Goal: Communication & Community: Participate in discussion

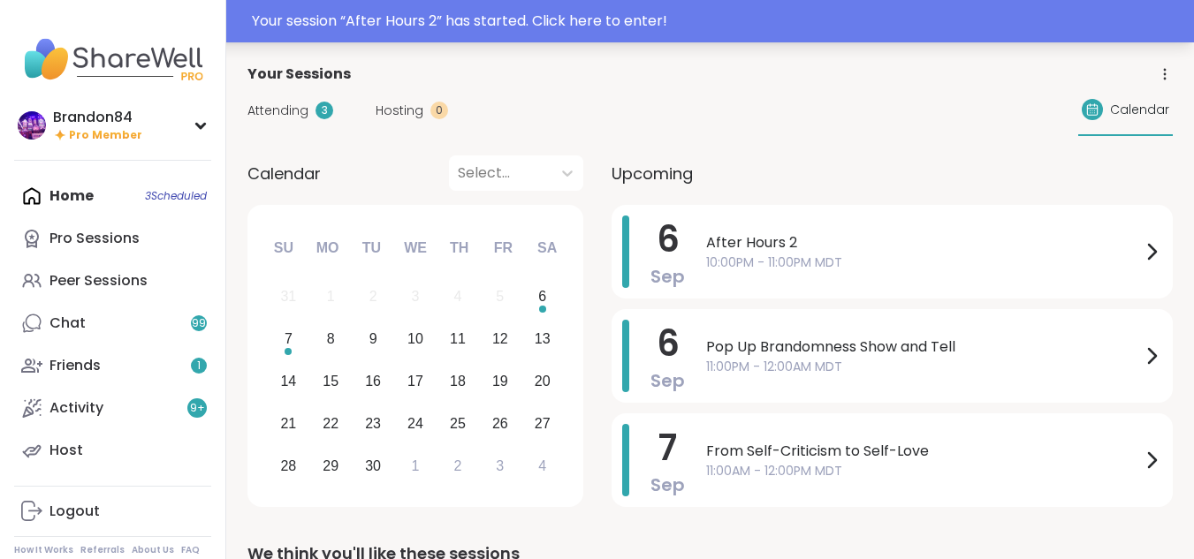
click at [600, 26] on div "Your session “ After Hours 2 ” has started. Click here to enter!" at bounding box center [718, 21] width 932 height 21
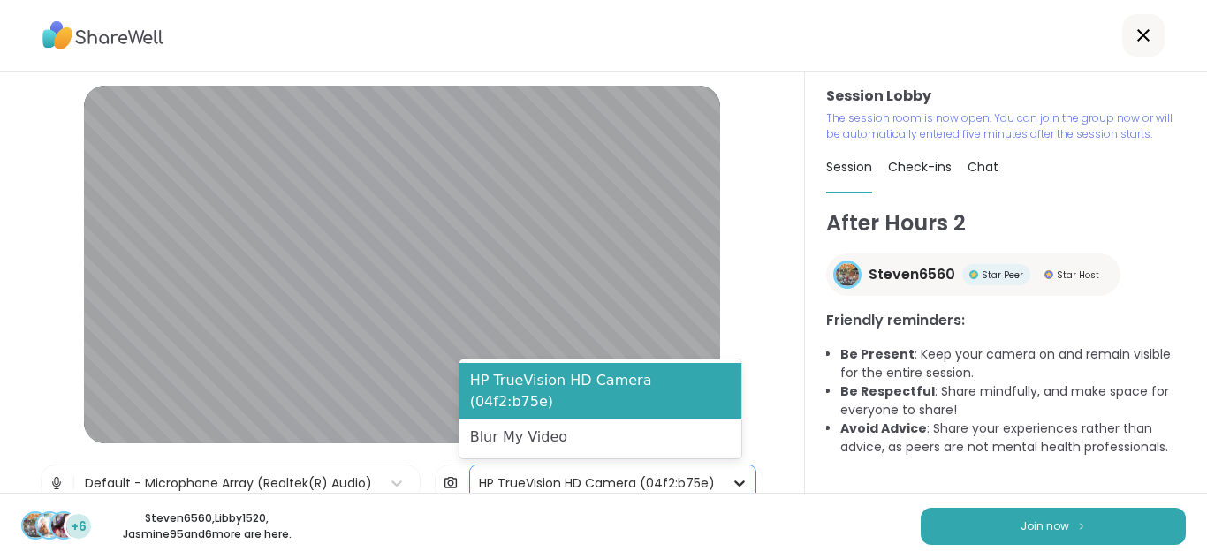
click at [731, 476] on icon at bounding box center [740, 484] width 18 height 18
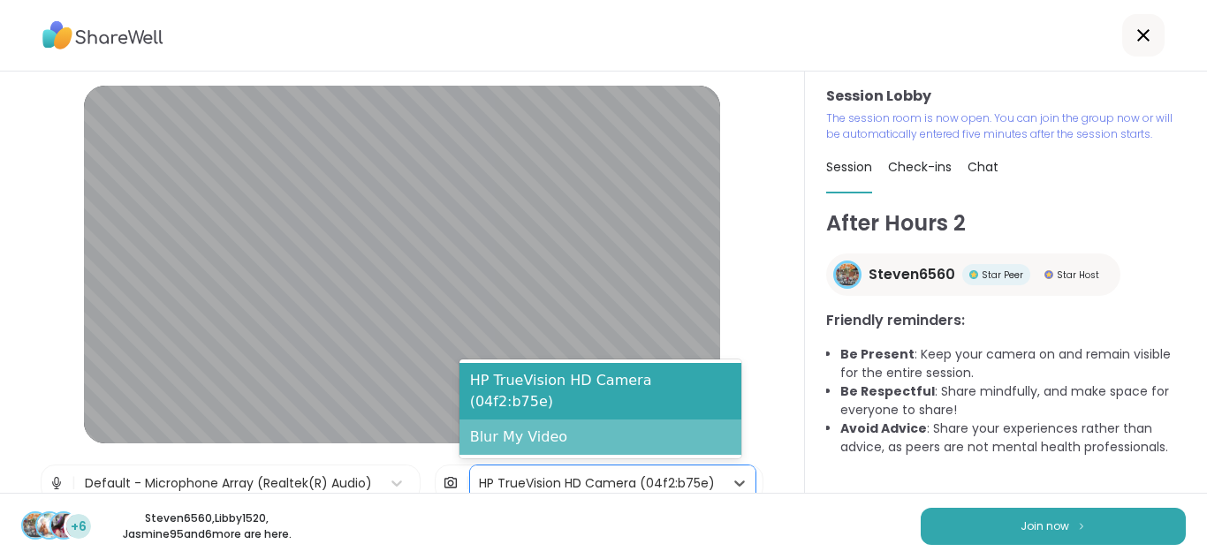
click at [619, 437] on div "Blur My Video" at bounding box center [601, 437] width 282 height 35
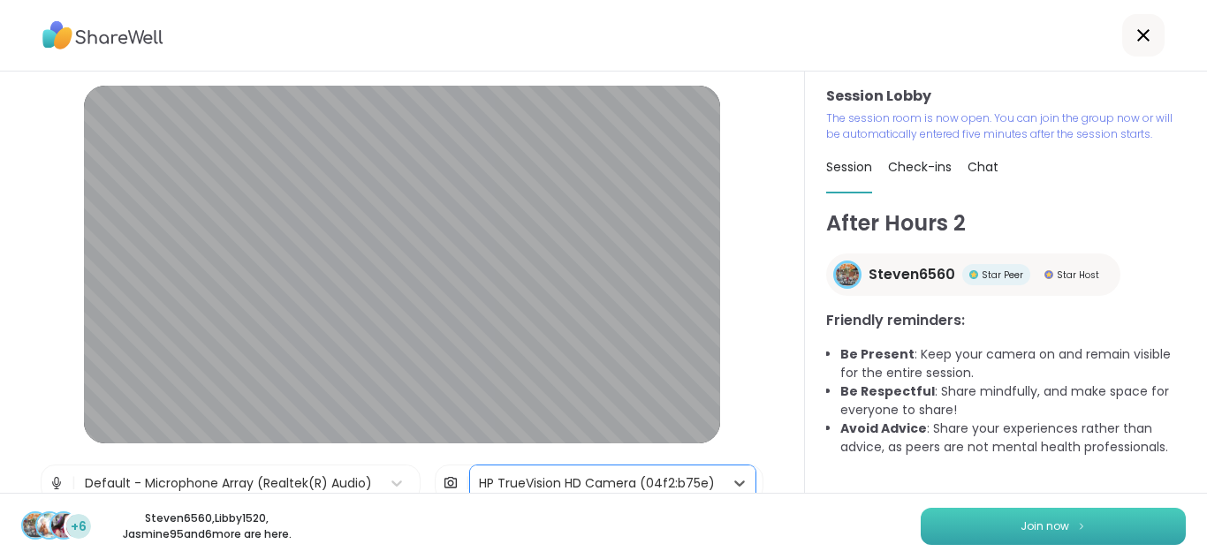
click at [952, 532] on button "Join now" at bounding box center [1053, 526] width 265 height 37
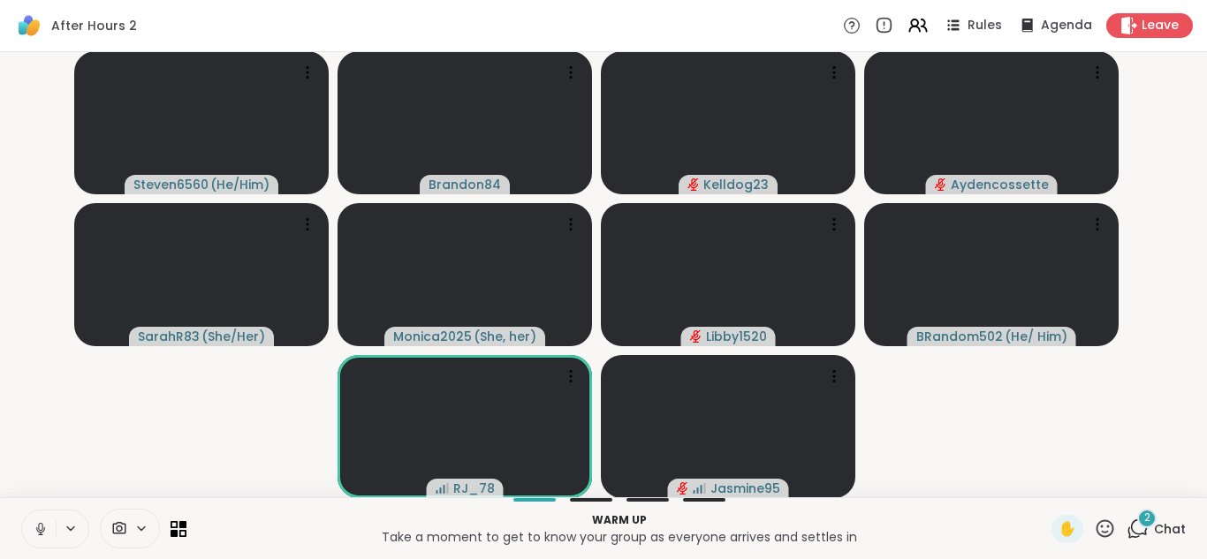
click at [41, 521] on icon at bounding box center [41, 529] width 16 height 16
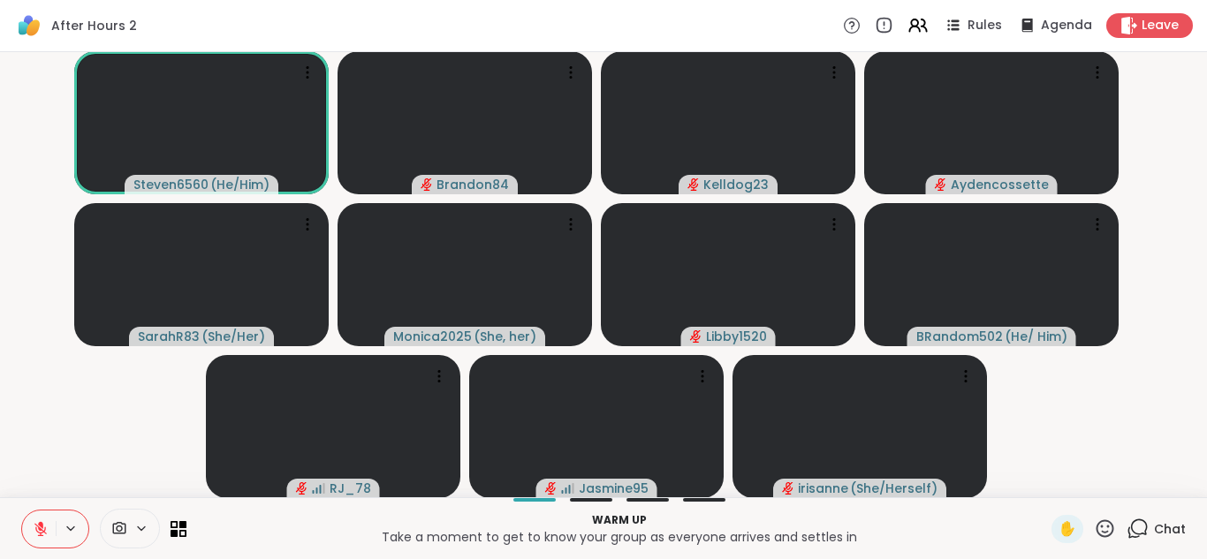
click at [41, 521] on icon at bounding box center [41, 529] width 16 height 16
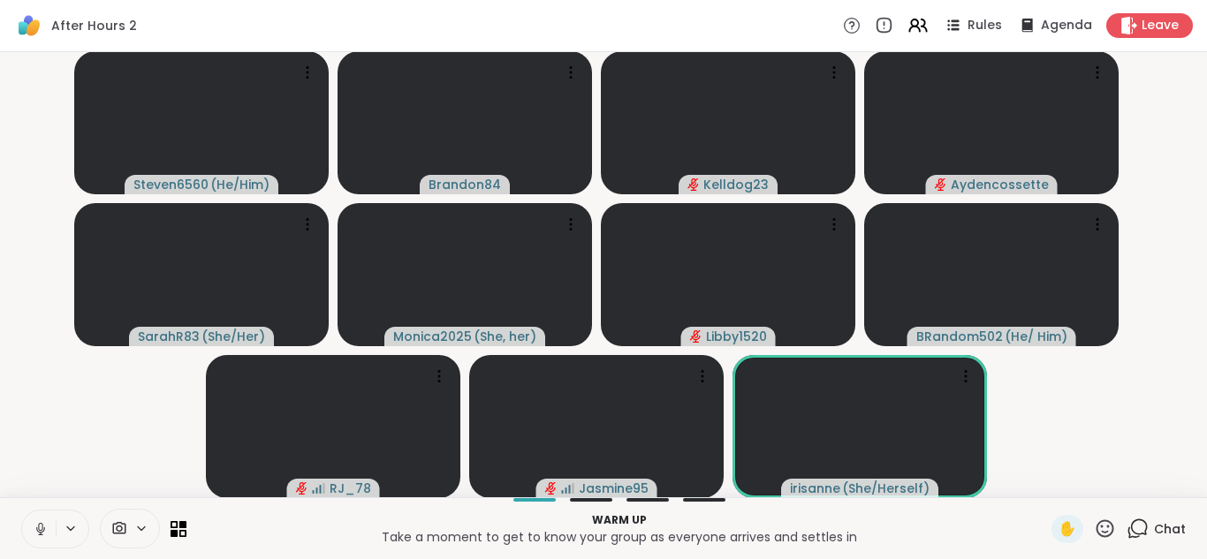
click at [37, 543] on button at bounding box center [39, 529] width 34 height 37
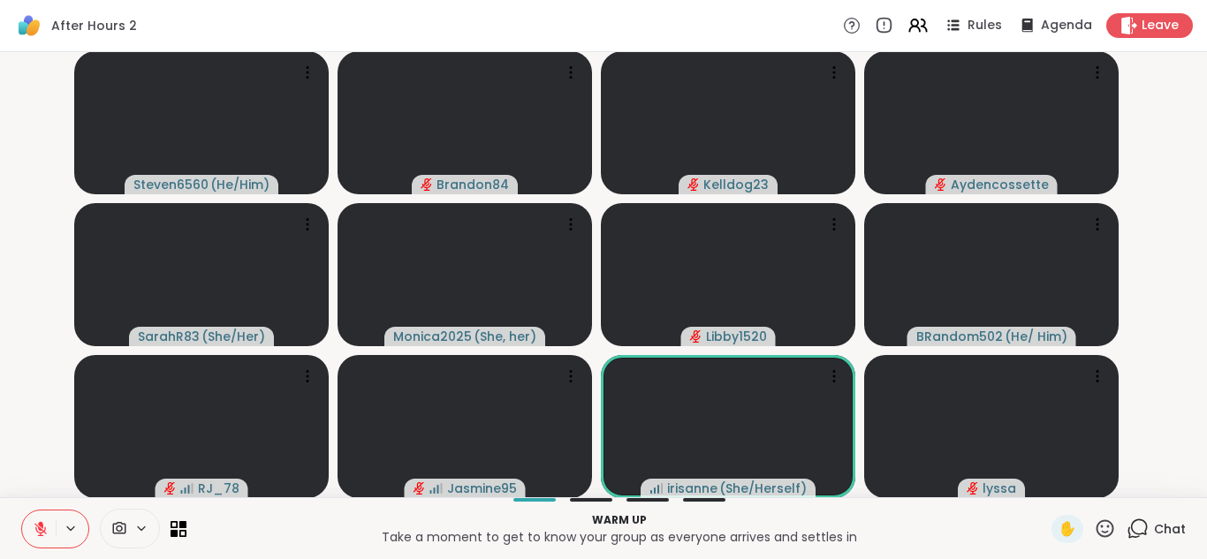
click at [37, 530] on icon at bounding box center [40, 529] width 12 height 12
click at [37, 530] on icon at bounding box center [41, 528] width 10 height 15
click at [37, 530] on icon at bounding box center [40, 529] width 12 height 12
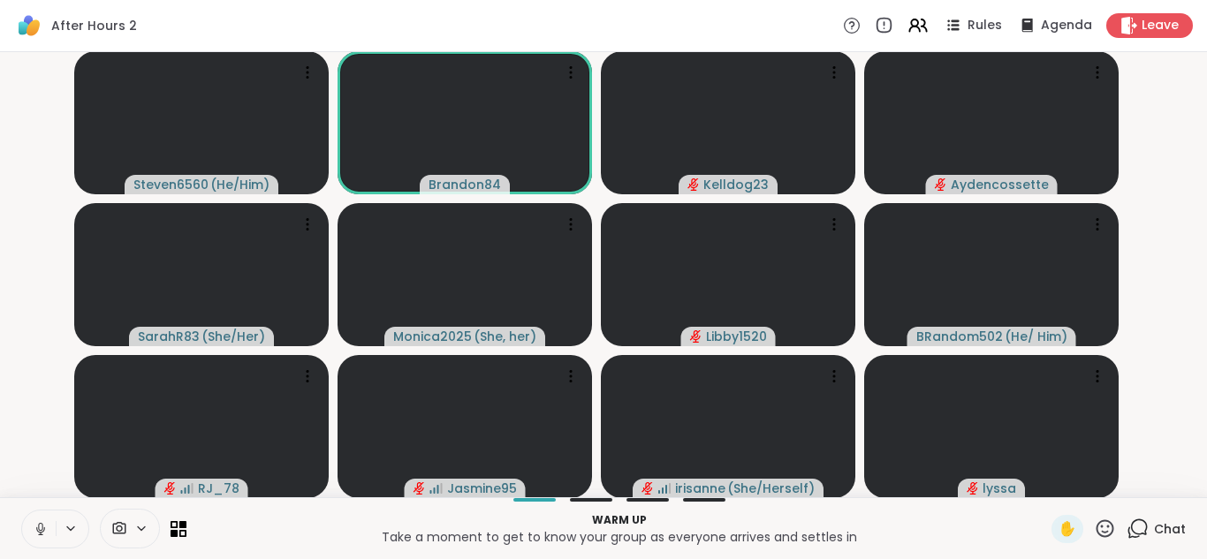
click at [37, 530] on icon at bounding box center [40, 529] width 9 height 5
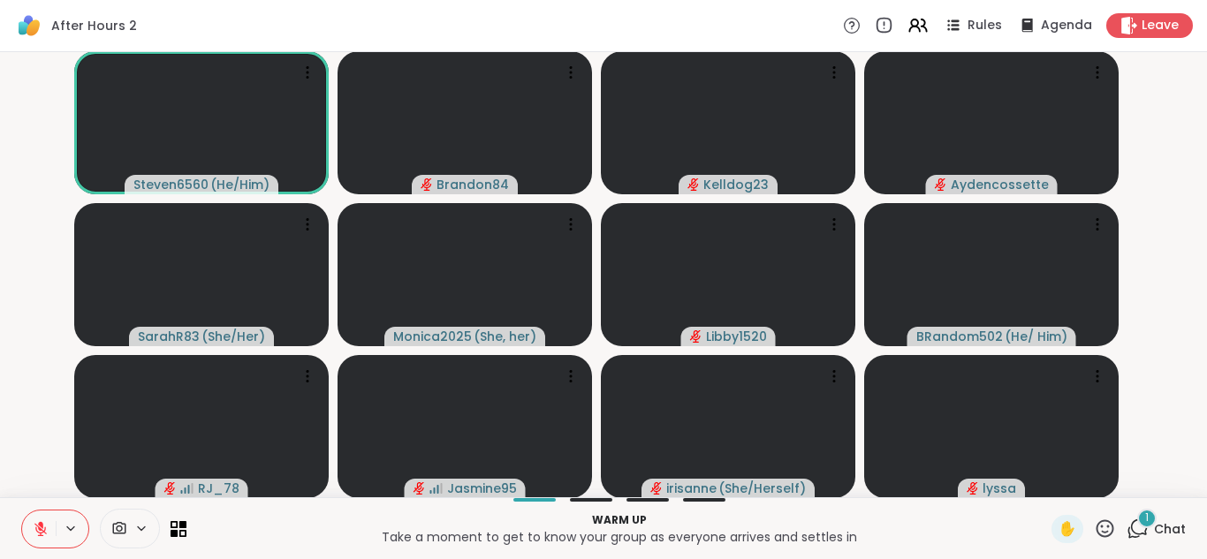
click at [1145, 522] on span "1" at bounding box center [1147, 518] width 4 height 15
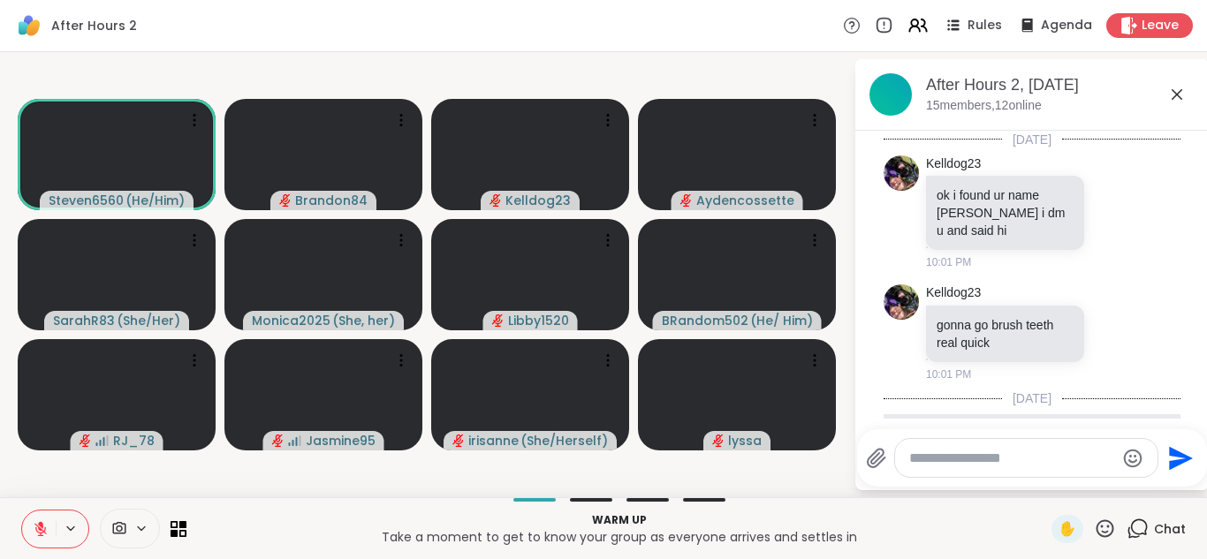
scroll to position [178, 0]
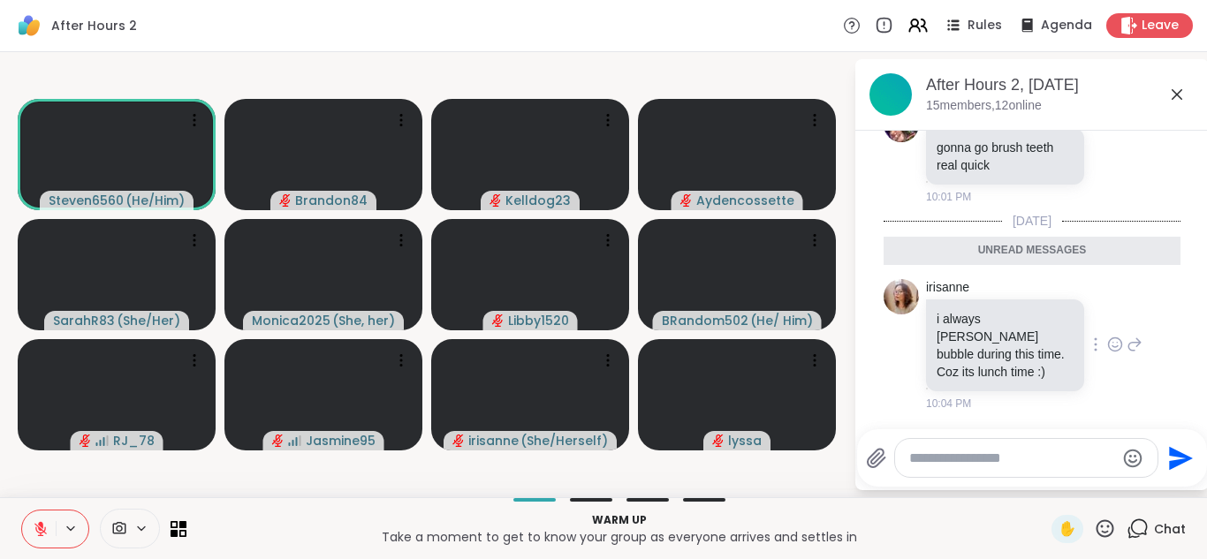
click at [1107, 343] on icon at bounding box center [1115, 345] width 16 height 18
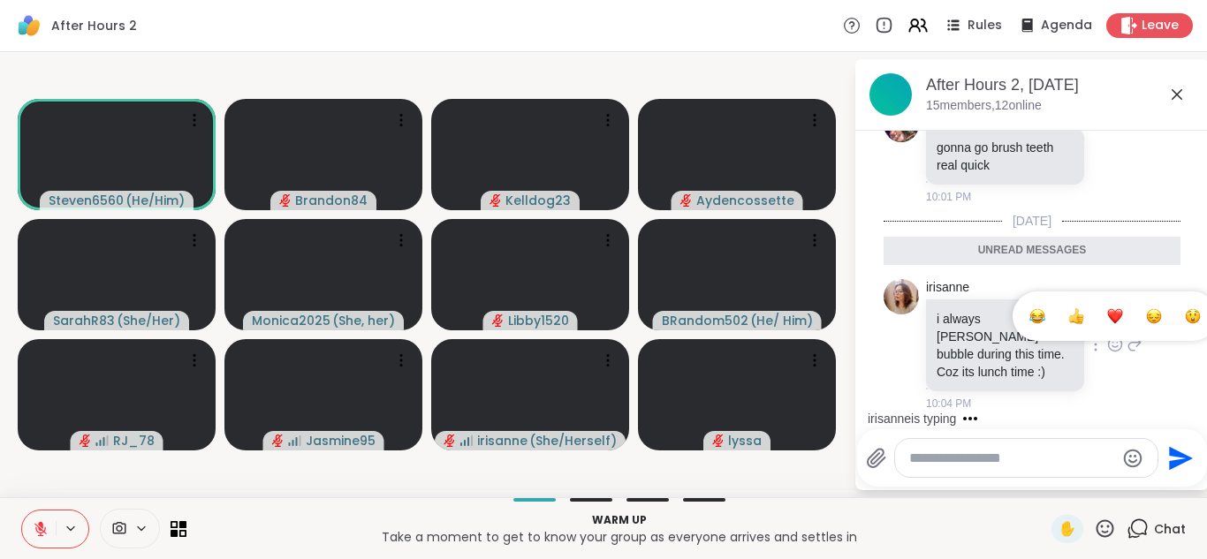
click at [1107, 321] on div "Select Reaction: Heart" at bounding box center [1115, 316] width 16 height 16
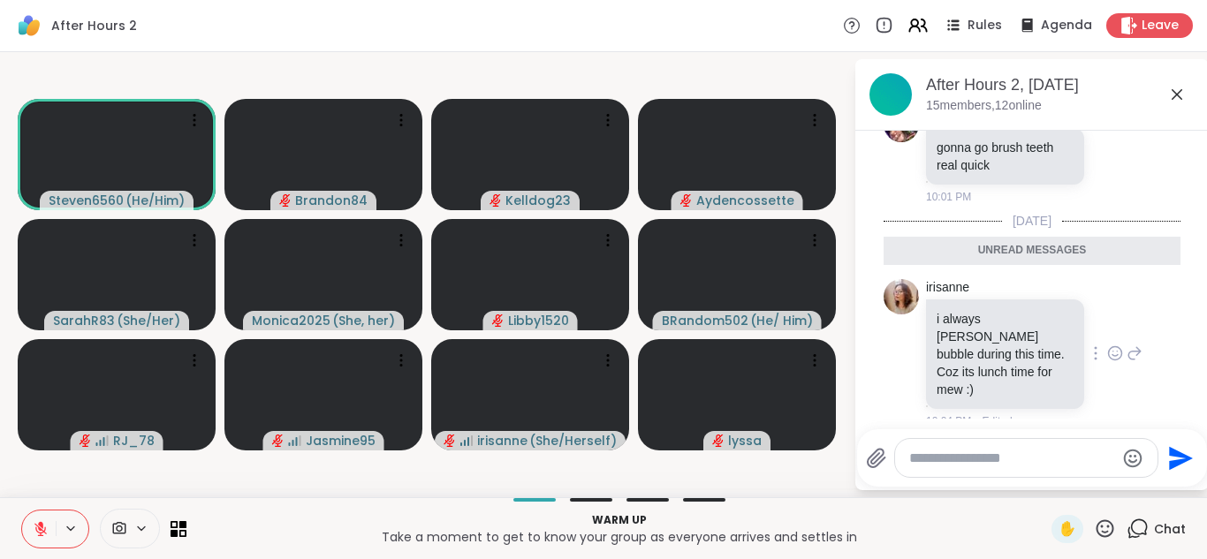
scroll to position [203, 0]
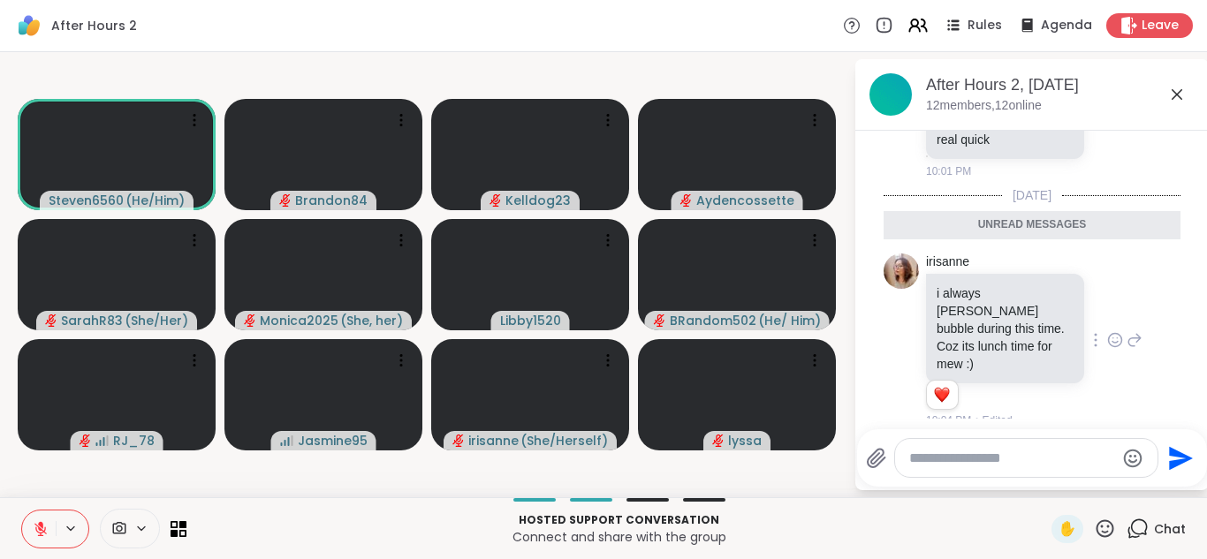
click at [25, 526] on button at bounding box center [39, 529] width 34 height 37
click at [38, 517] on button at bounding box center [37, 529] width 36 height 37
click at [192, 241] on icon at bounding box center [195, 241] width 18 height 18
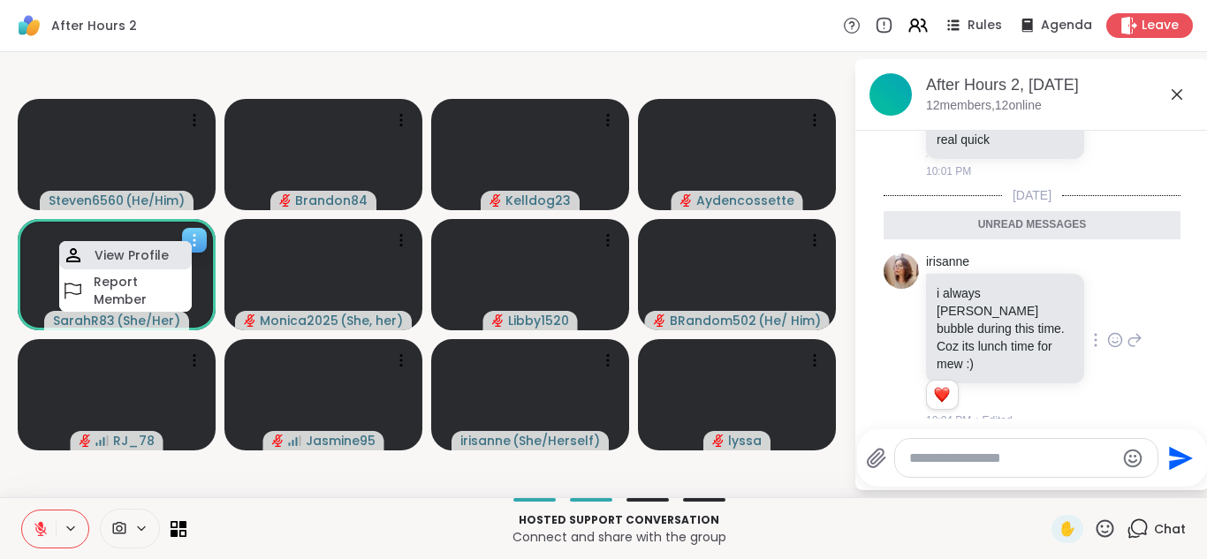
click at [118, 248] on h4 "View Profile" at bounding box center [132, 256] width 74 height 18
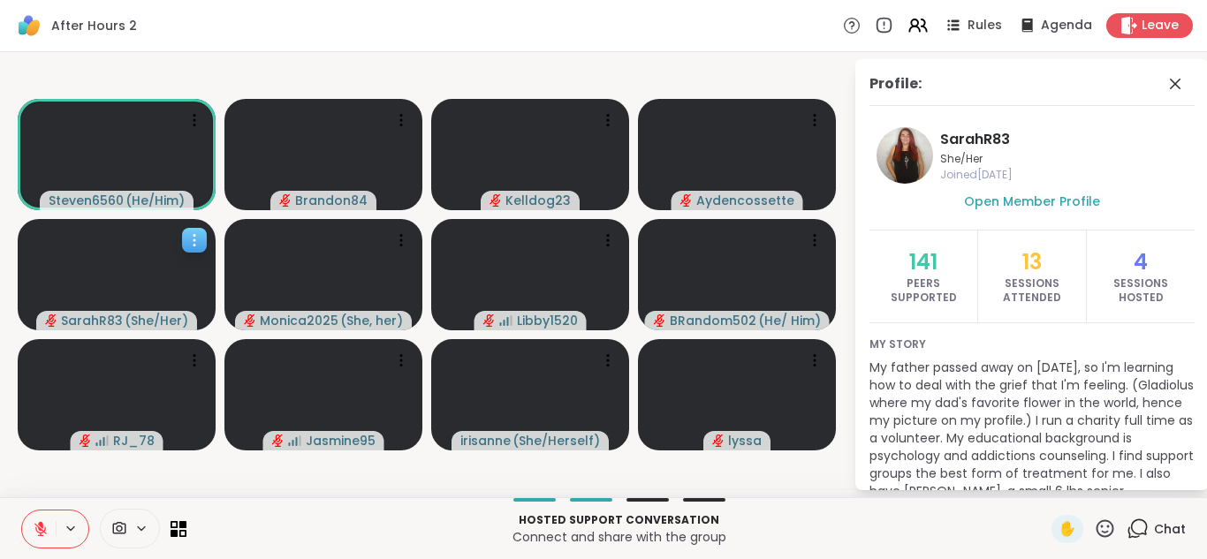
click at [194, 239] on icon at bounding box center [195, 241] width 18 height 18
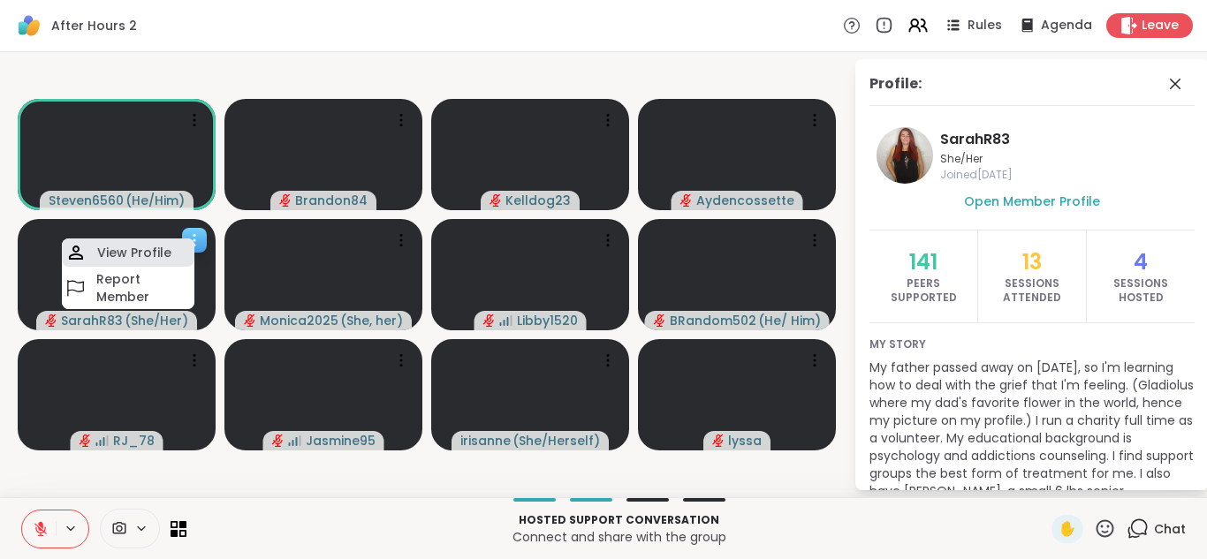
click at [131, 242] on div "View Profile" at bounding box center [128, 253] width 133 height 28
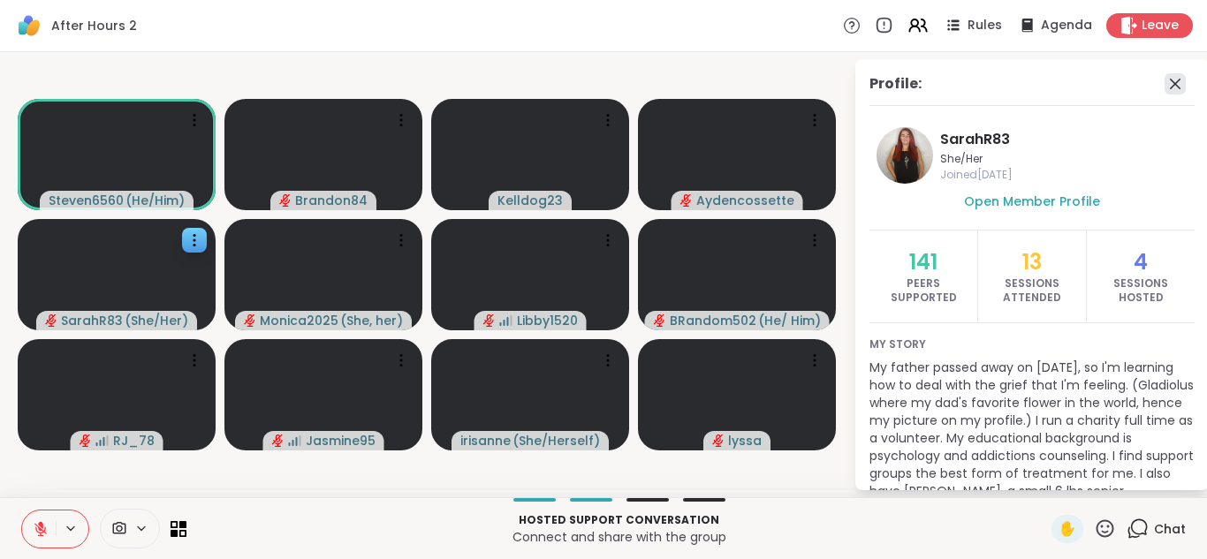
click at [1165, 86] on icon at bounding box center [1175, 83] width 21 height 21
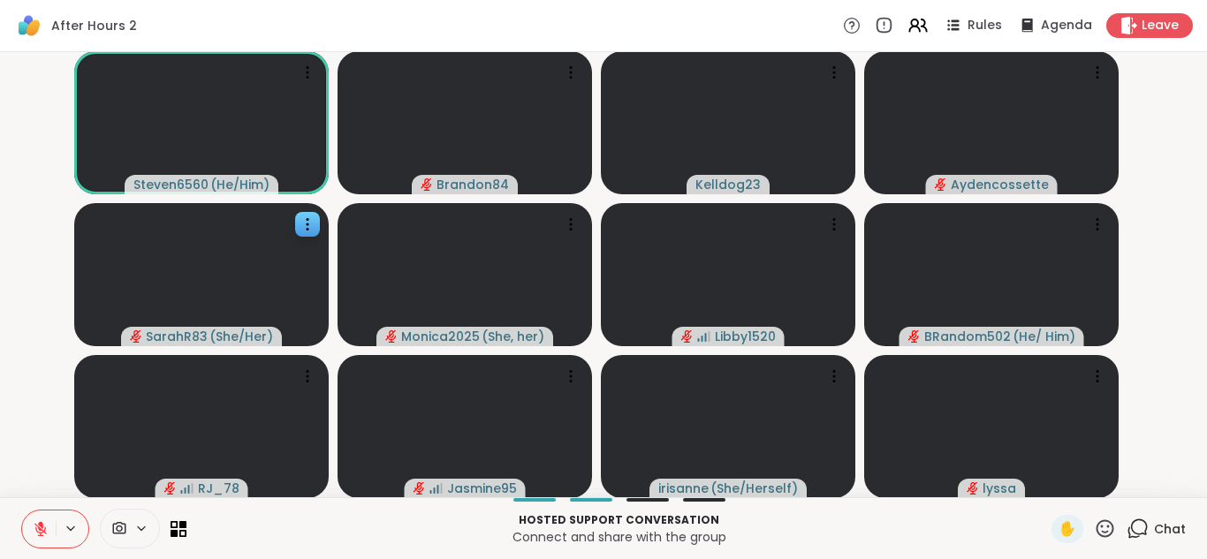
click at [1136, 523] on icon at bounding box center [1138, 529] width 22 height 22
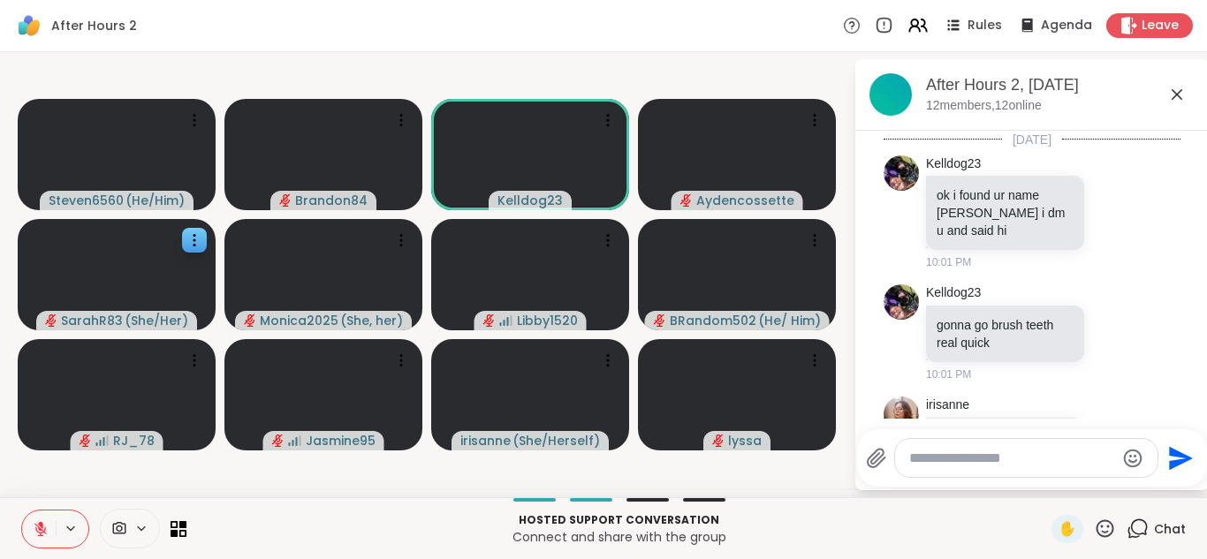
scroll to position [143, 0]
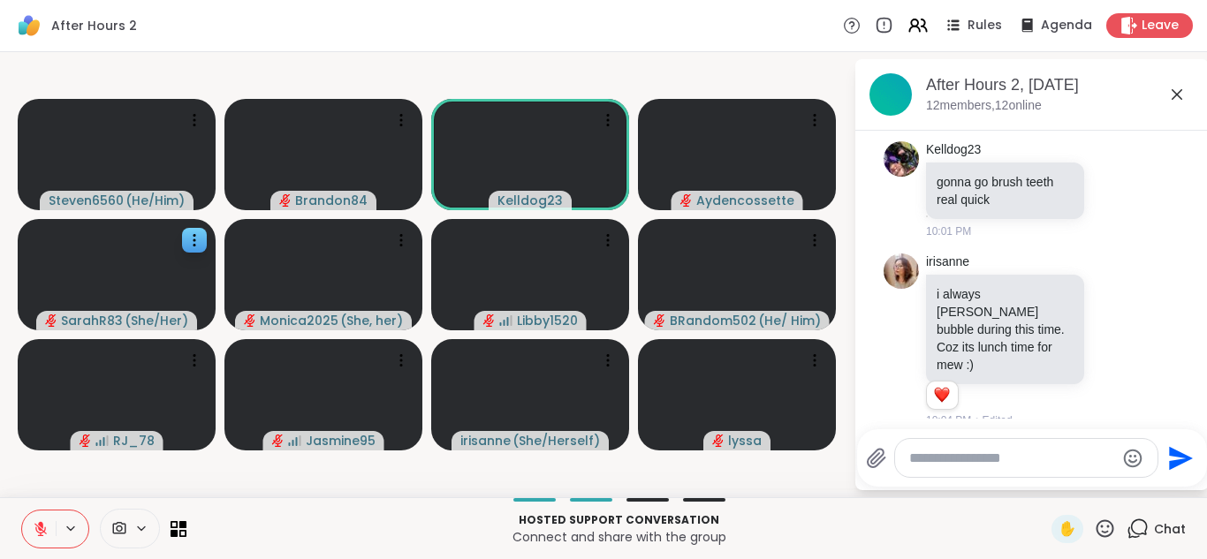
click at [950, 457] on textarea "Type your message" at bounding box center [1012, 459] width 206 height 18
type textarea "**********"
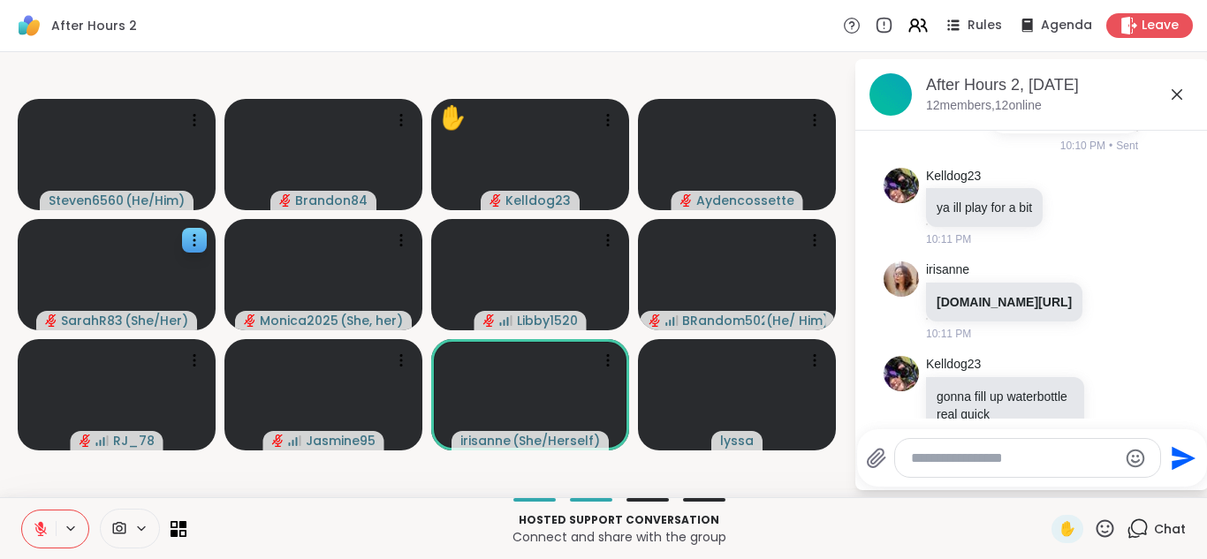
scroll to position [627, 0]
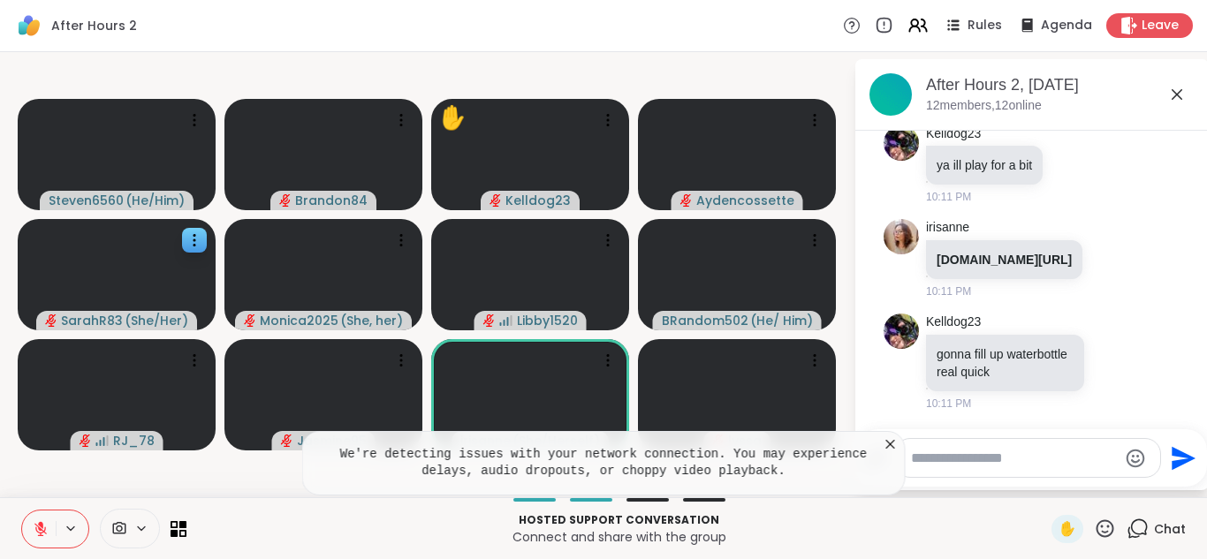
click at [919, 453] on textarea "Type your message" at bounding box center [1014, 459] width 206 height 18
type textarea "*"
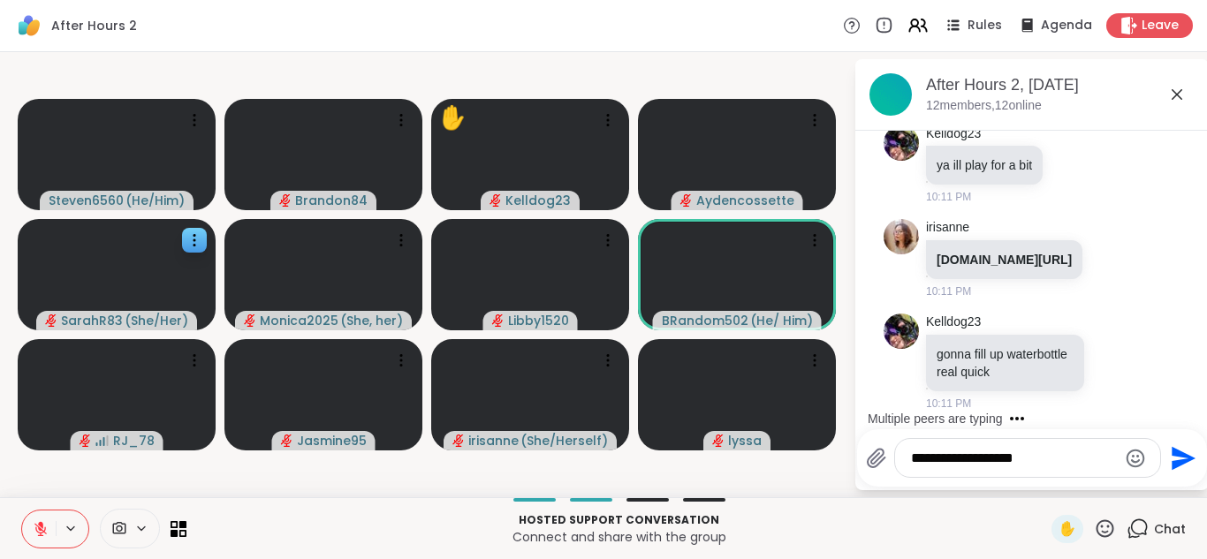
type textarea "**********"
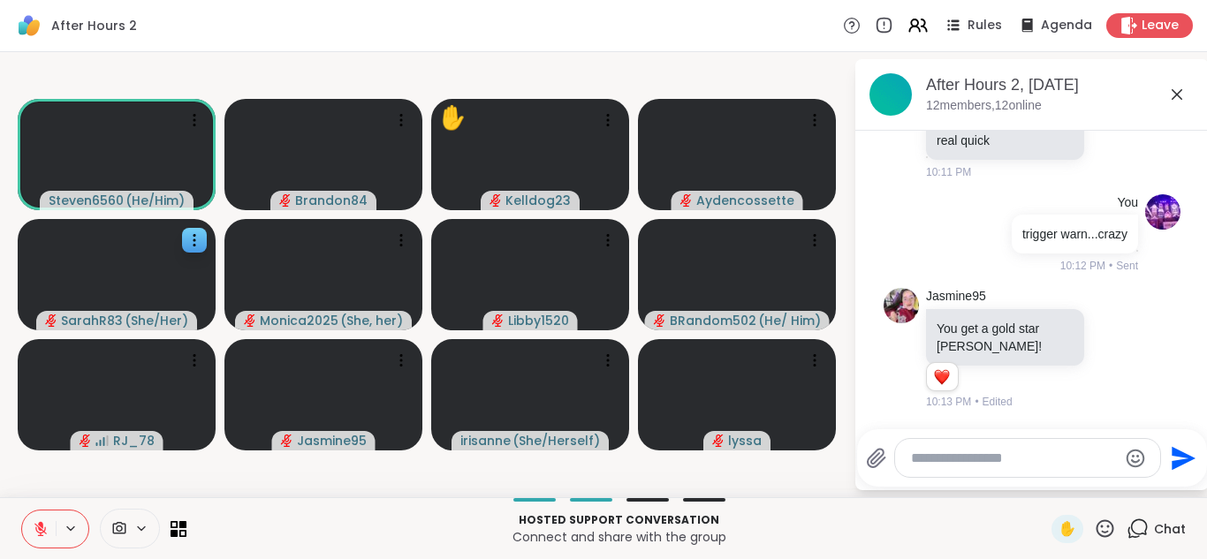
scroll to position [952, 0]
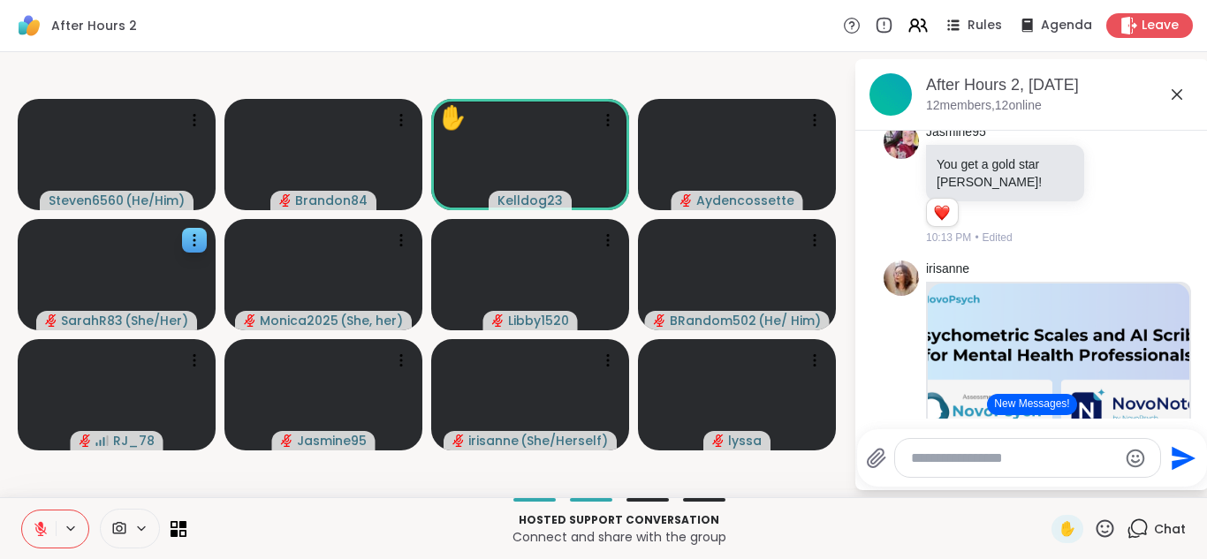
click at [1031, 408] on button "New Messages!" at bounding box center [1031, 404] width 89 height 21
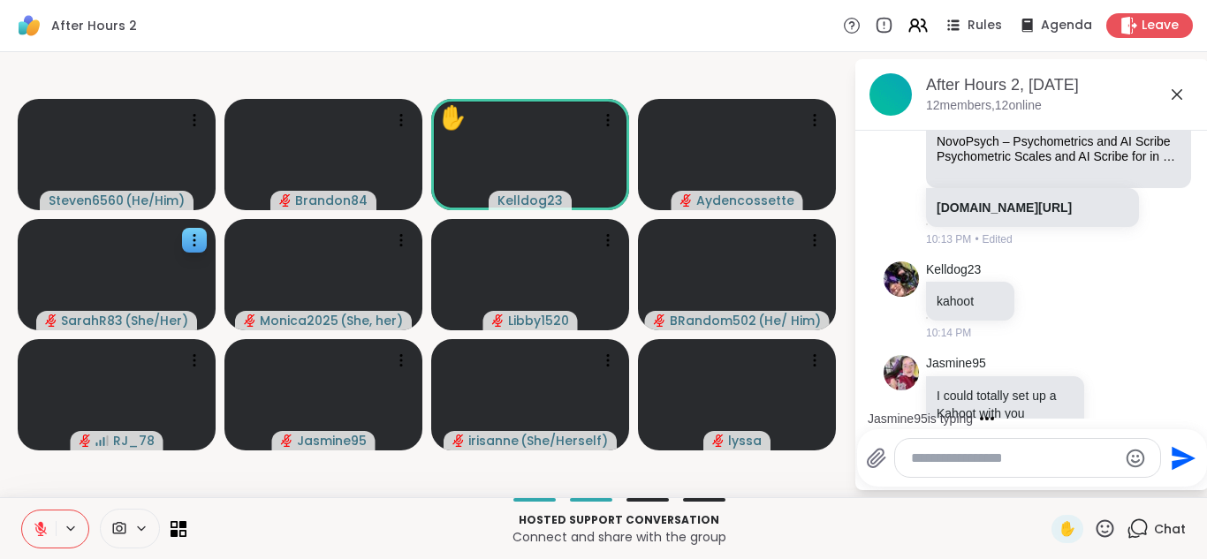
scroll to position [1482, 0]
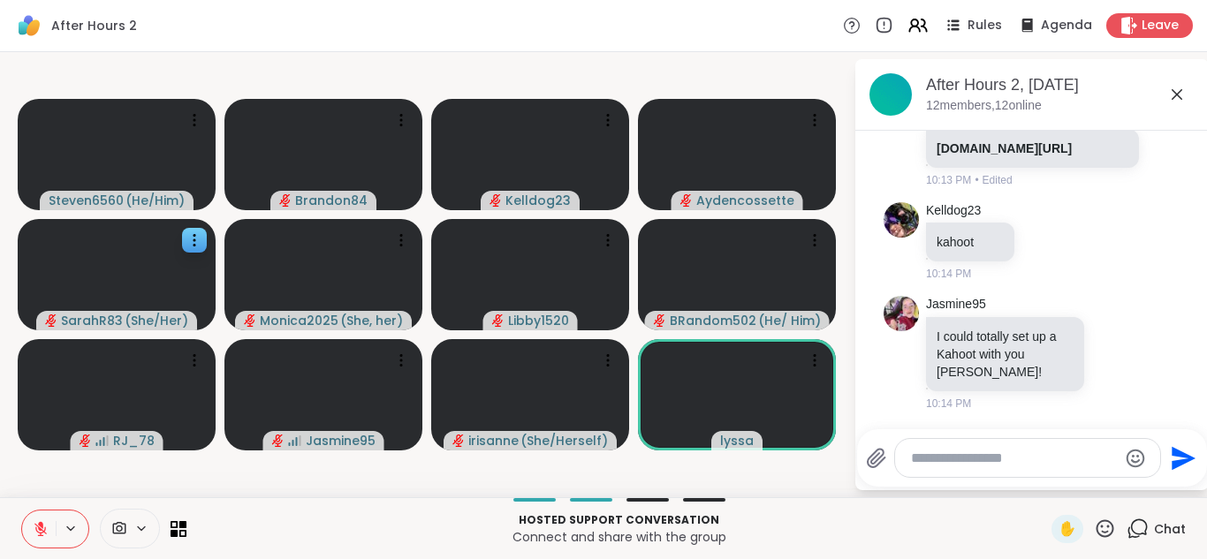
click at [925, 459] on textarea "Type your message" at bounding box center [1014, 459] width 206 height 18
click at [1059, 536] on span "✋" at bounding box center [1068, 529] width 18 height 21
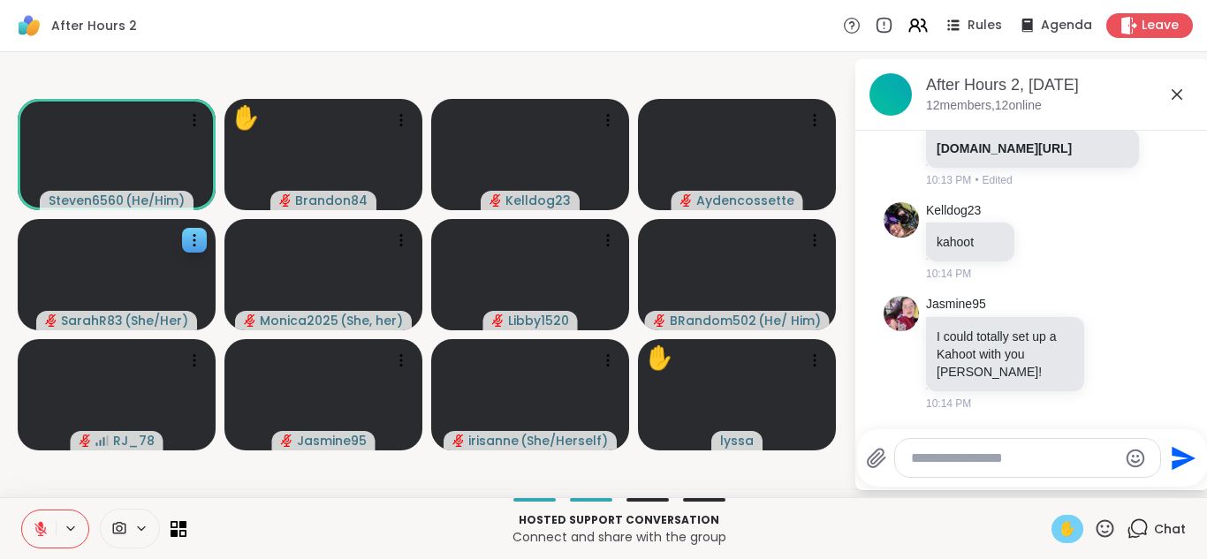
click at [1059, 536] on span "✋" at bounding box center [1068, 529] width 18 height 21
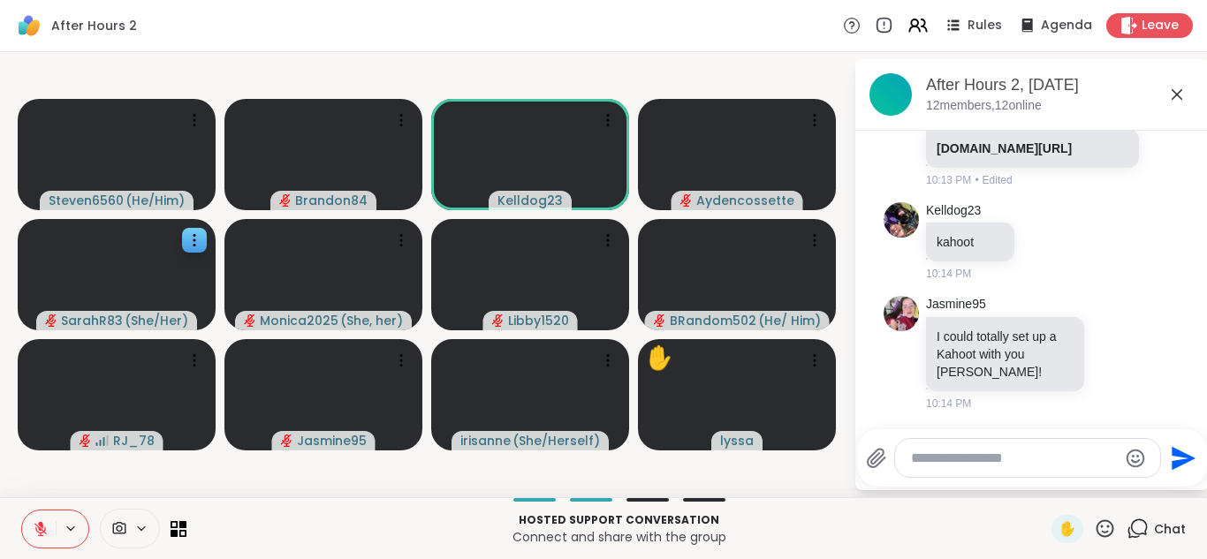
click at [1099, 528] on icon at bounding box center [1105, 529] width 22 height 22
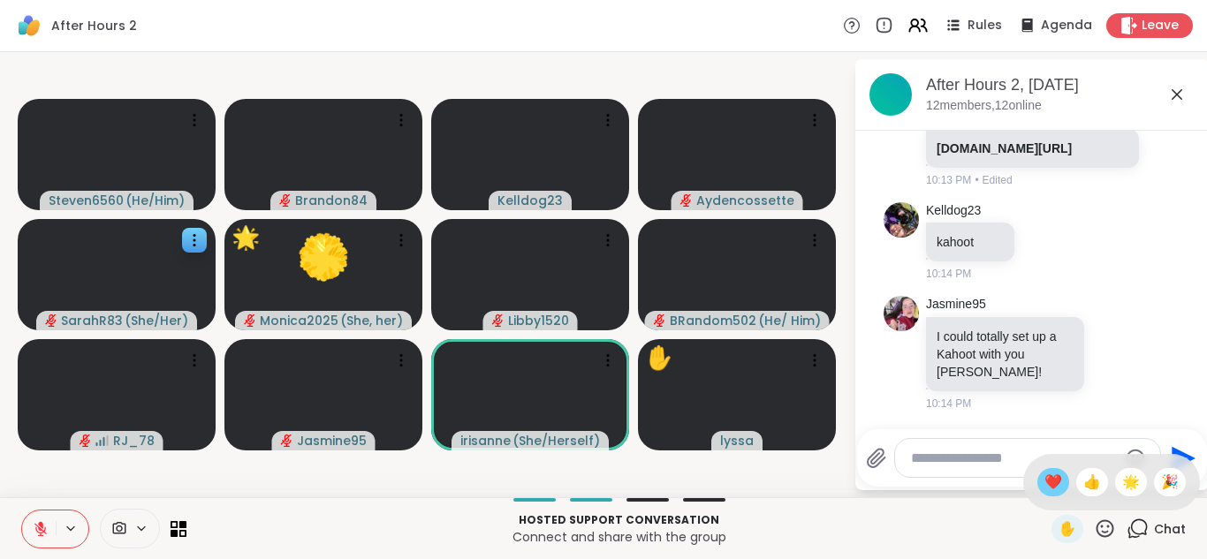
click at [1045, 486] on span "❤️" at bounding box center [1054, 482] width 18 height 21
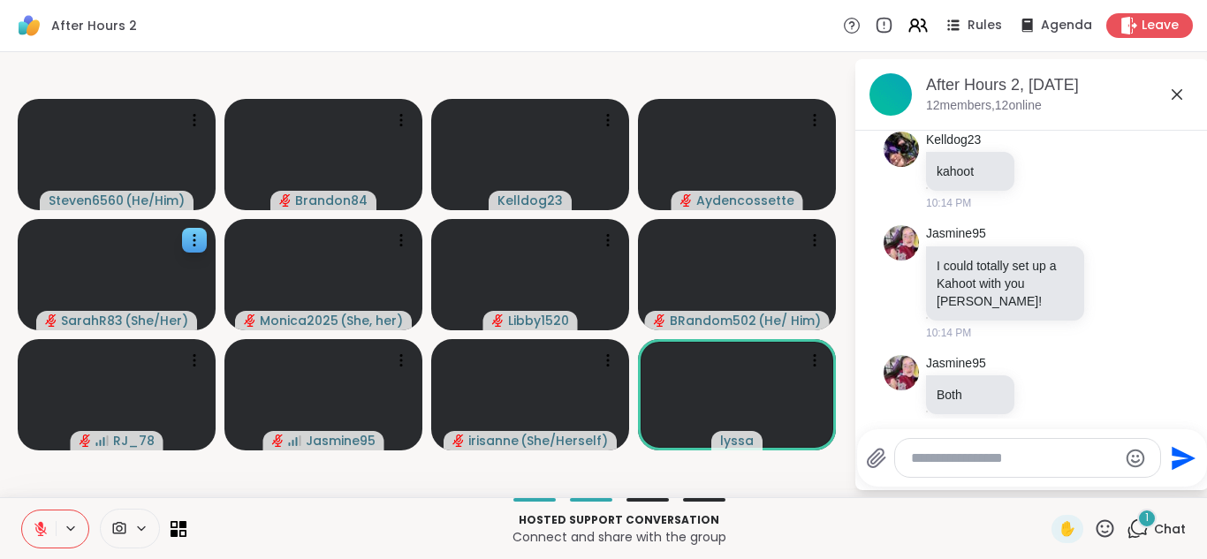
scroll to position [1577, 0]
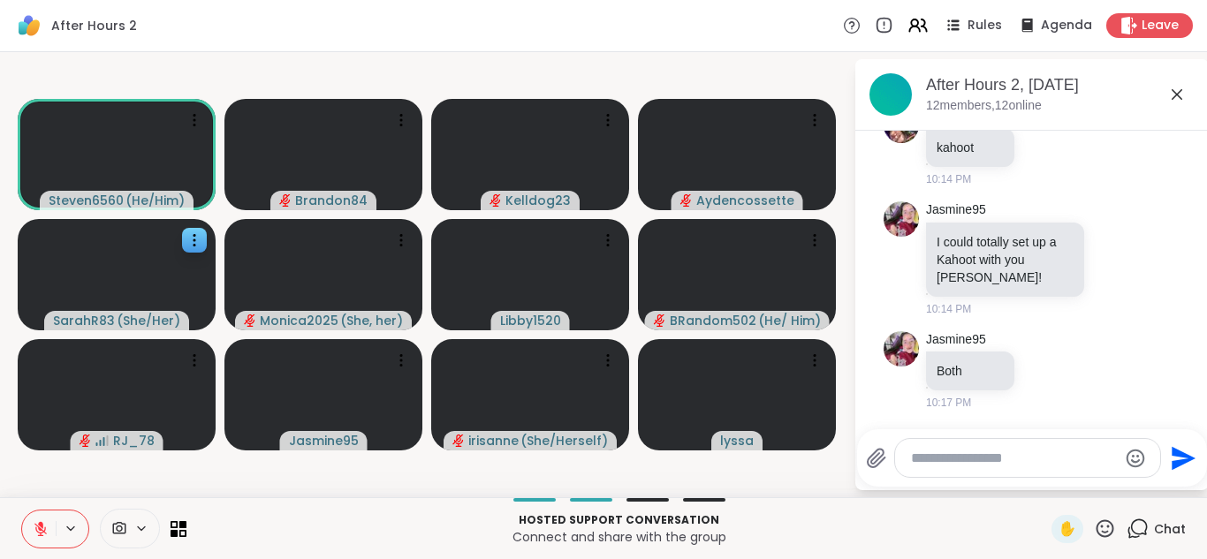
click at [1094, 523] on icon at bounding box center [1105, 529] width 22 height 22
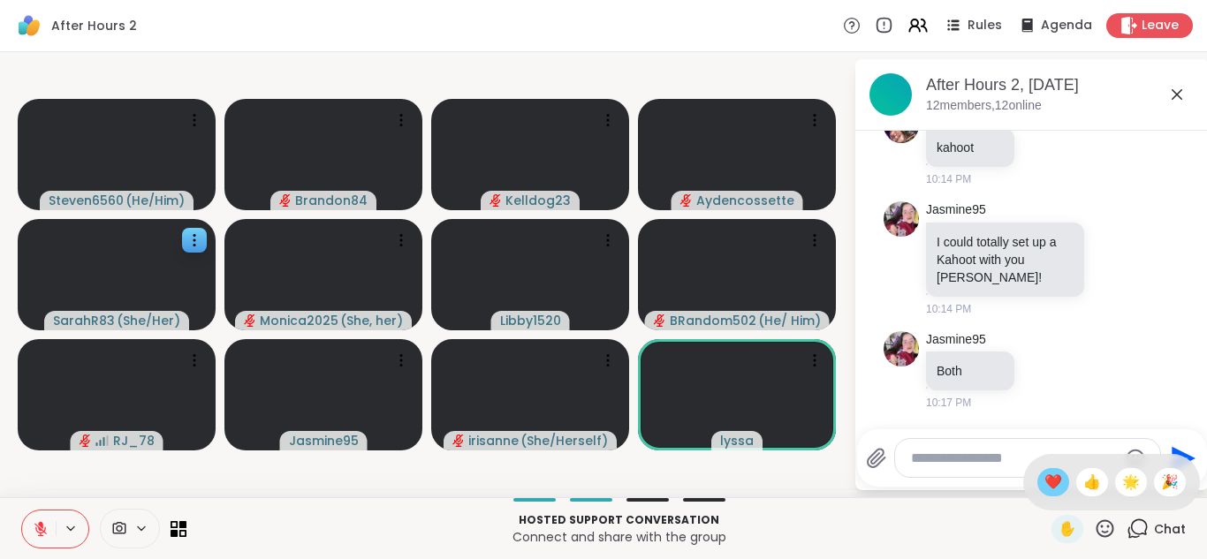
click at [1045, 482] on span "❤️" at bounding box center [1054, 482] width 18 height 21
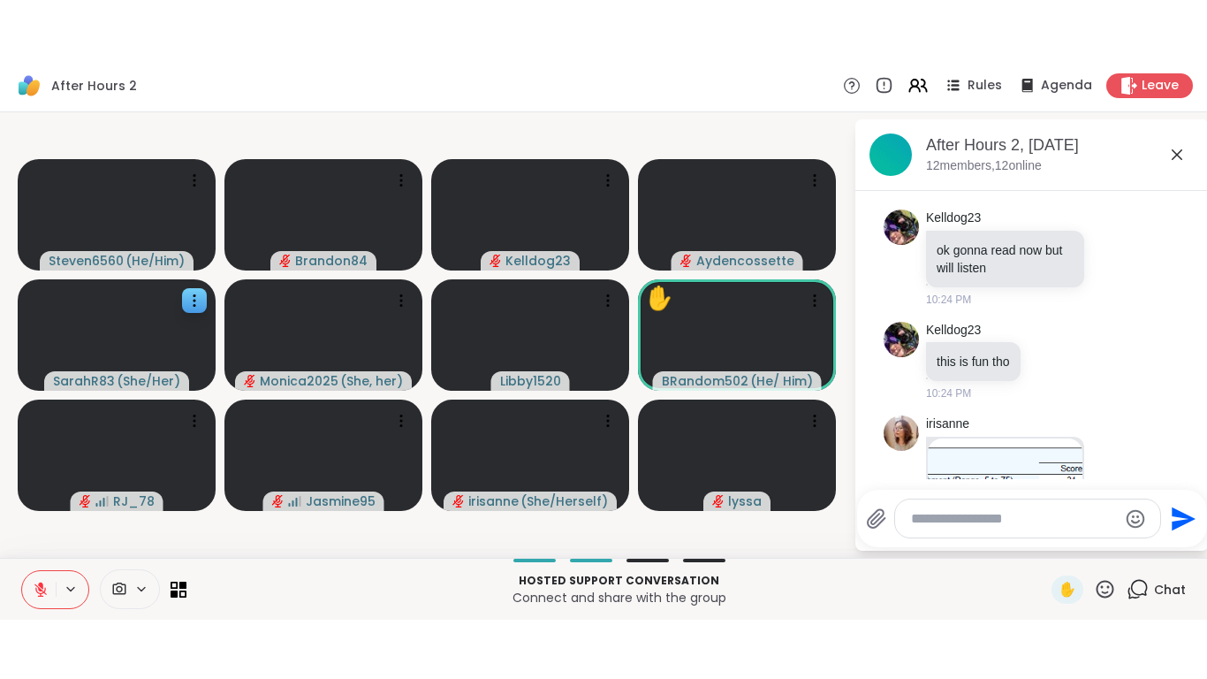
scroll to position [2708, 0]
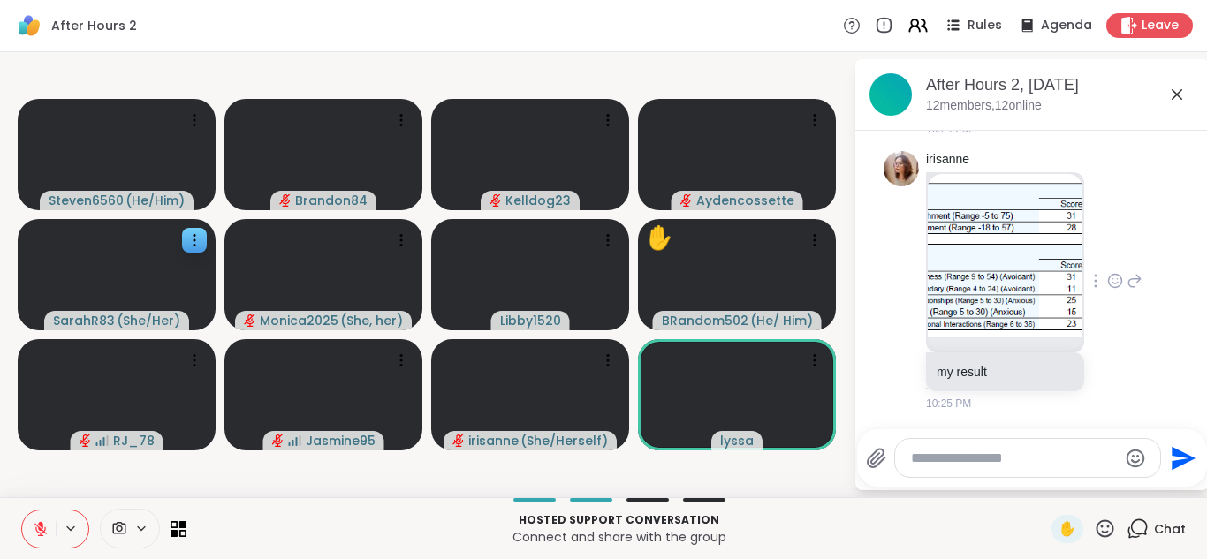
click at [992, 310] on img at bounding box center [1005, 256] width 155 height 164
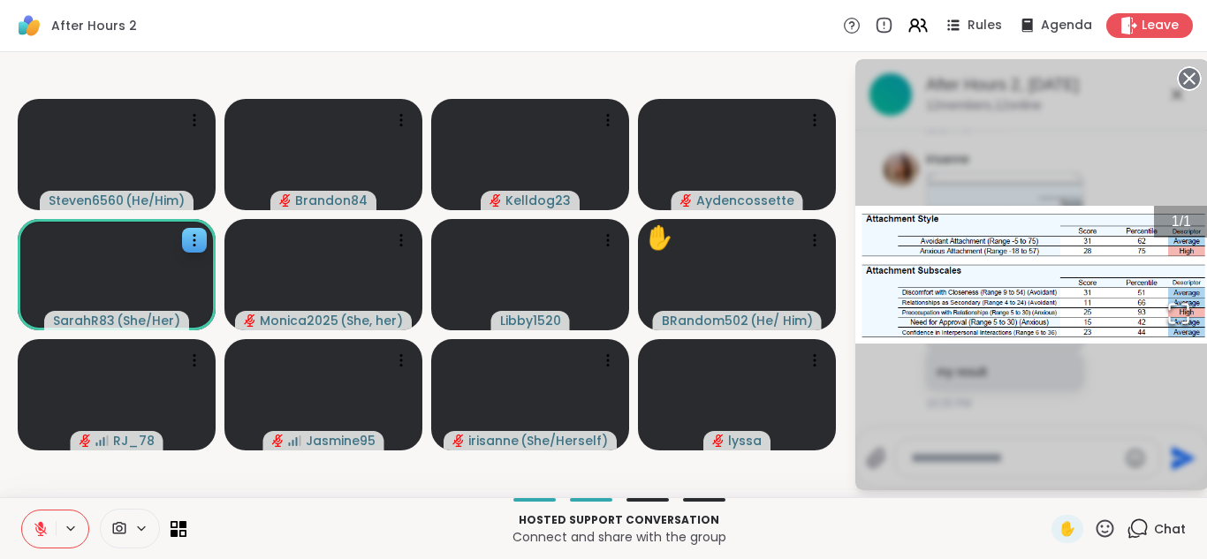
click at [1183, 312] on icon "Open Fullscreen" at bounding box center [1179, 313] width 25 height 25
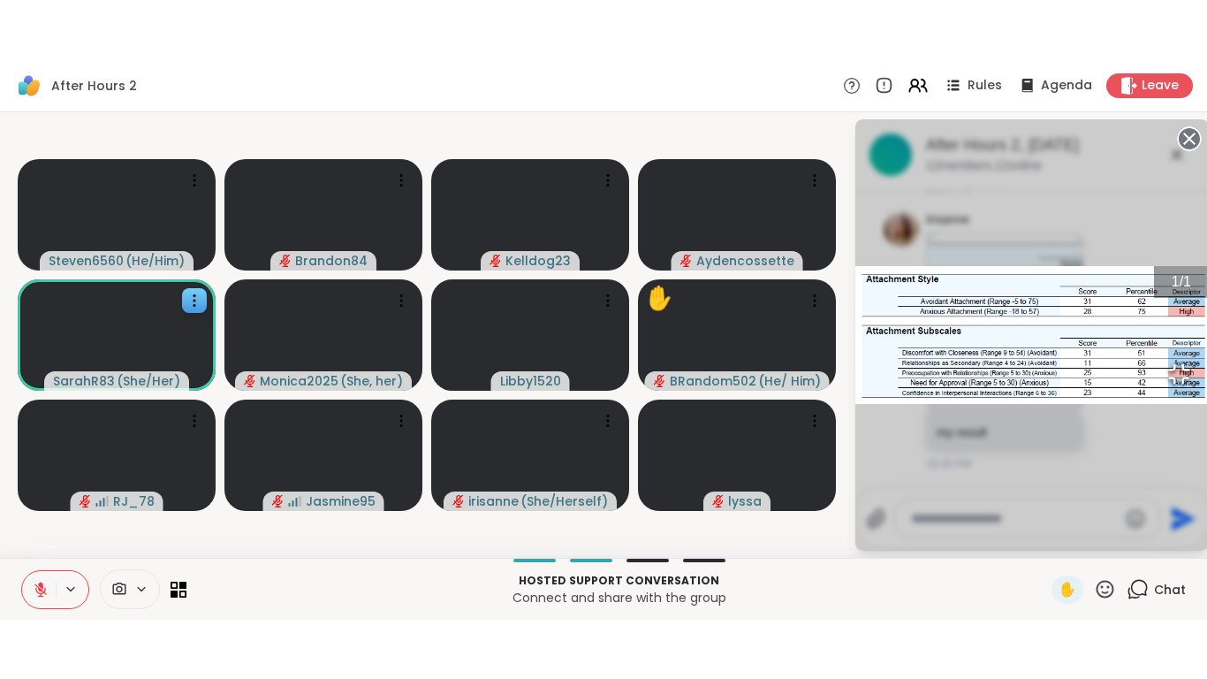
scroll to position [2589, 0]
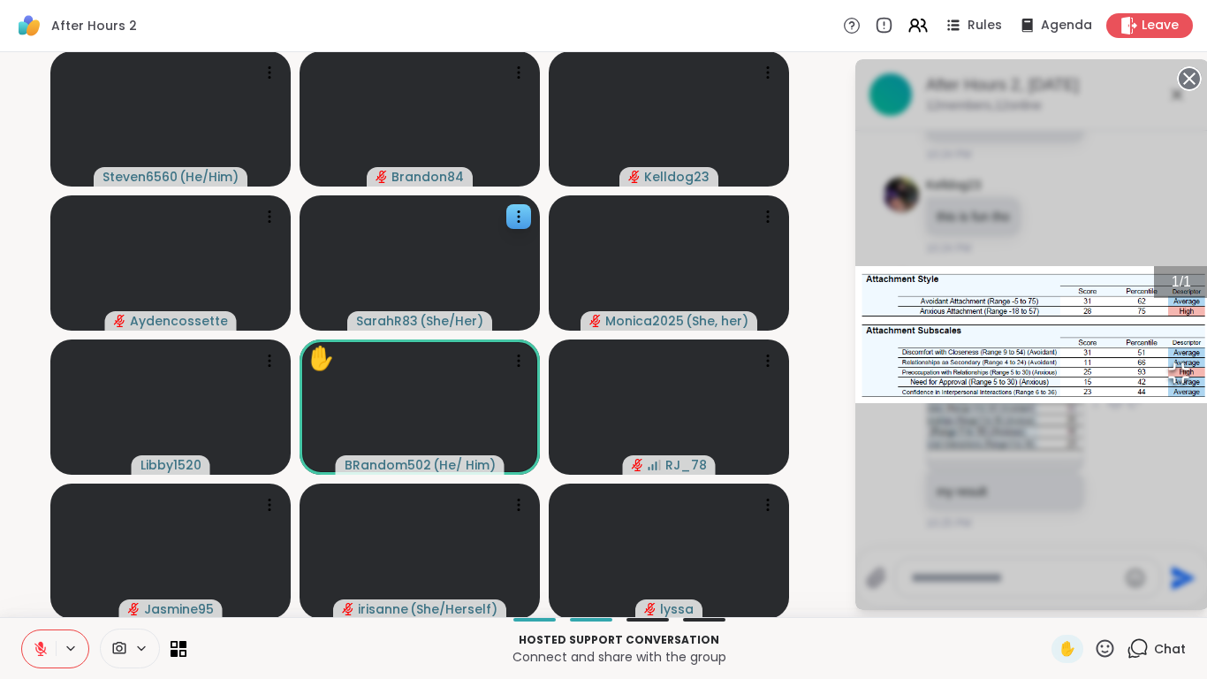
click at [856, 204] on div "1 / 1" at bounding box center [1033, 334] width 354 height 551
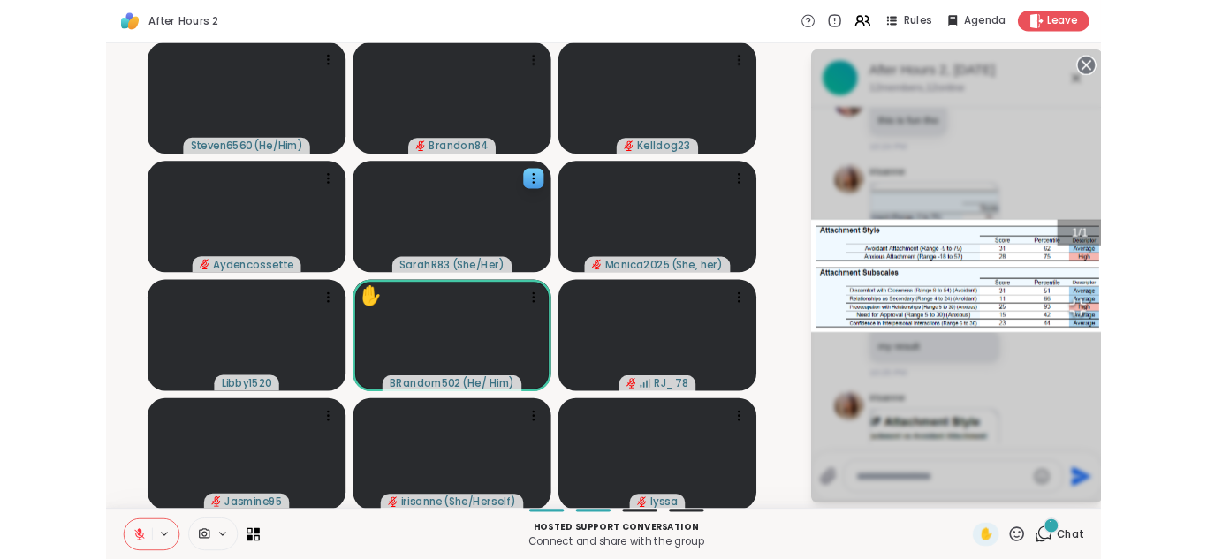
scroll to position [2963, 0]
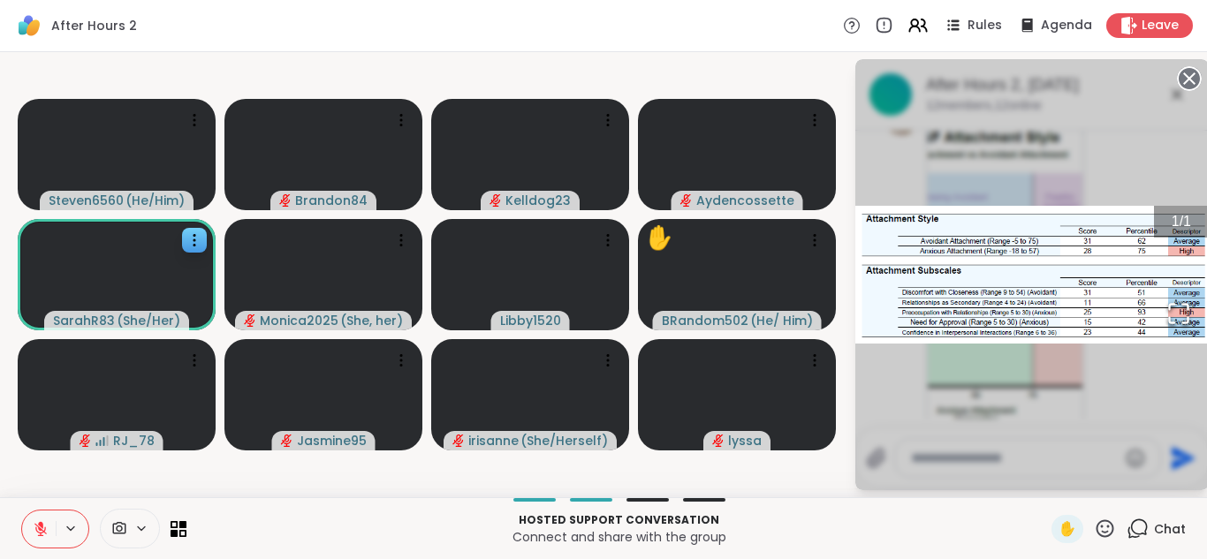
click at [1185, 70] on circle at bounding box center [1189, 78] width 21 height 21
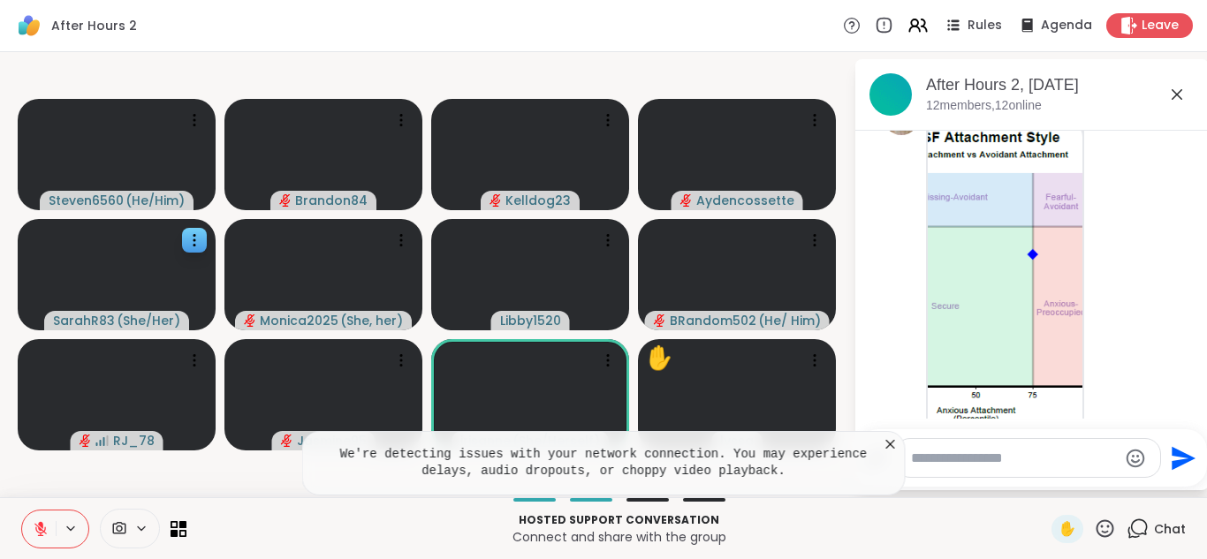
click at [887, 441] on icon at bounding box center [890, 444] width 9 height 9
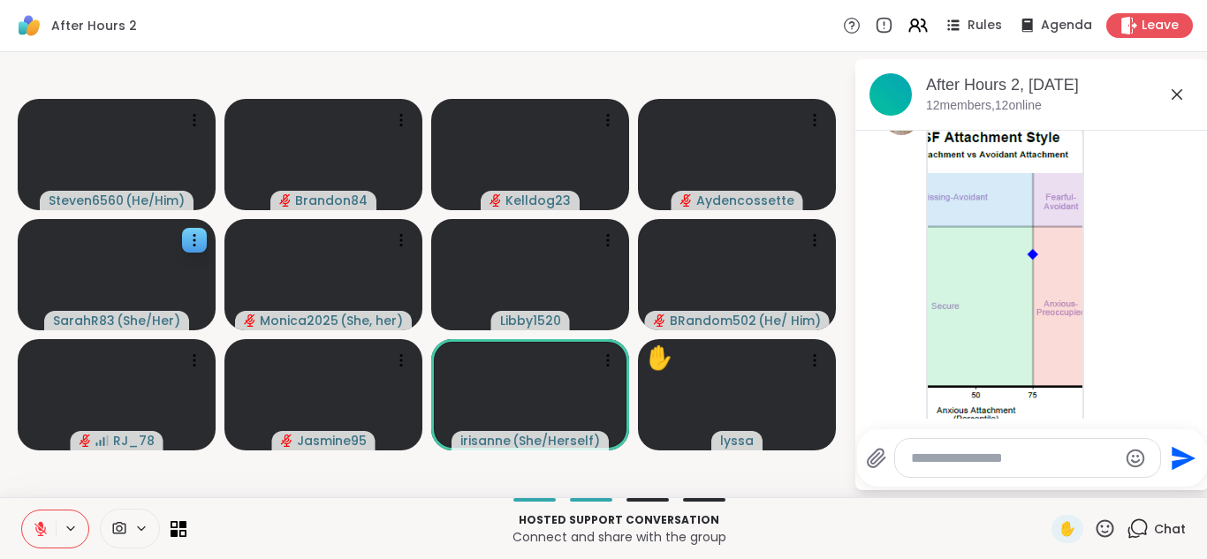
click at [125, 526] on icon at bounding box center [119, 528] width 13 height 12
click at [107, 457] on div "HP TrueVision HD Camera" at bounding box center [156, 465] width 179 height 21
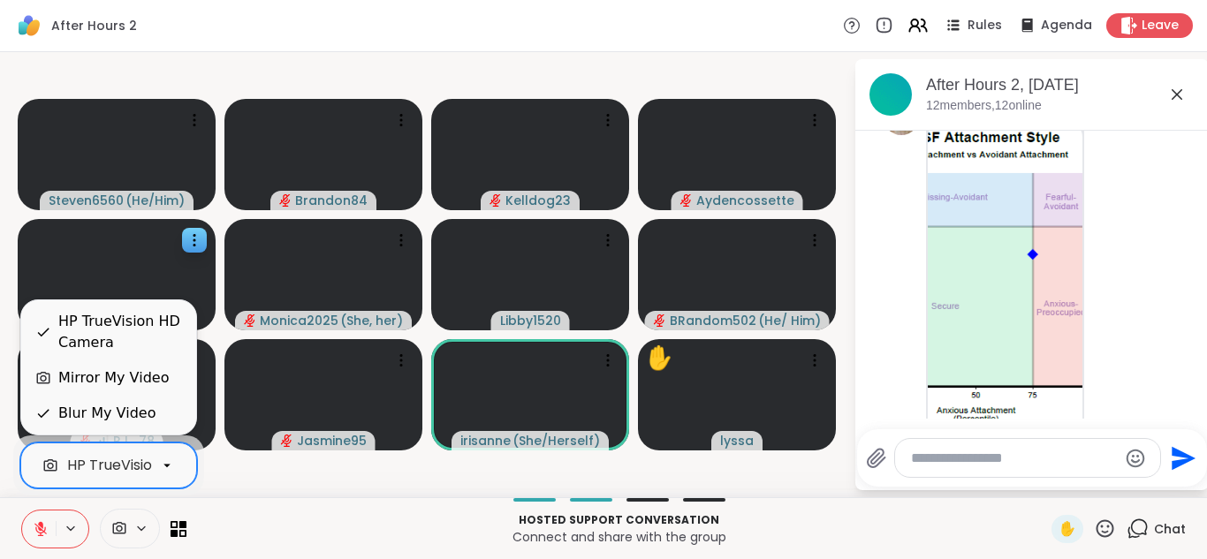
click at [97, 422] on div "Blur My Video" at bounding box center [106, 413] width 97 height 21
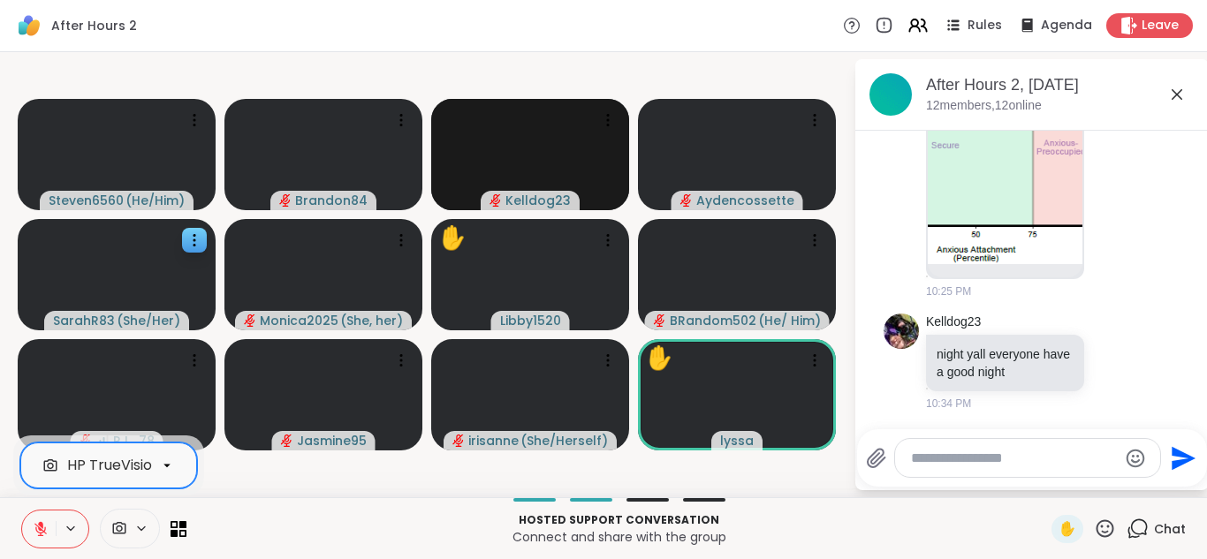
scroll to position [3220, 0]
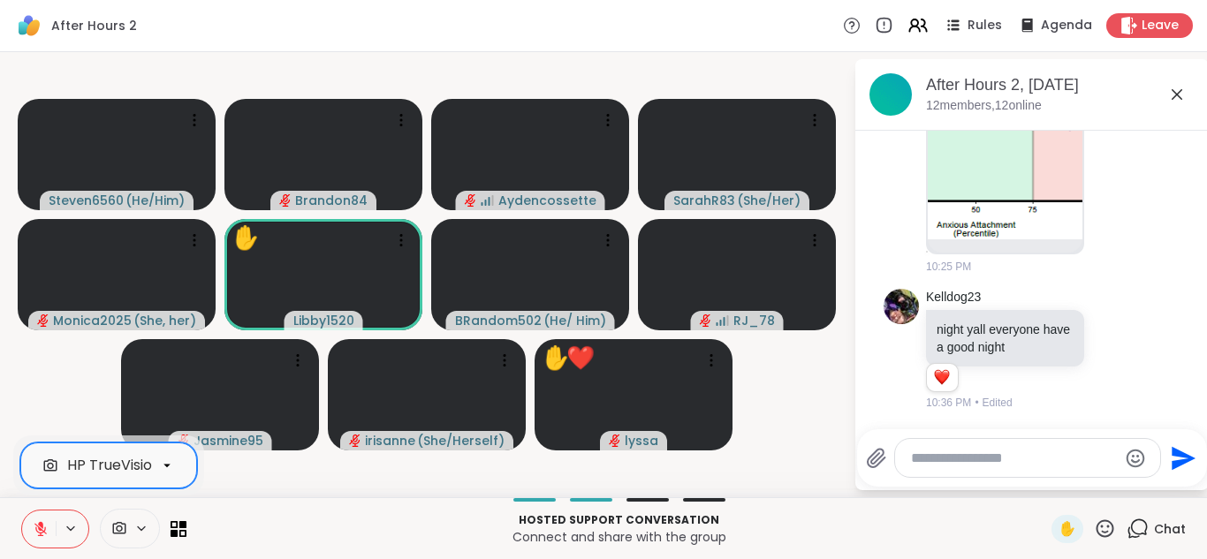
click at [34, 526] on icon at bounding box center [41, 529] width 16 height 16
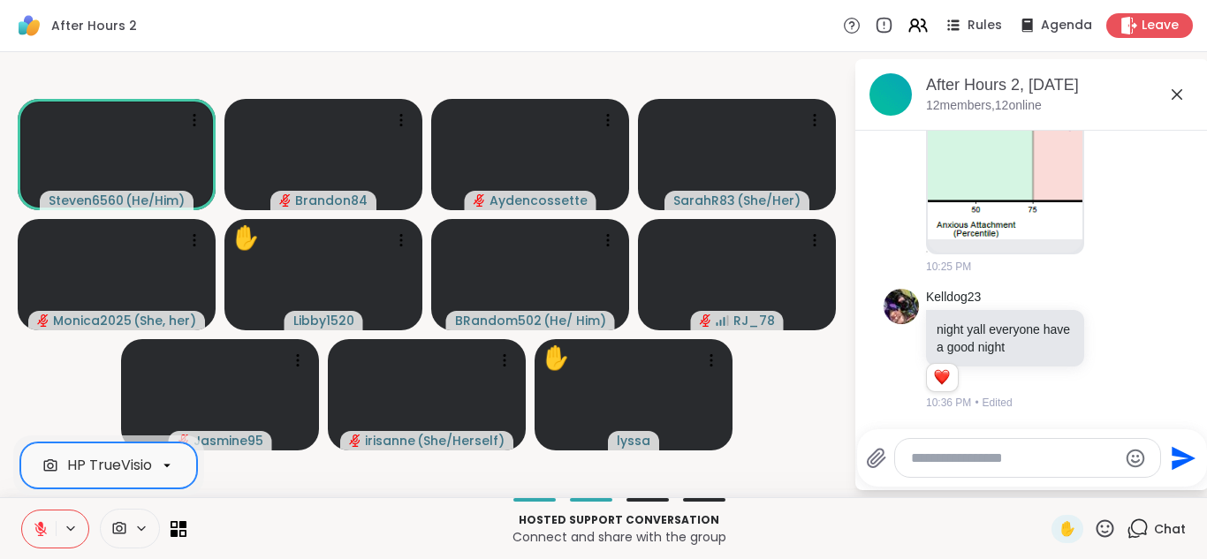
click at [34, 526] on icon at bounding box center [41, 529] width 16 height 16
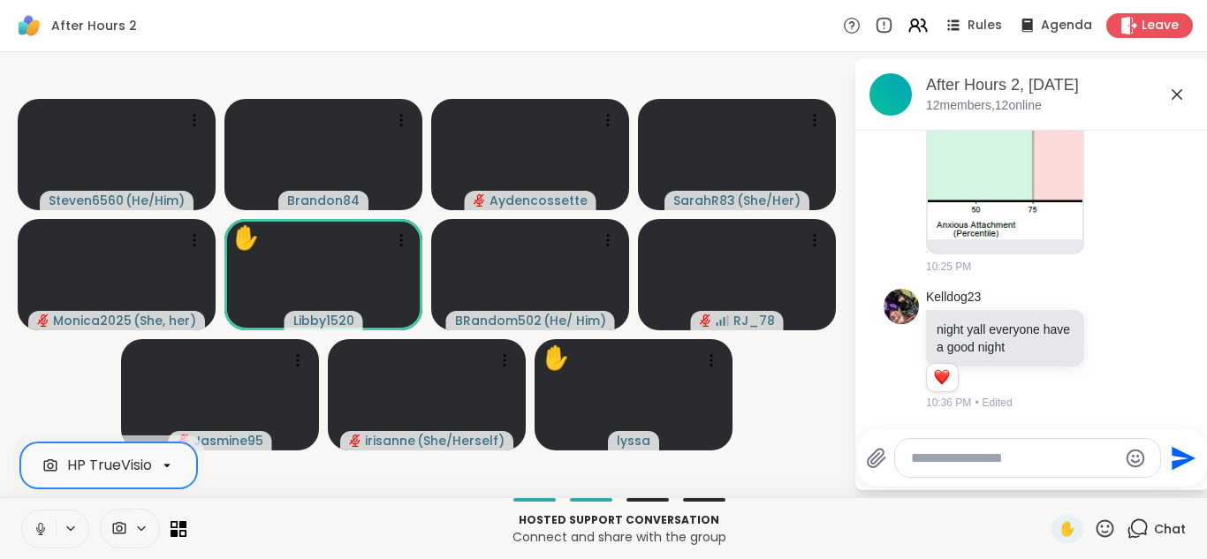
click at [22, 511] on button at bounding box center [39, 529] width 34 height 37
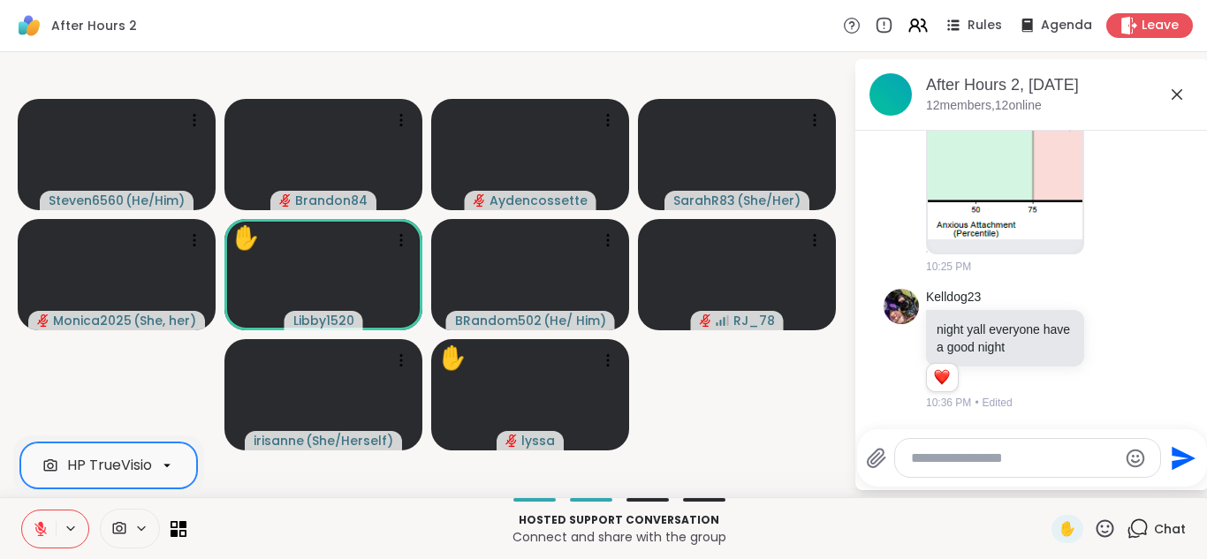
click at [34, 526] on icon at bounding box center [41, 529] width 16 height 16
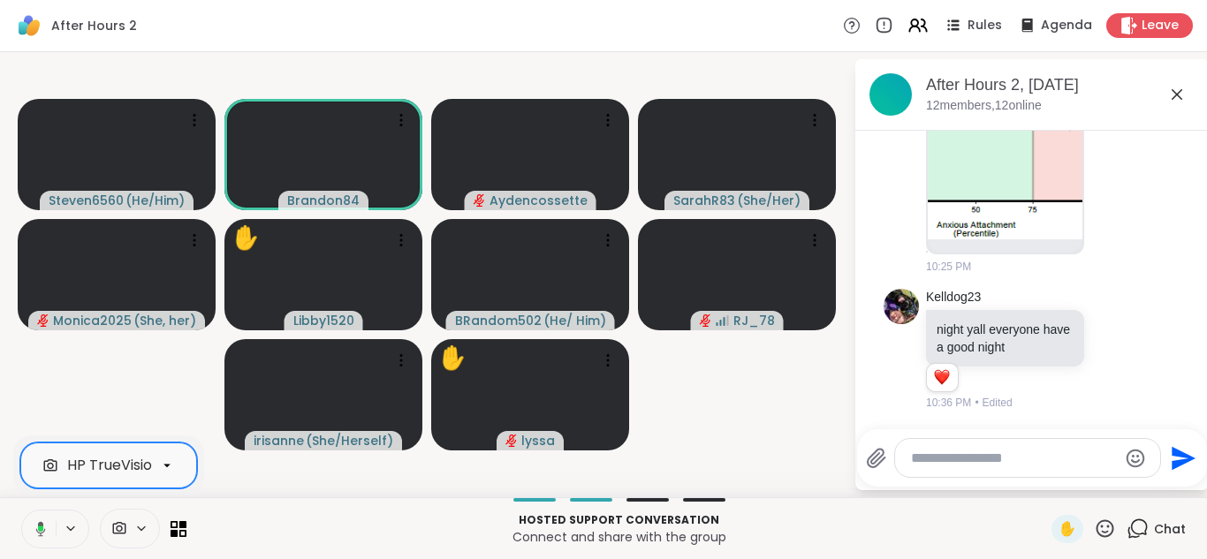
click at [34, 526] on icon at bounding box center [38, 529] width 16 height 16
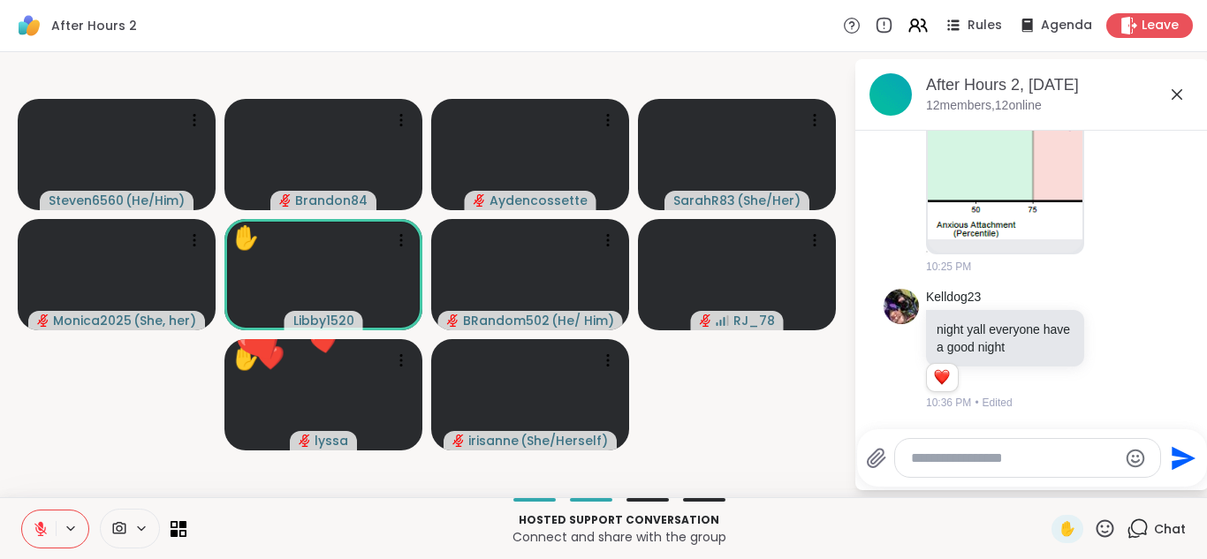
click at [1094, 519] on icon at bounding box center [1105, 529] width 22 height 22
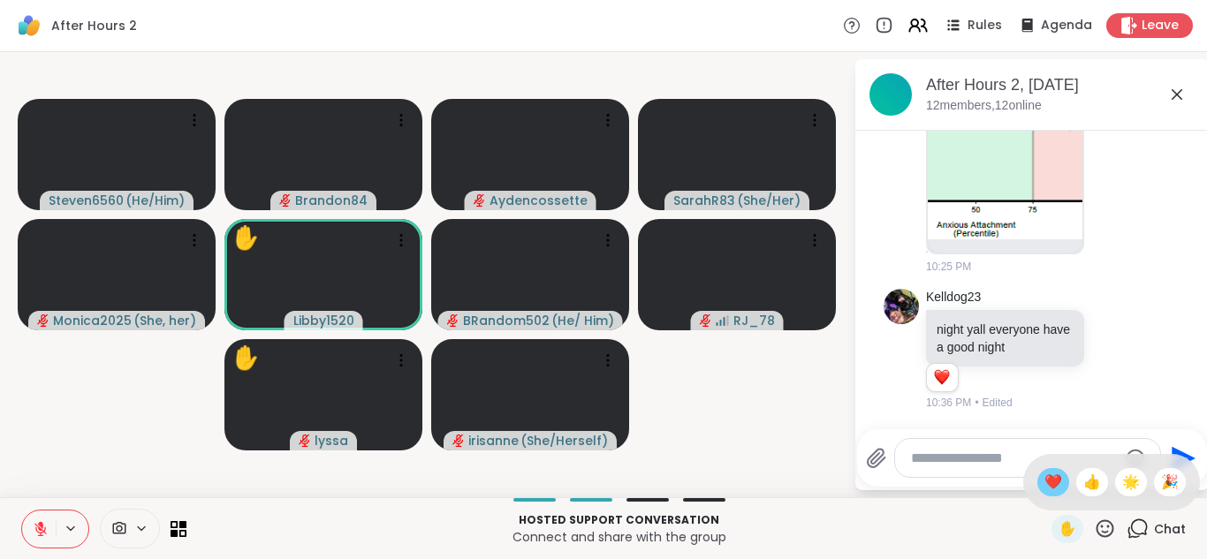
click at [1045, 483] on span "❤️" at bounding box center [1054, 482] width 18 height 21
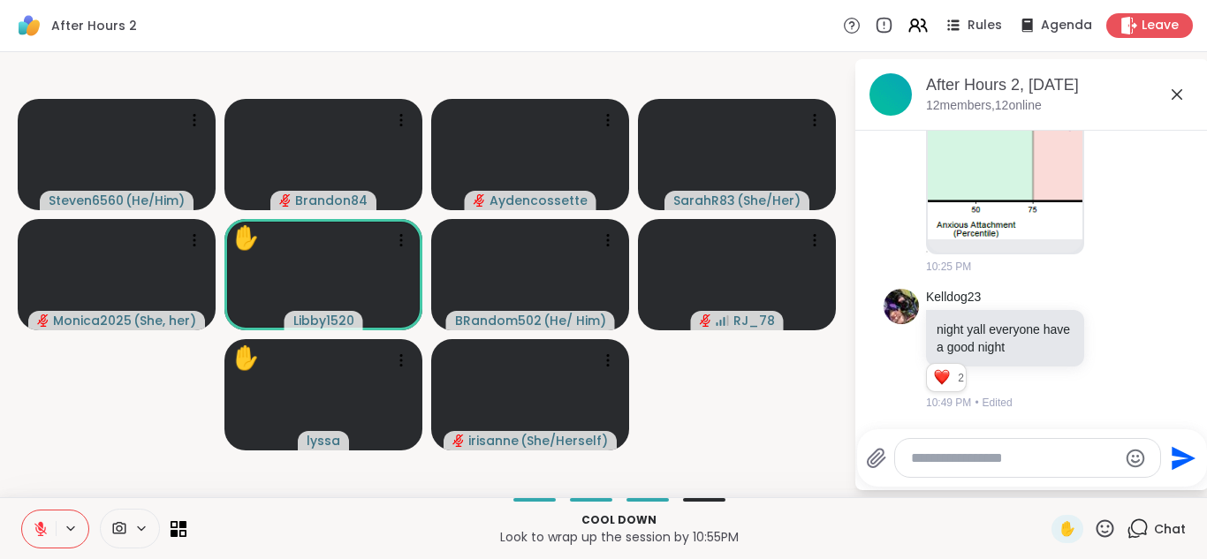
click at [34, 536] on icon at bounding box center [41, 529] width 16 height 16
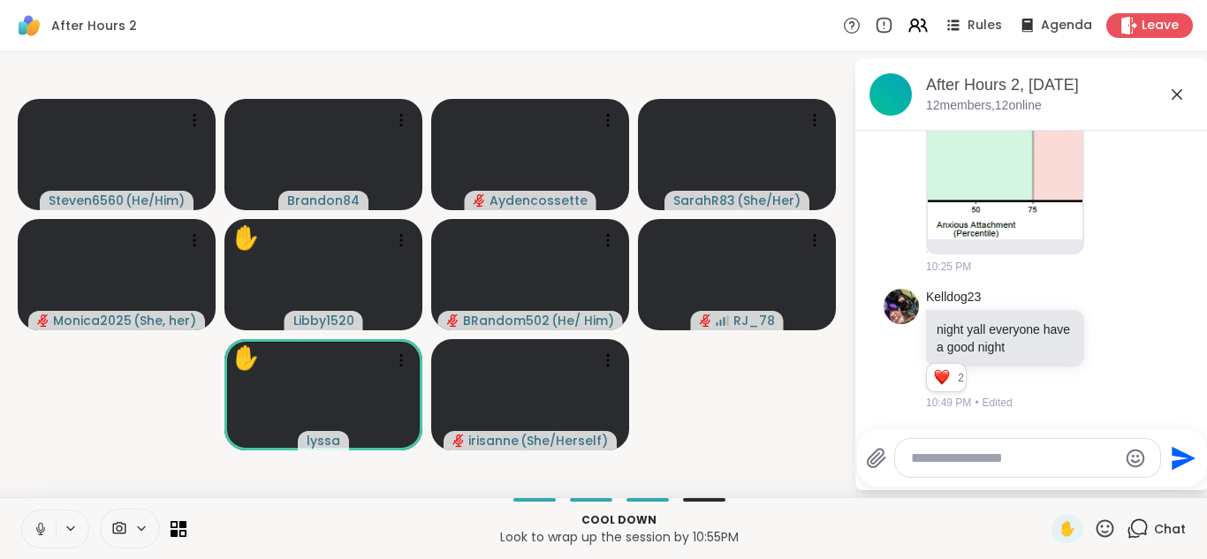
click at [36, 517] on button at bounding box center [39, 529] width 34 height 37
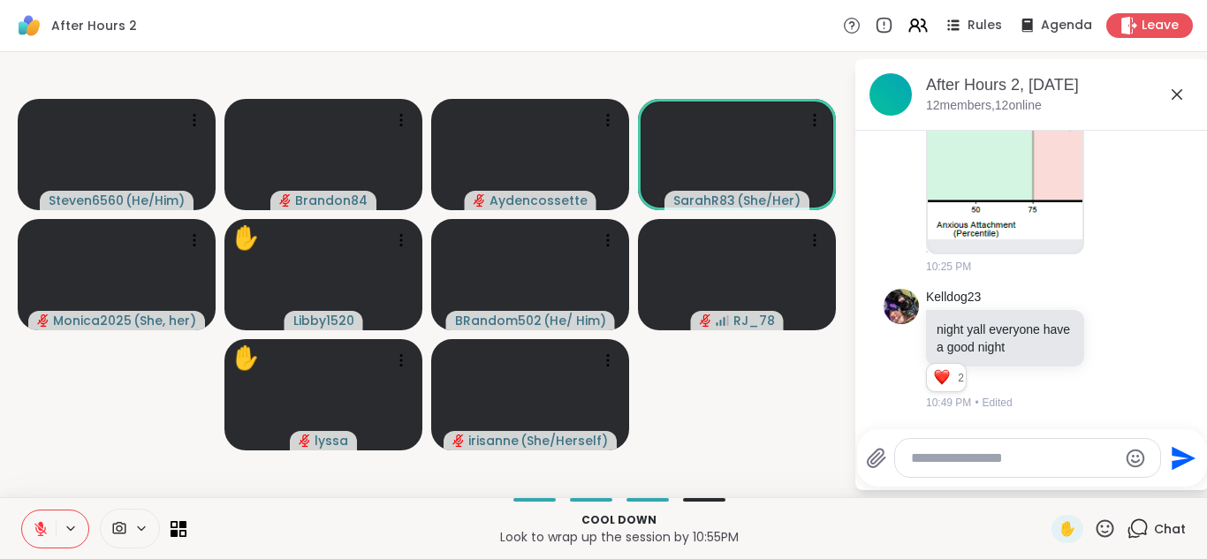
click at [36, 517] on button at bounding box center [39, 529] width 34 height 37
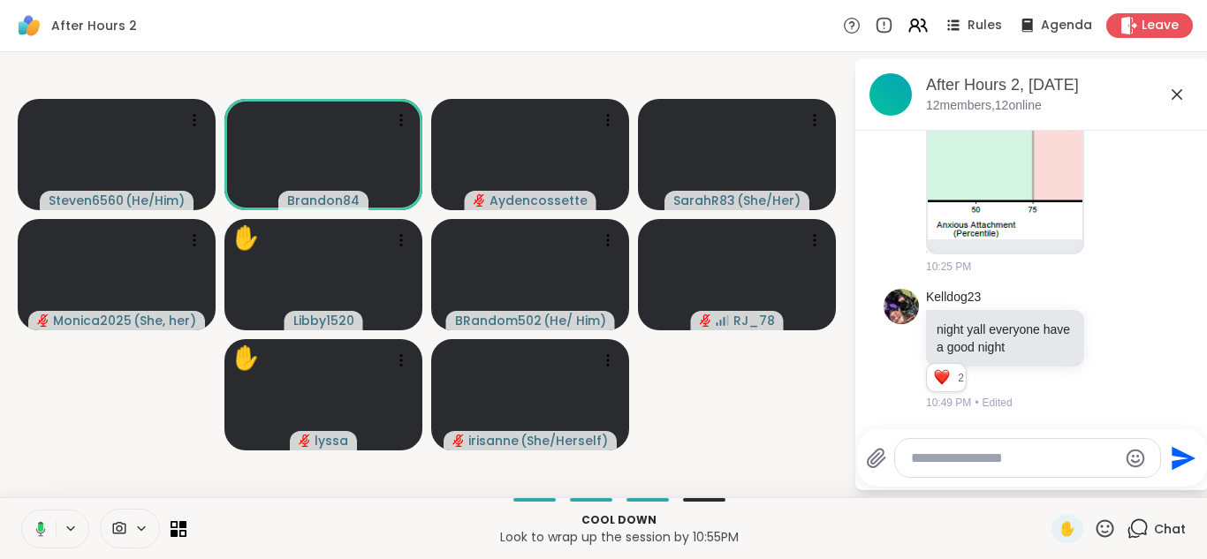
click at [19, 511] on button at bounding box center [37, 529] width 36 height 37
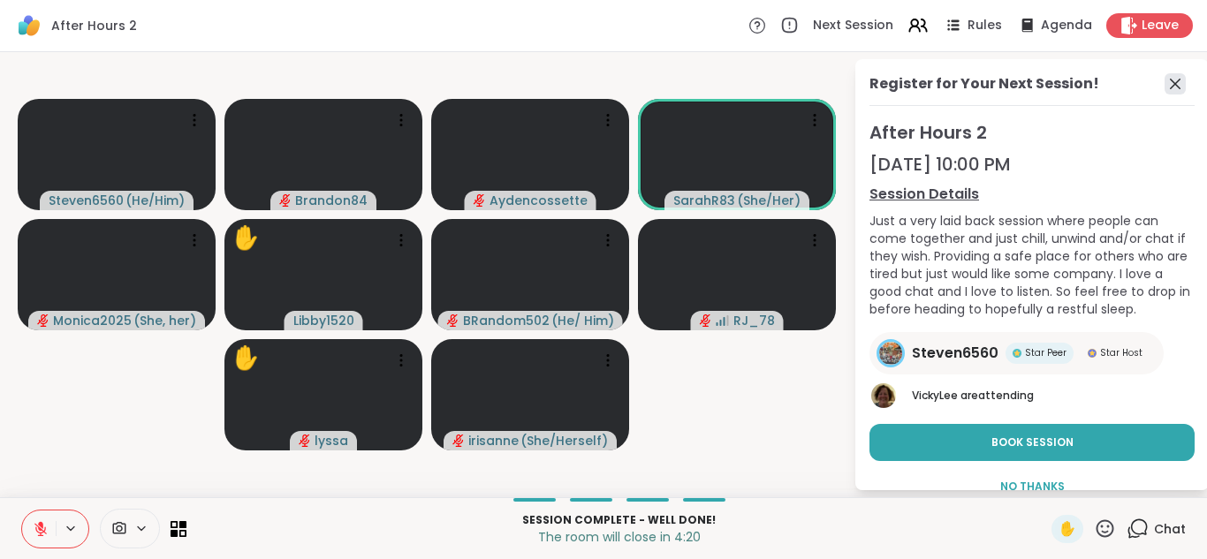
click at [1165, 80] on icon at bounding box center [1175, 83] width 21 height 21
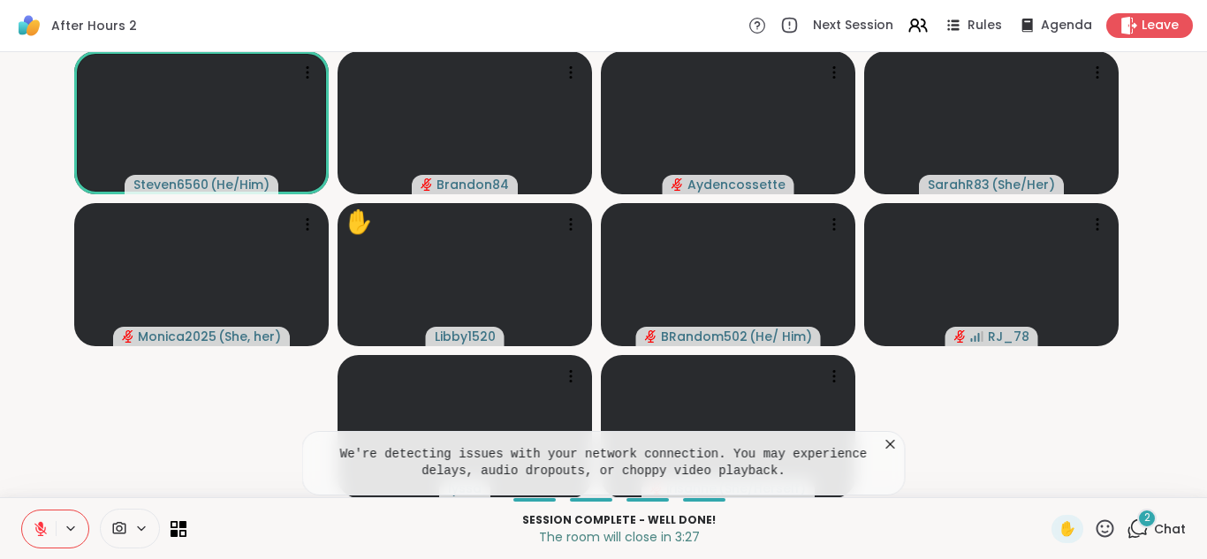
click at [1145, 521] on span "2" at bounding box center [1148, 518] width 6 height 15
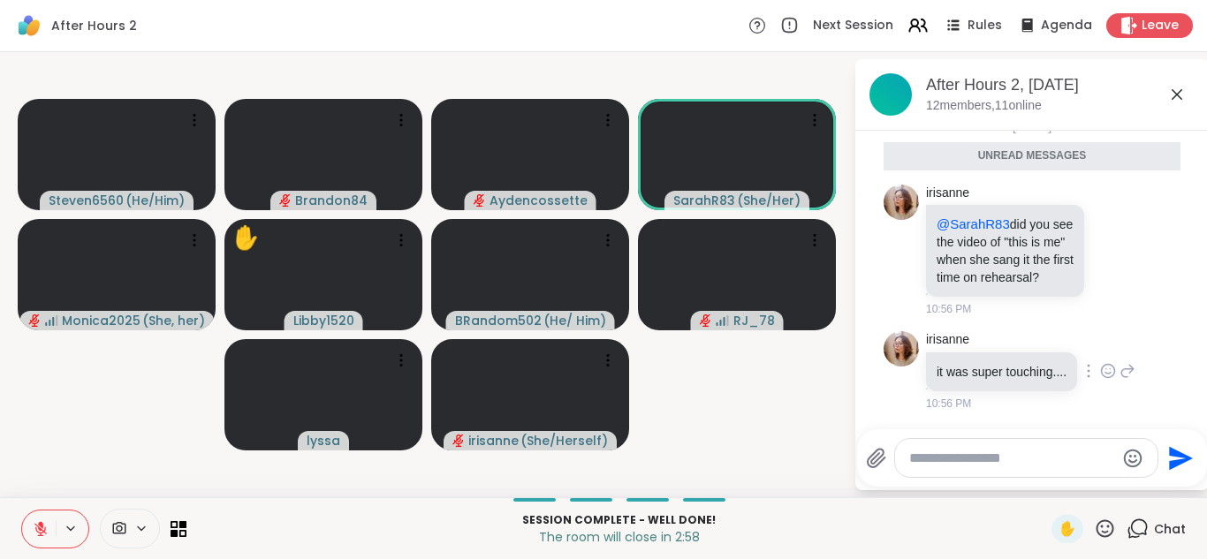
scroll to position [3582, 0]
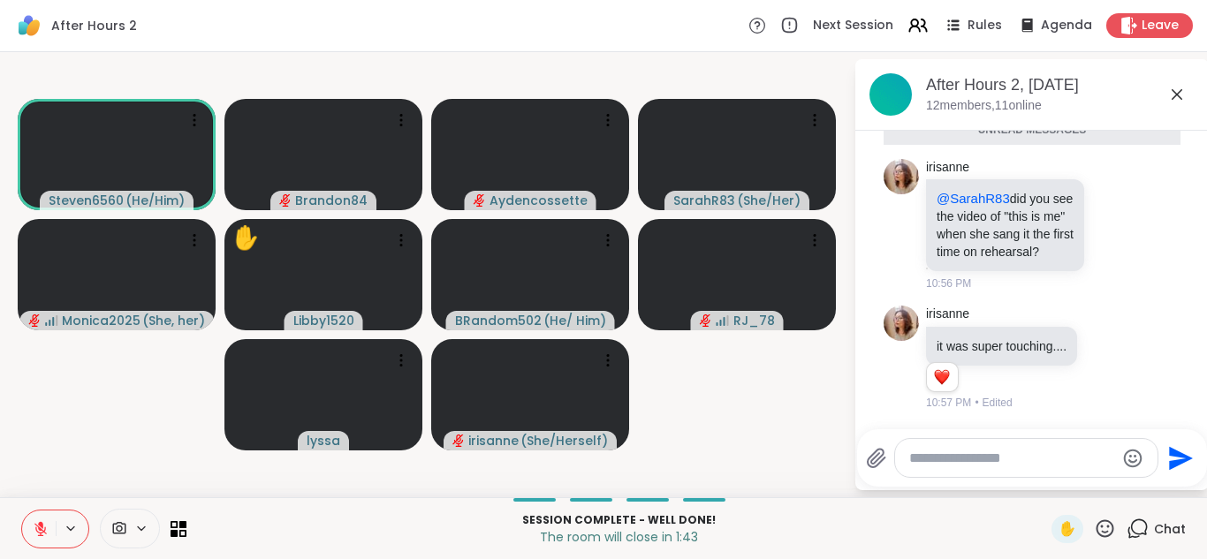
click at [41, 527] on icon at bounding box center [40, 524] width 5 height 7
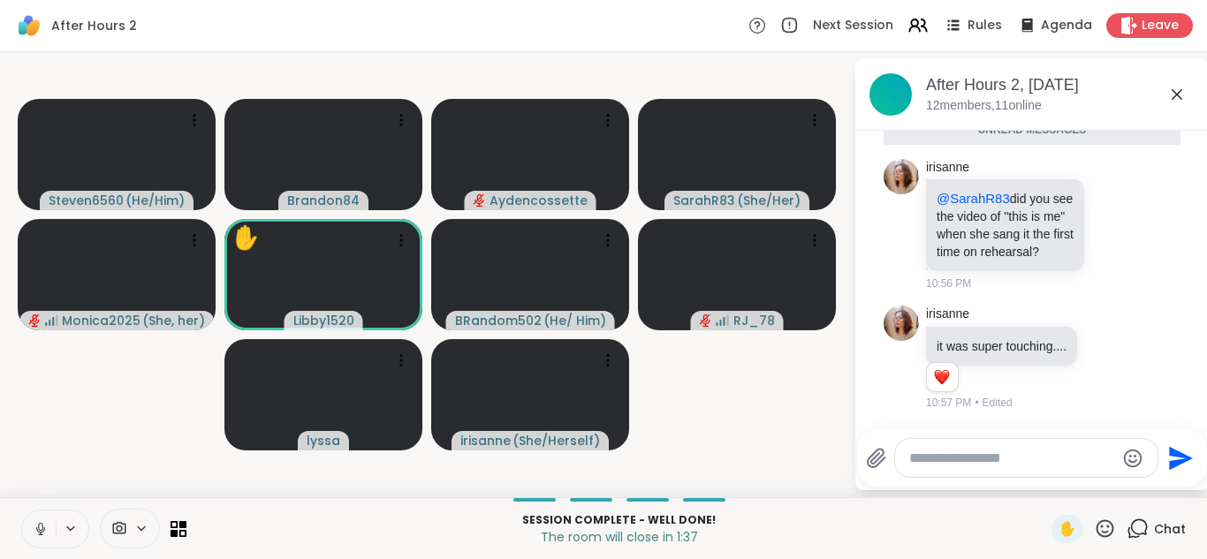
click at [22, 511] on button at bounding box center [39, 529] width 34 height 37
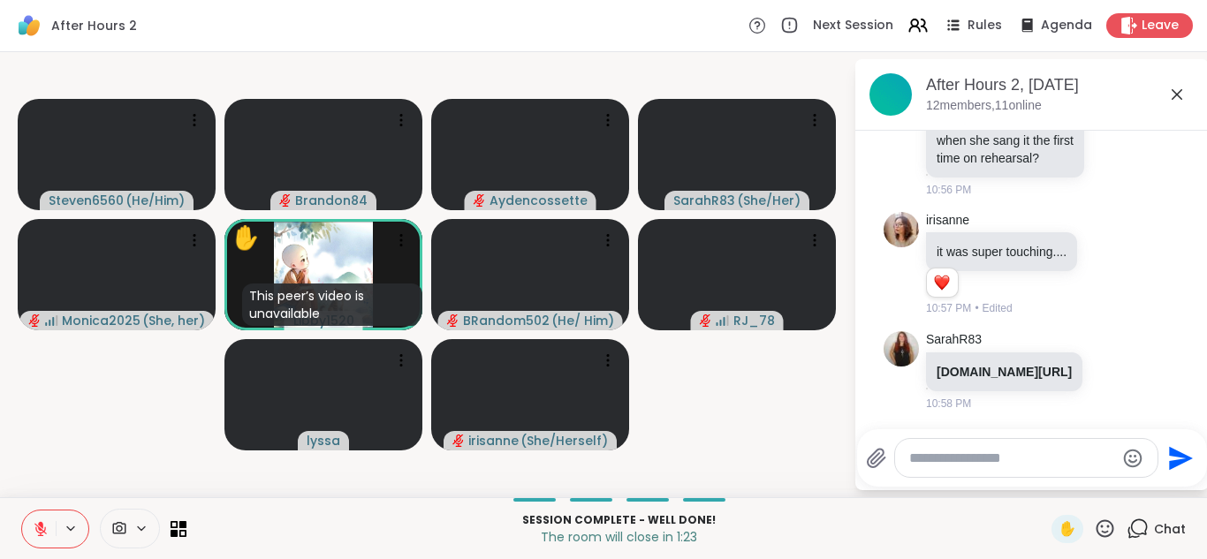
scroll to position [3670, 0]
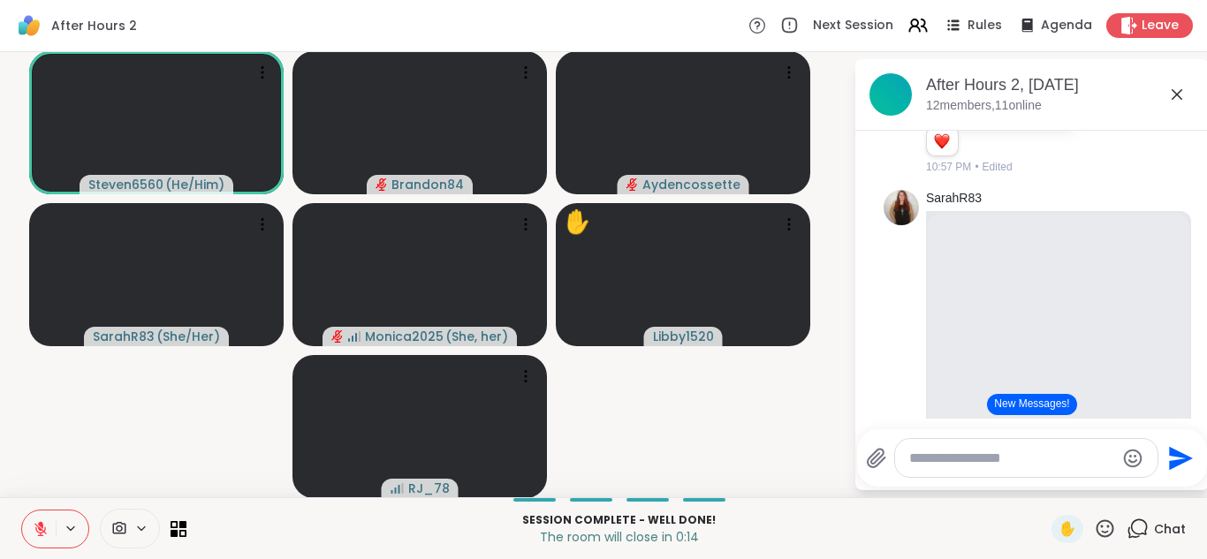
click at [1022, 407] on button "New Messages!" at bounding box center [1031, 404] width 89 height 21
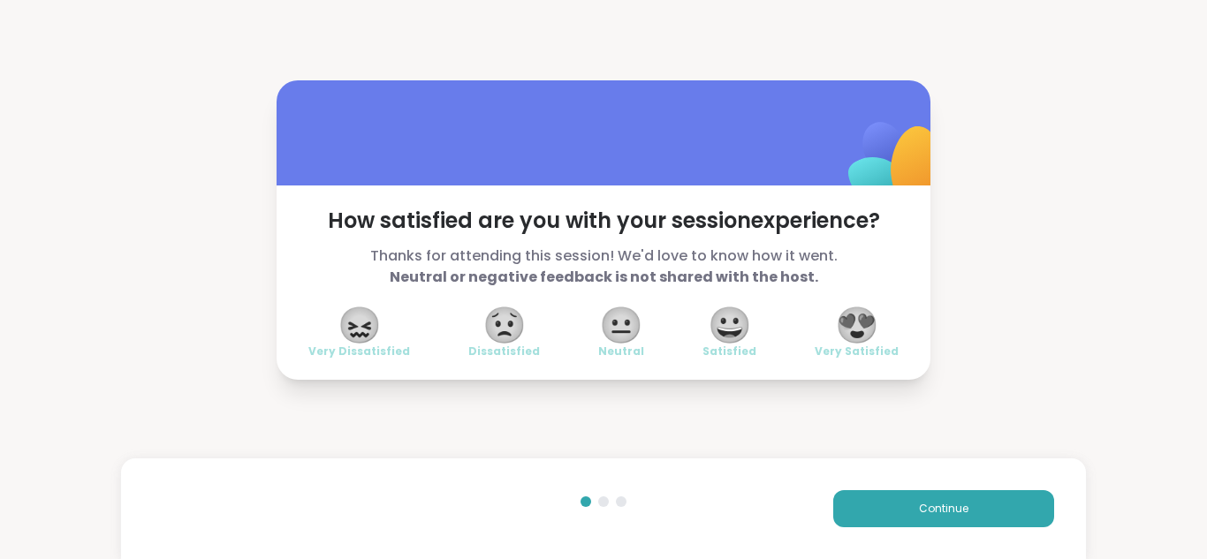
click at [852, 329] on span "😍" at bounding box center [857, 325] width 44 height 32
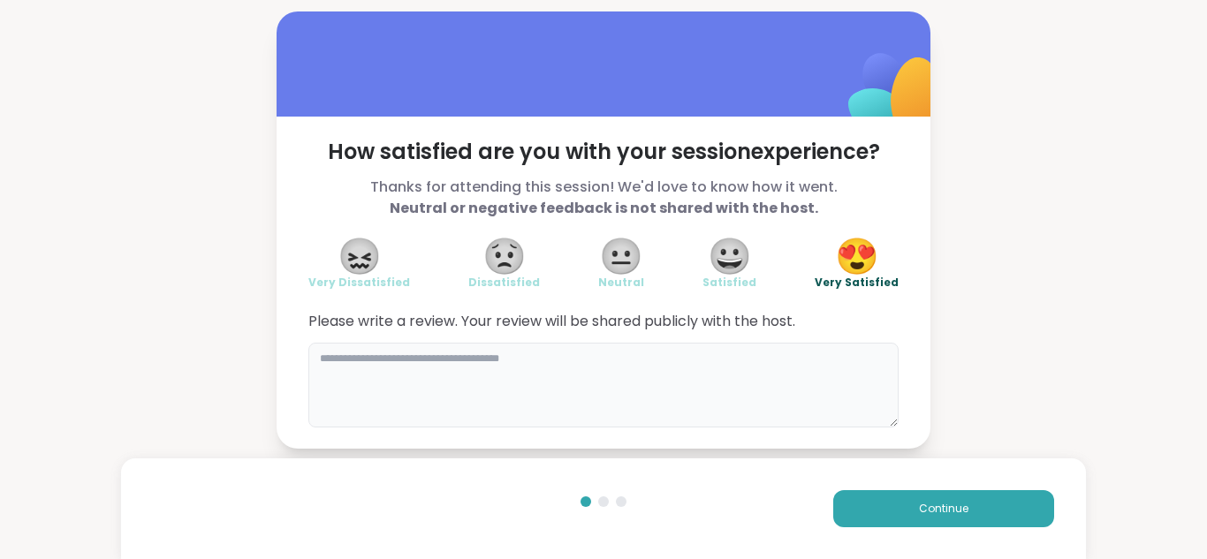
click at [356, 379] on textarea at bounding box center [603, 385] width 590 height 85
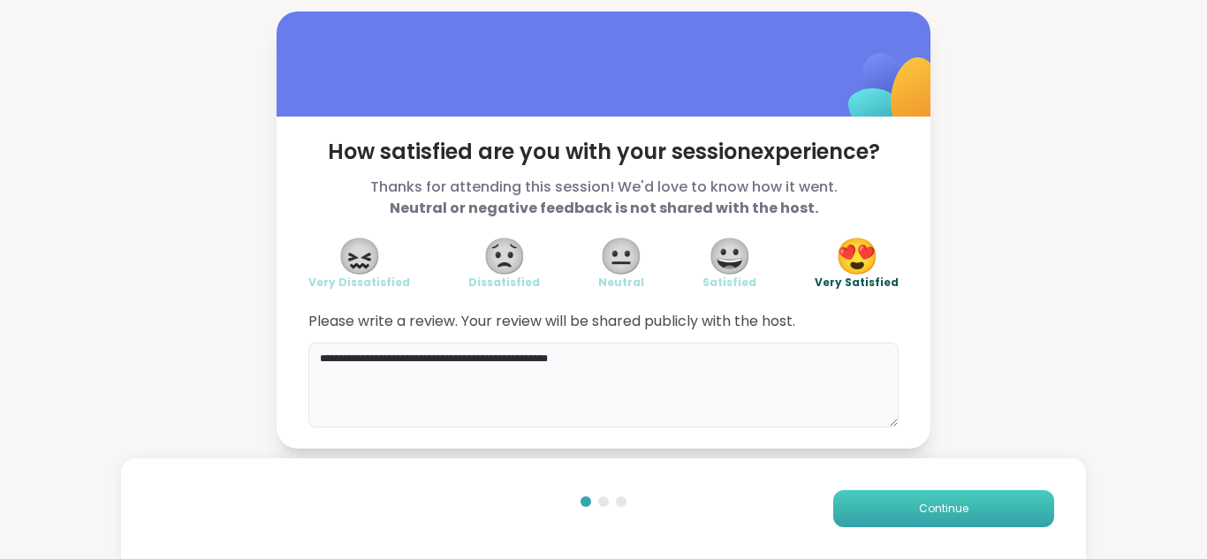
type textarea "**********"
click at [888, 513] on button "Continue" at bounding box center [943, 509] width 221 height 37
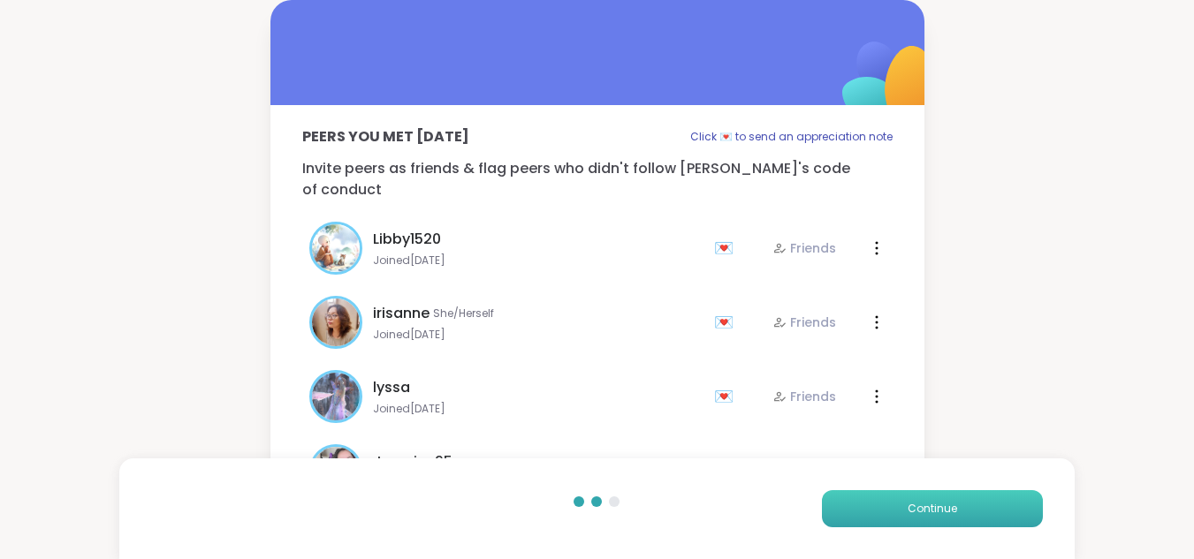
click at [888, 513] on button "Continue" at bounding box center [932, 509] width 221 height 37
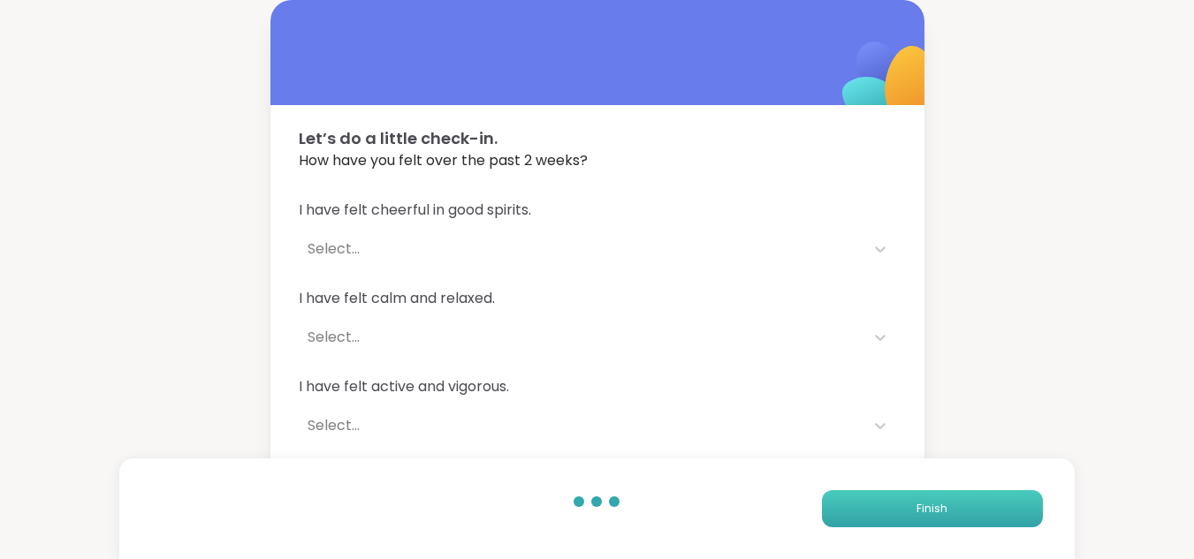
click at [888, 513] on button "Finish" at bounding box center [932, 509] width 221 height 37
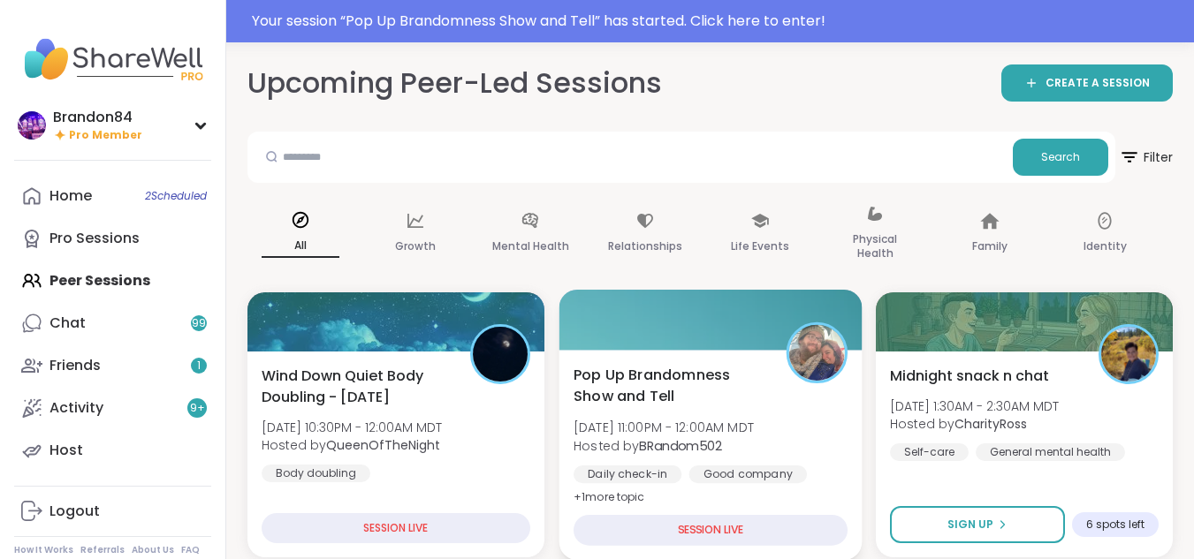
click at [768, 415] on div "Pop Up Brandomness Show and Tell [DATE] 11:00PM - 12:00AM MDT Hosted by BRandom…" at bounding box center [711, 436] width 274 height 144
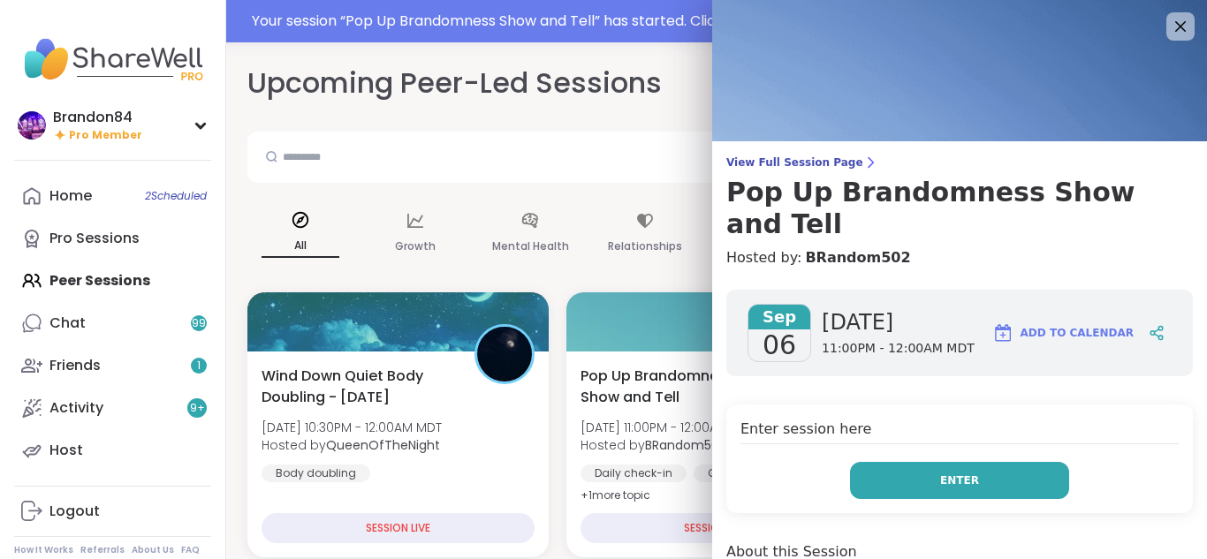
click at [919, 462] on button "Enter" at bounding box center [959, 480] width 219 height 37
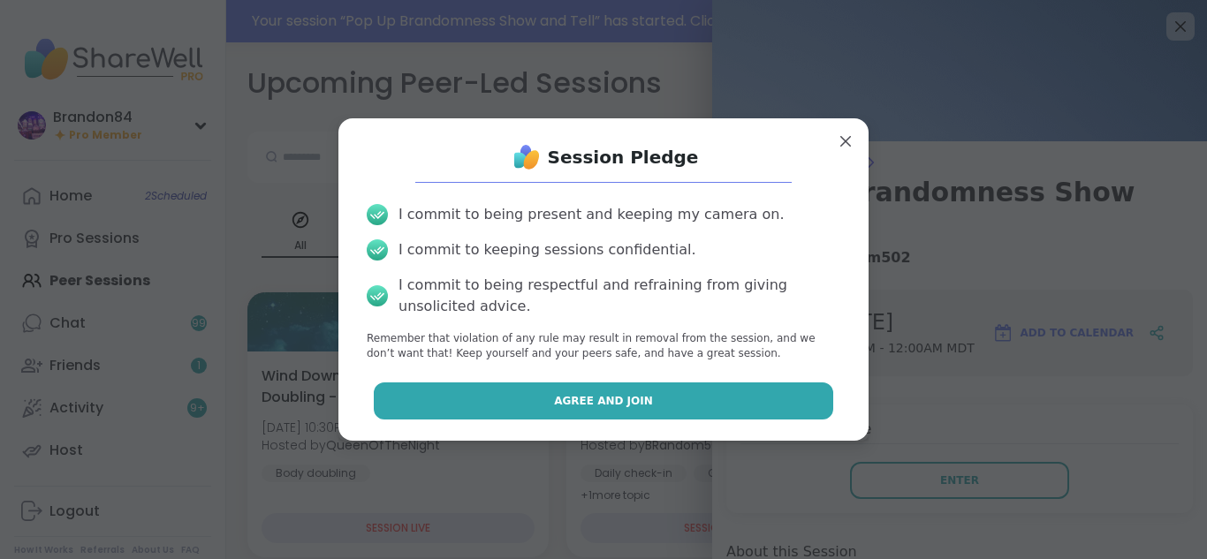
click at [629, 396] on span "Agree and Join" at bounding box center [603, 401] width 99 height 16
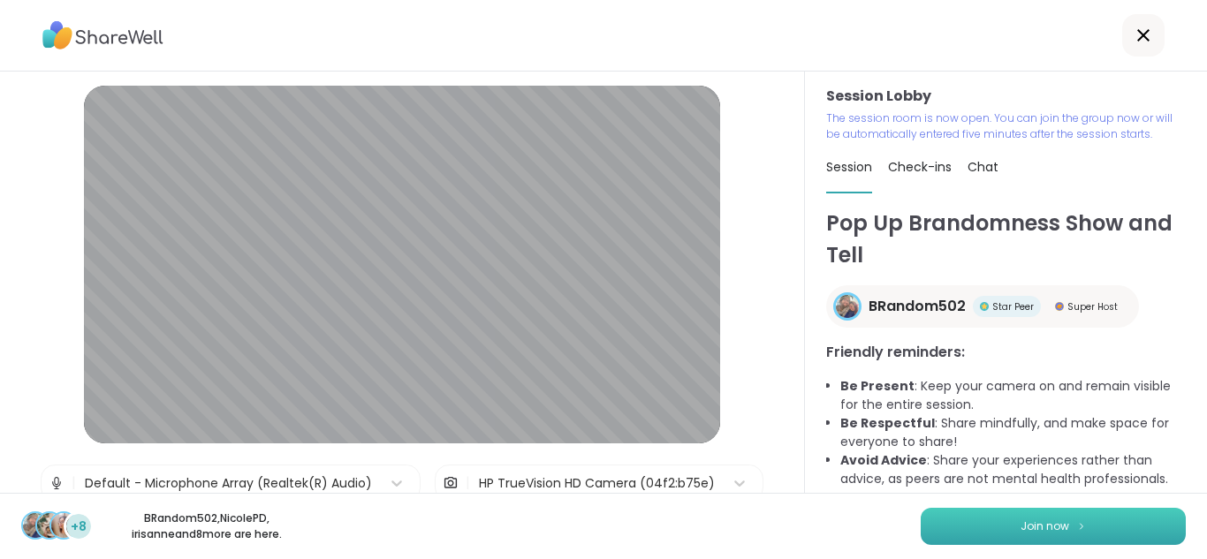
click at [1005, 528] on button "Join now" at bounding box center [1053, 526] width 265 height 37
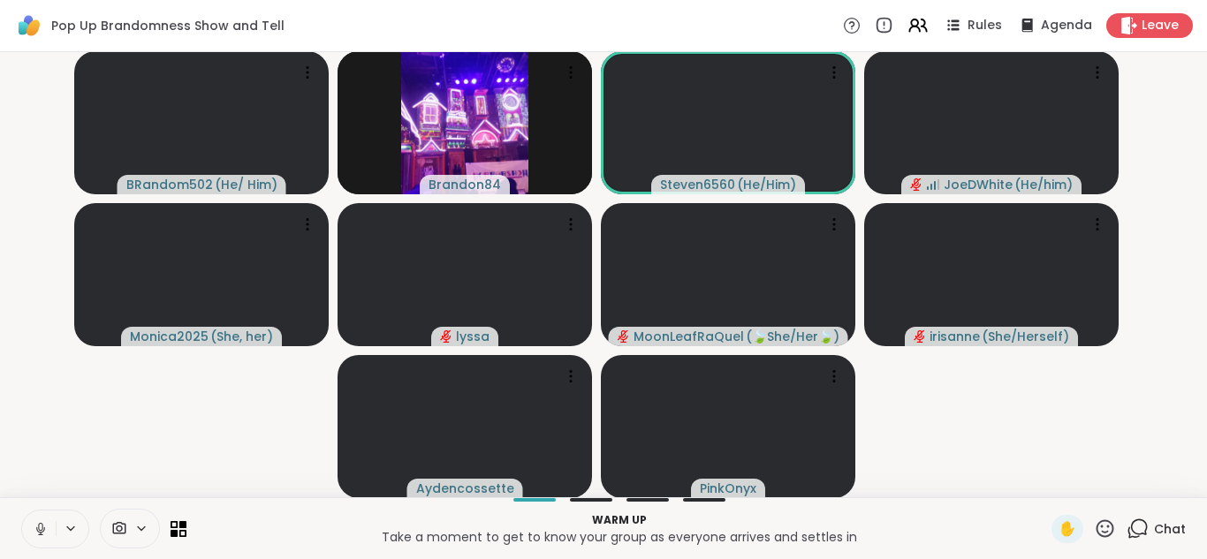
click at [34, 526] on icon at bounding box center [41, 529] width 16 height 16
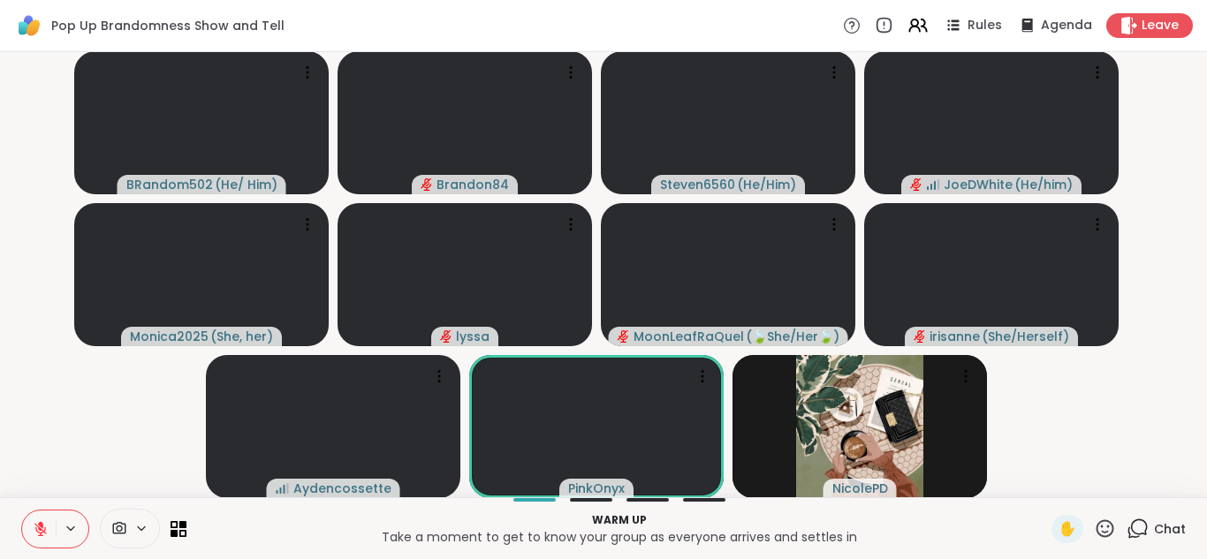
click at [128, 522] on span at bounding box center [118, 529] width 34 height 17
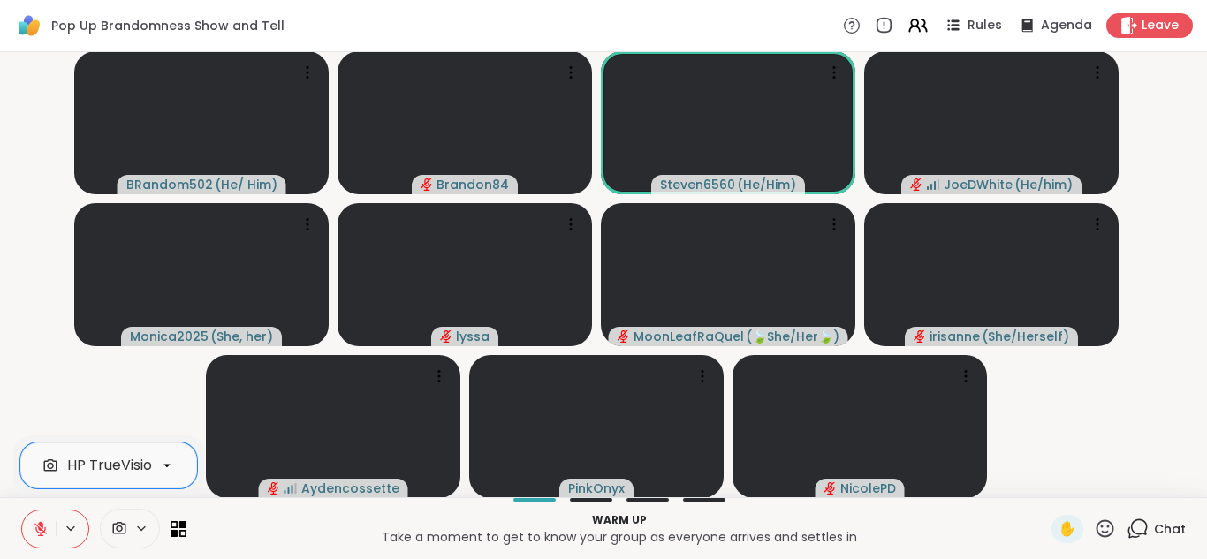
click at [103, 459] on div "HP TrueVision HD Camera" at bounding box center [156, 465] width 179 height 21
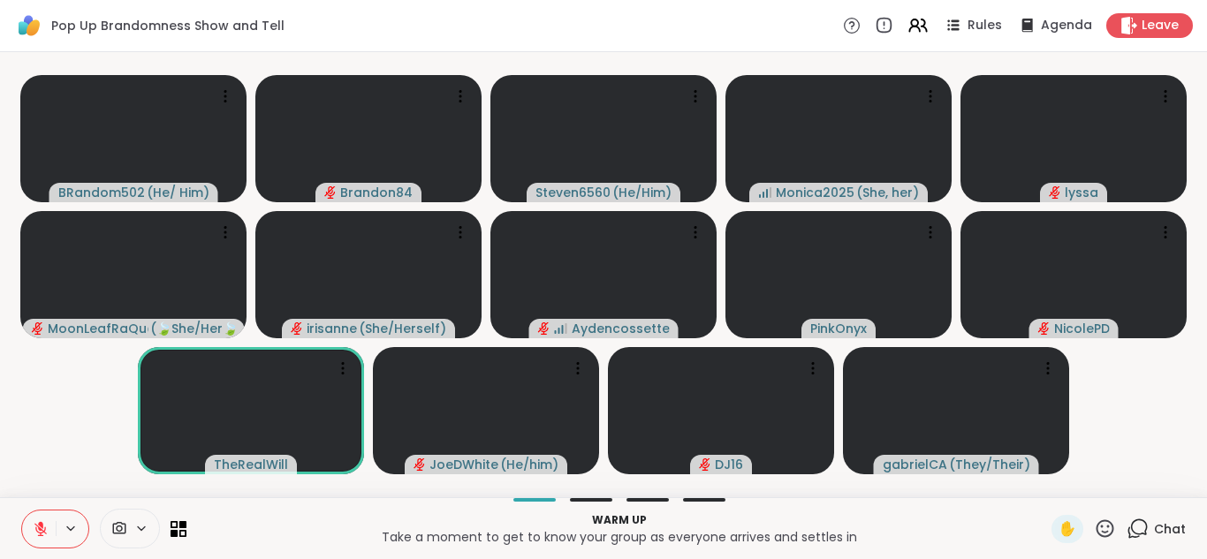
click at [1127, 524] on icon at bounding box center [1138, 529] width 22 height 22
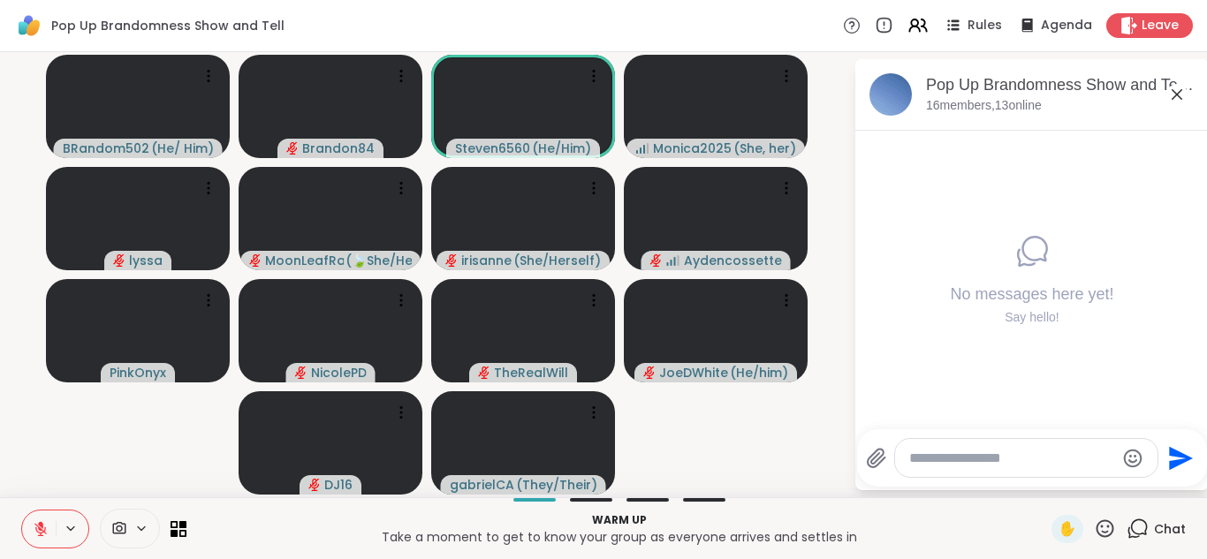
click at [936, 465] on textarea "Type your message" at bounding box center [1012, 459] width 206 height 18
type textarea "**********"
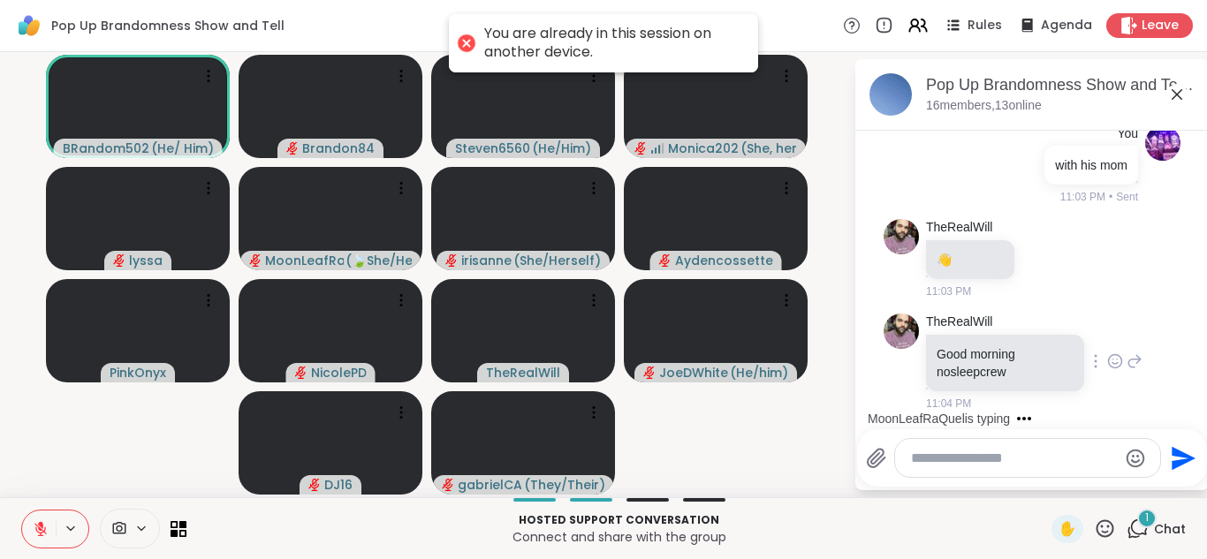
scroll to position [141, 0]
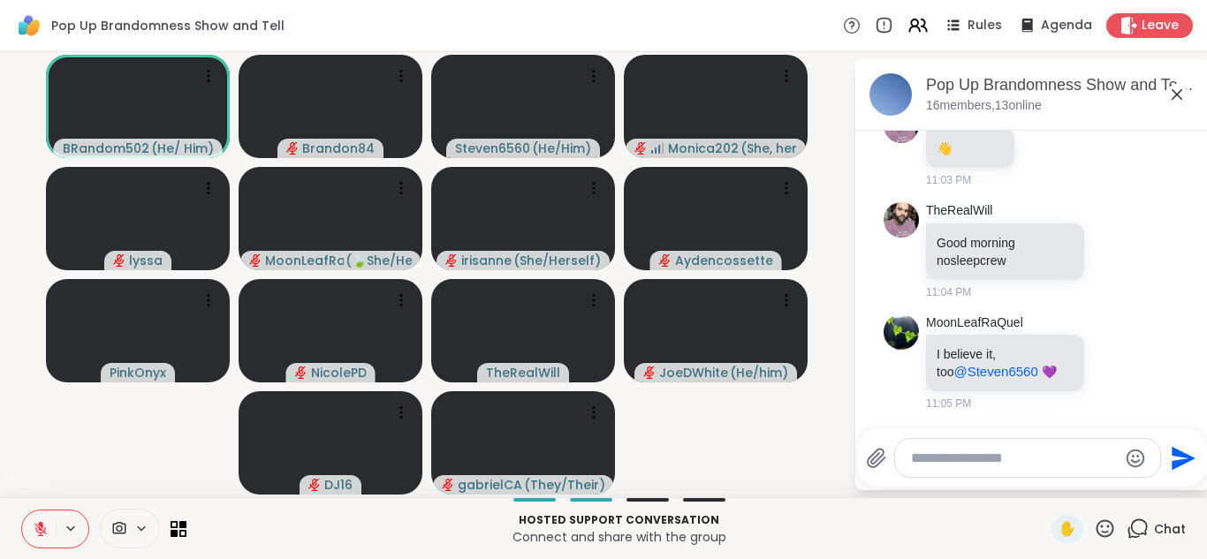
click at [978, 458] on textarea "Type your message" at bounding box center [1014, 459] width 206 height 18
type textarea "*"
click at [1101, 527] on icon at bounding box center [1106, 529] width 18 height 18
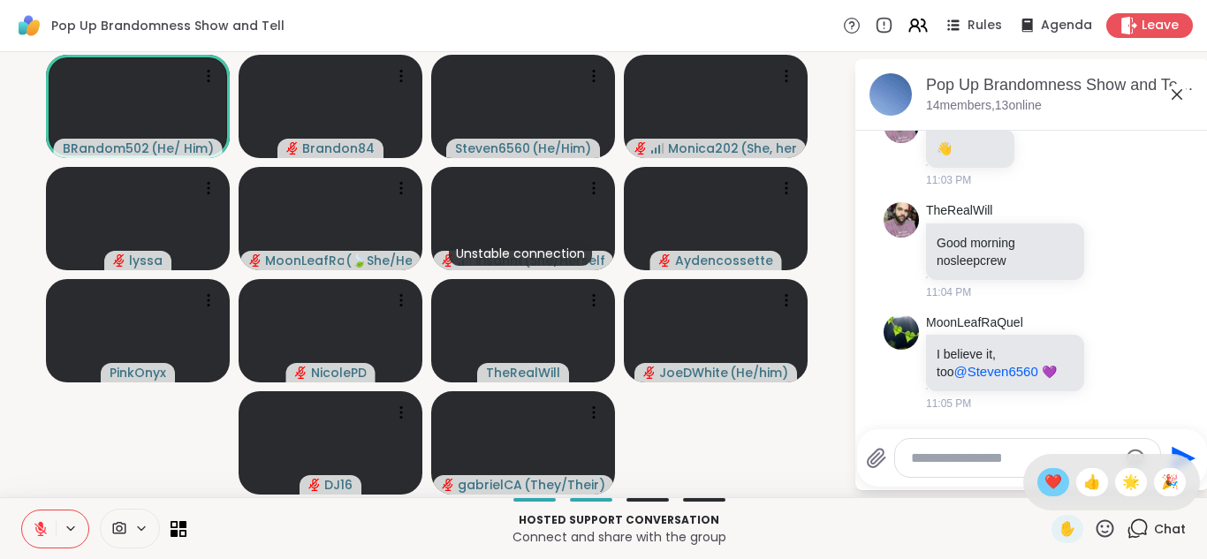
click at [1045, 485] on span "❤️" at bounding box center [1054, 482] width 18 height 21
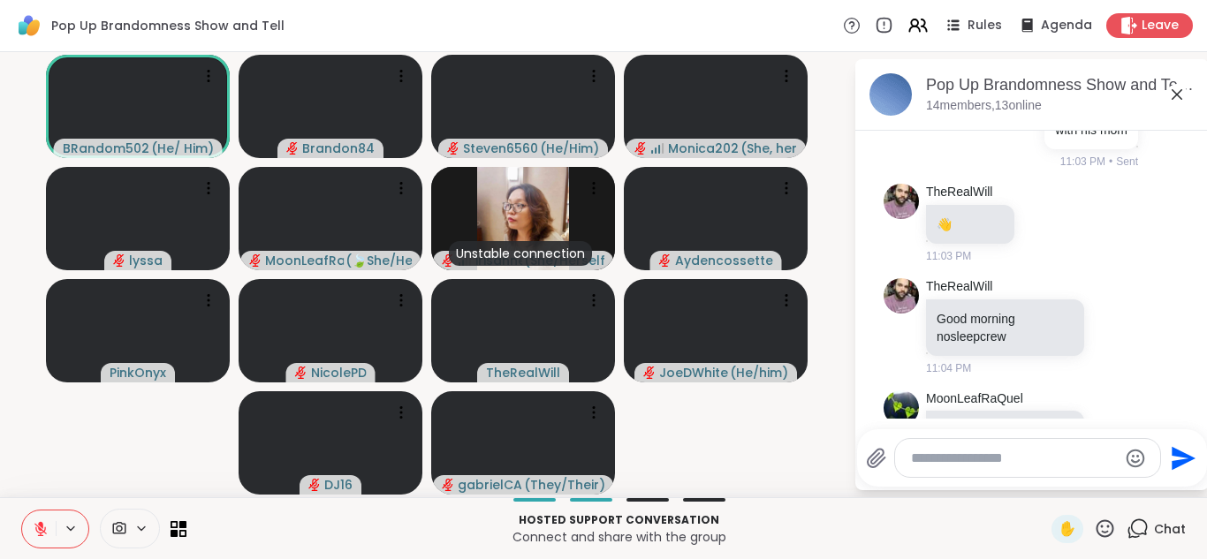
scroll to position [324, 0]
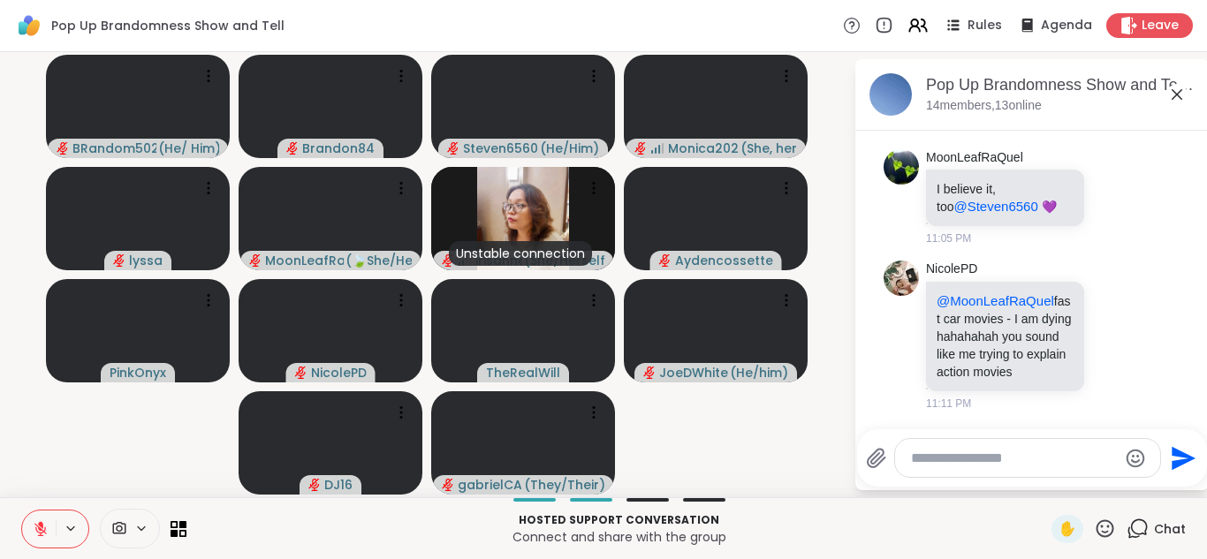
click at [28, 531] on button at bounding box center [39, 529] width 34 height 37
click at [22, 511] on button at bounding box center [39, 529] width 34 height 37
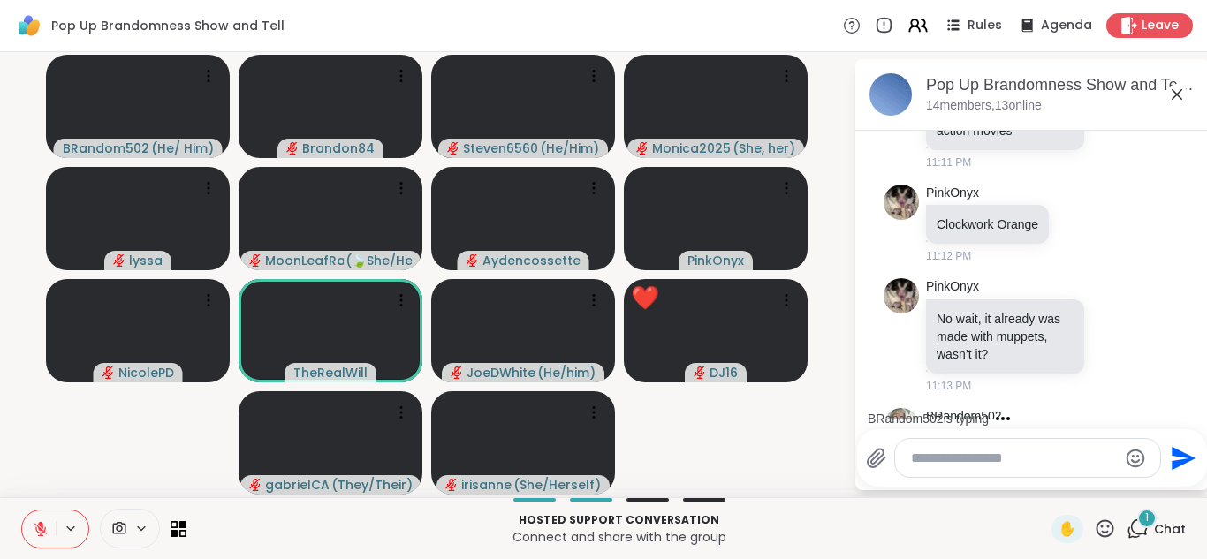
scroll to position [745, 0]
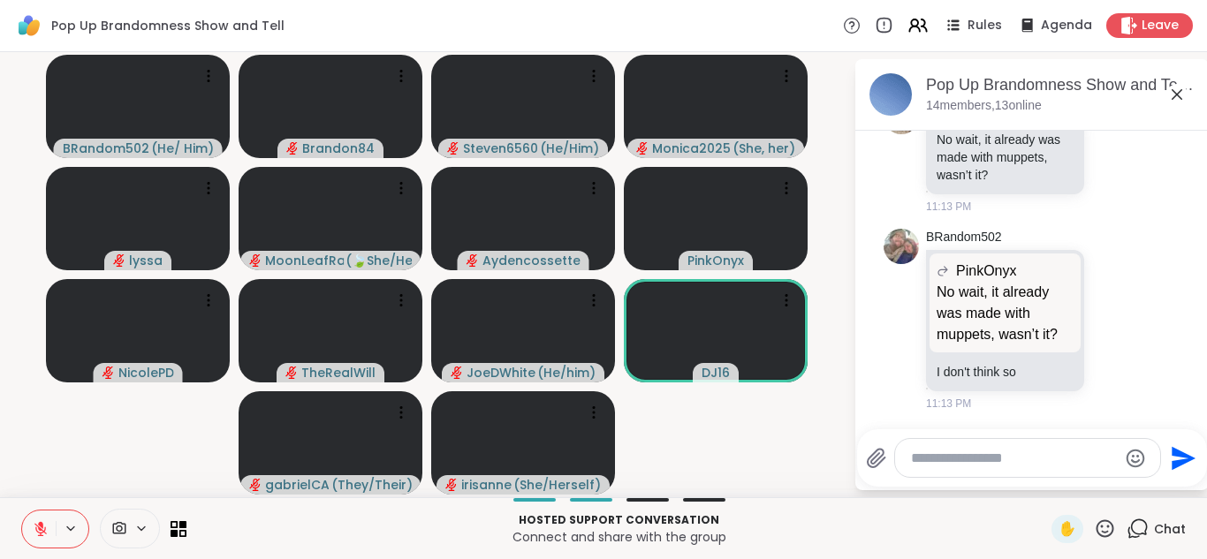
click at [1094, 521] on icon at bounding box center [1105, 529] width 22 height 22
click at [1045, 473] on span "❤️" at bounding box center [1054, 482] width 18 height 21
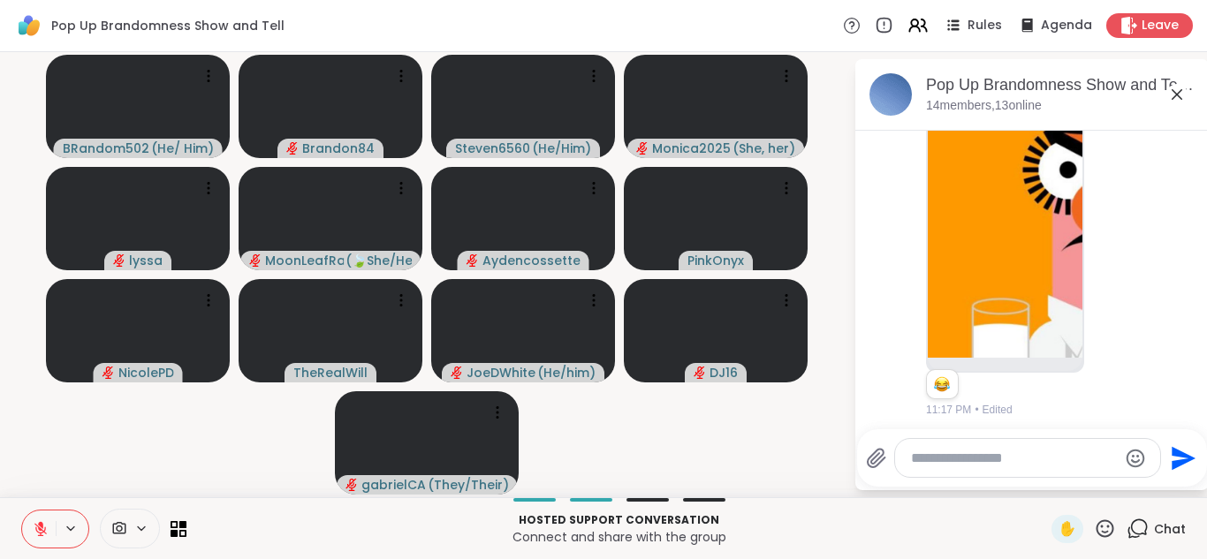
scroll to position [1474, 0]
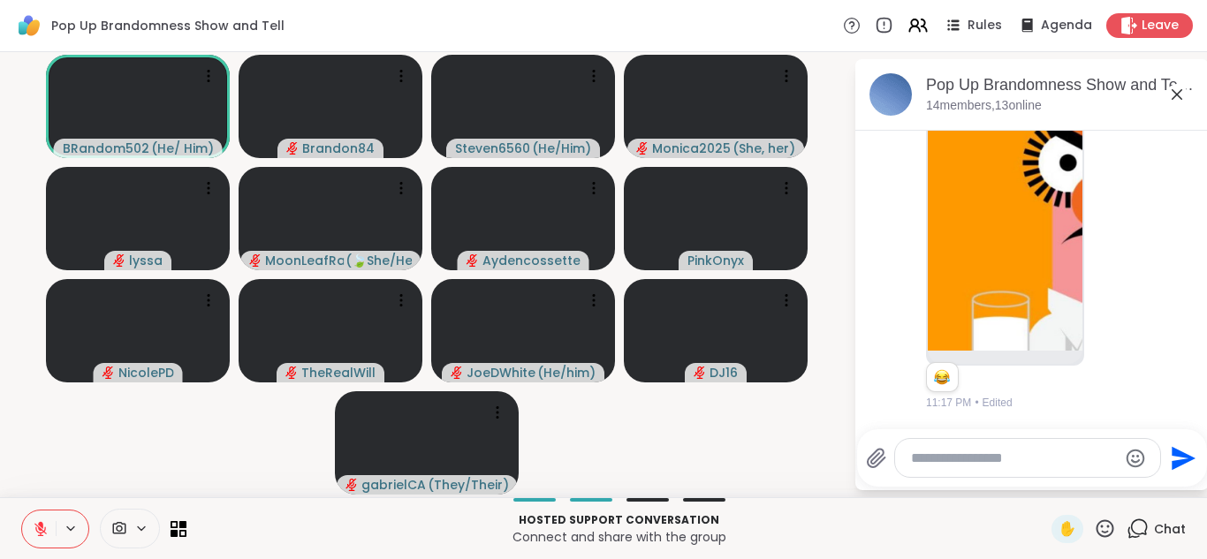
click at [986, 466] on textarea "Type your message" at bounding box center [1014, 459] width 206 height 18
type textarea "***"
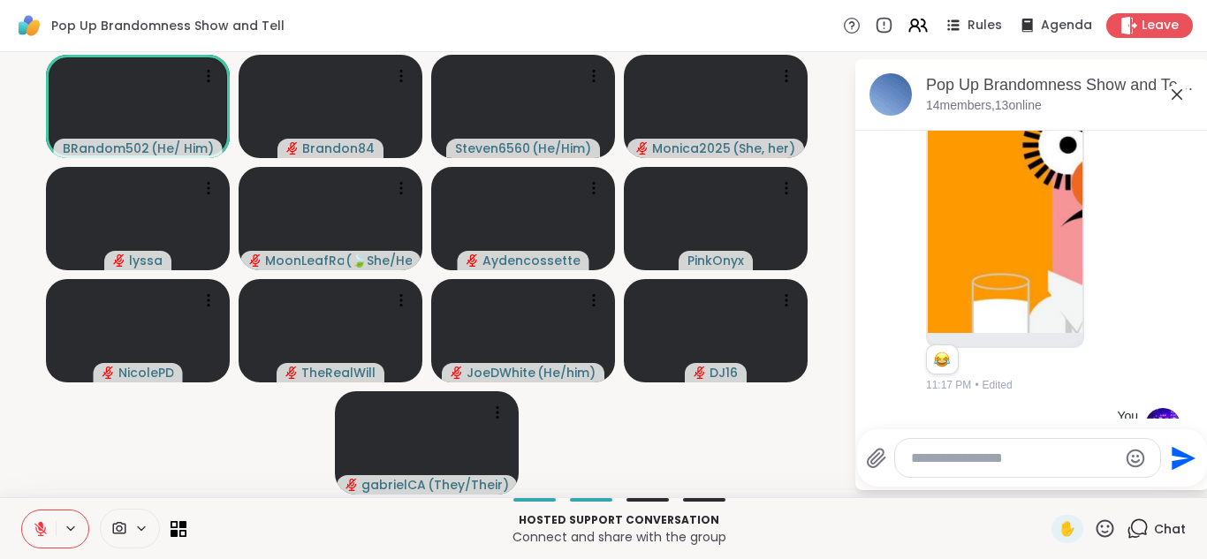
scroll to position [1569, 0]
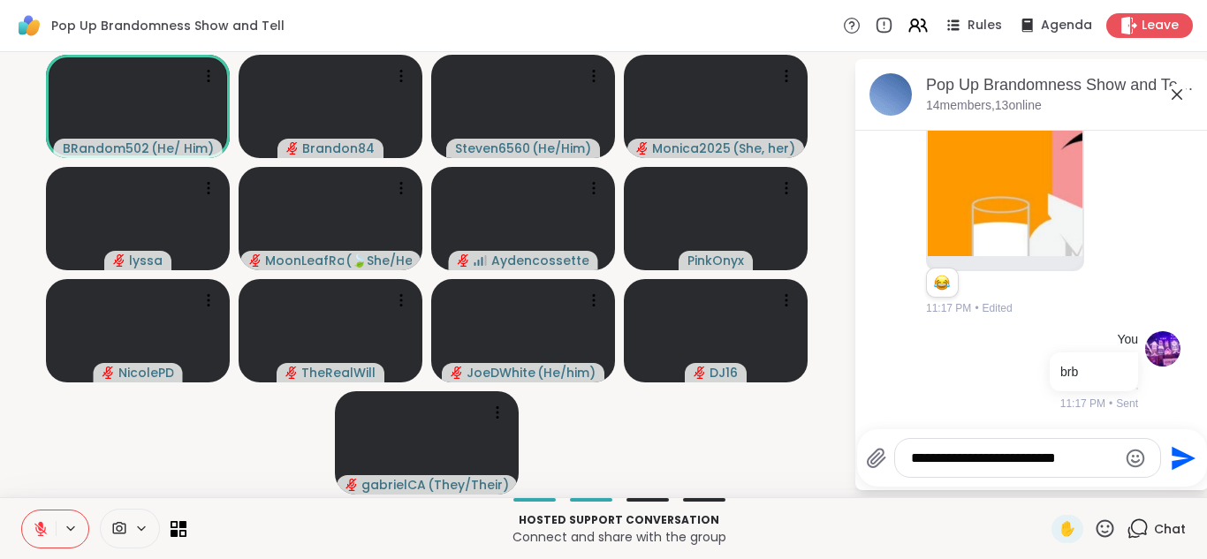
type textarea "**********"
click at [1183, 461] on icon "Send" at bounding box center [1184, 458] width 24 height 24
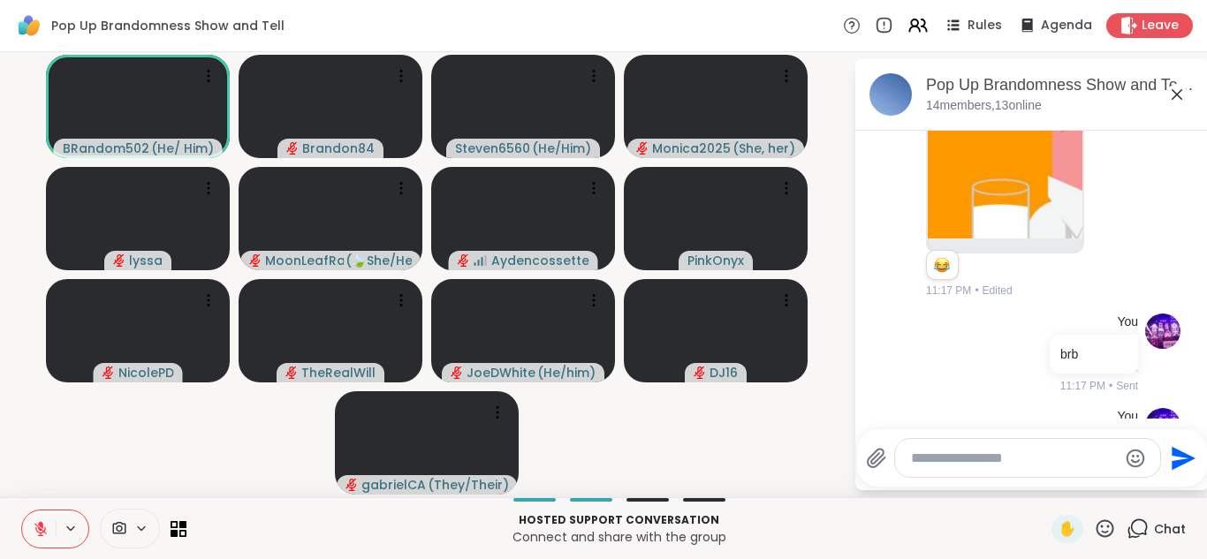
scroll to position [1680, 0]
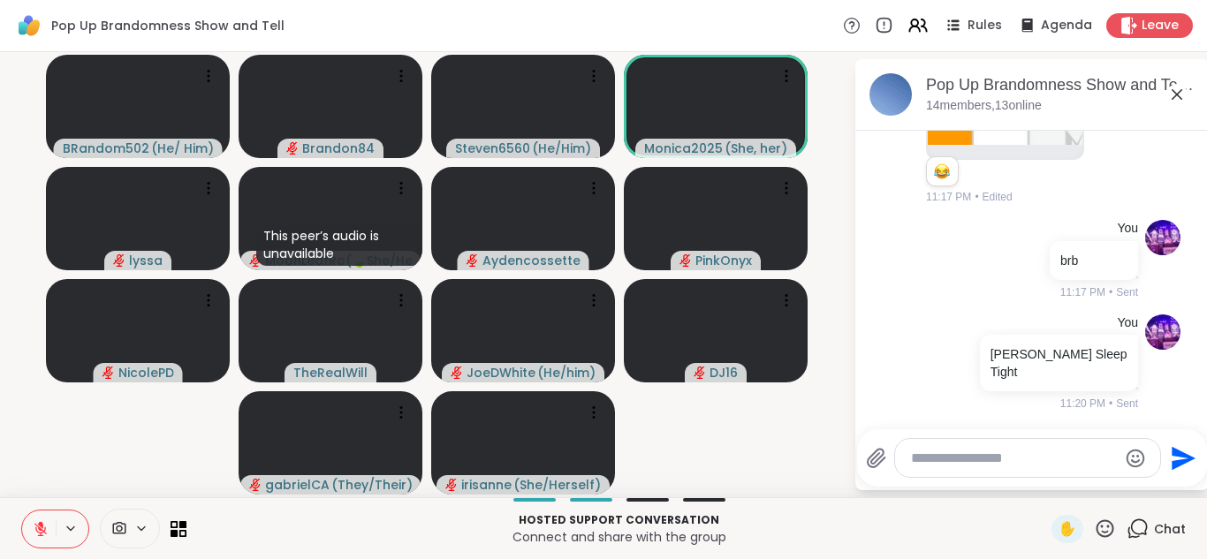
click at [946, 464] on textarea "Type your message" at bounding box center [1014, 459] width 206 height 18
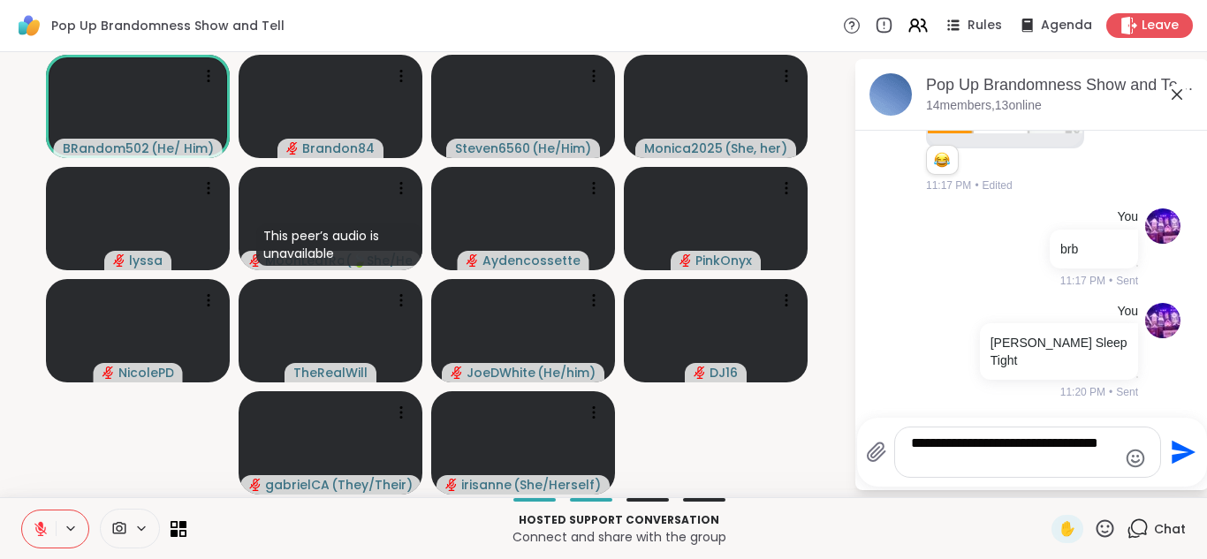
type textarea "**********"
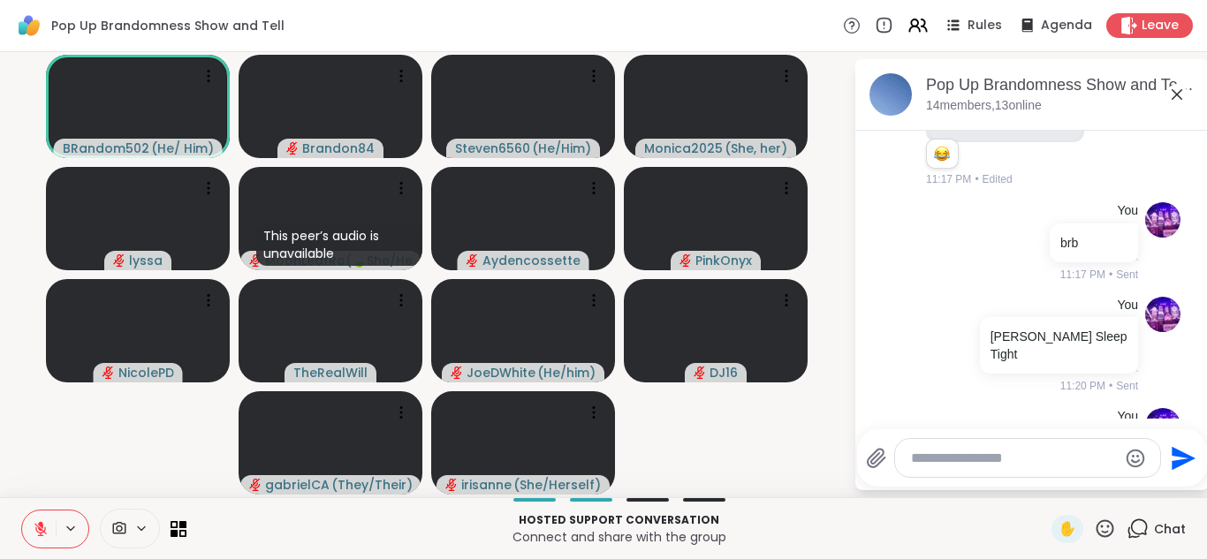
scroll to position [1792, 0]
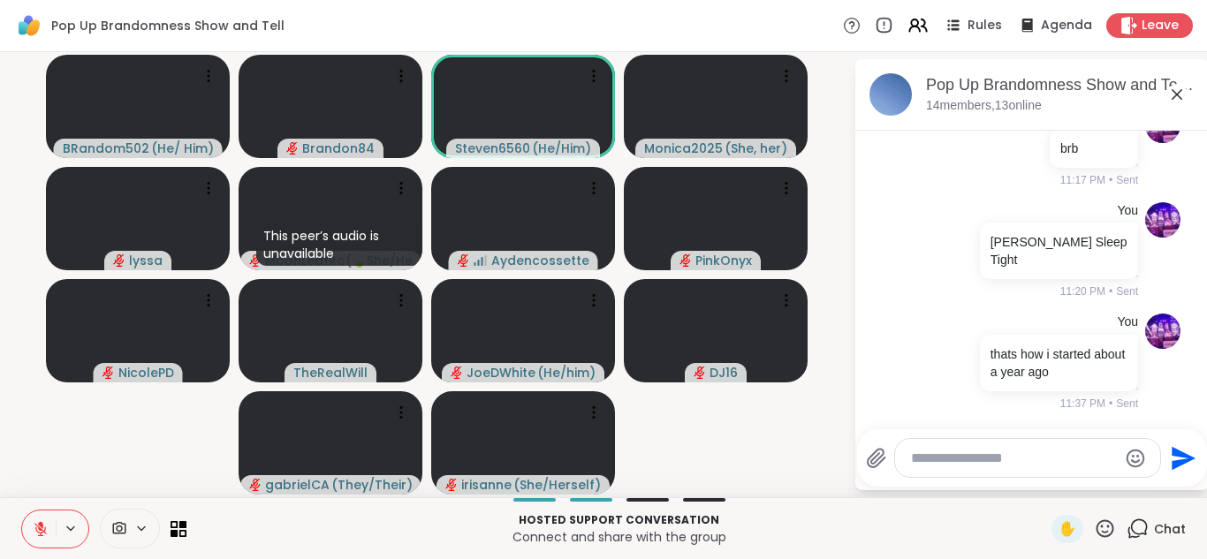
click at [1095, 525] on icon at bounding box center [1105, 529] width 22 height 22
click at [1045, 481] on span "❤️" at bounding box center [1054, 482] width 18 height 21
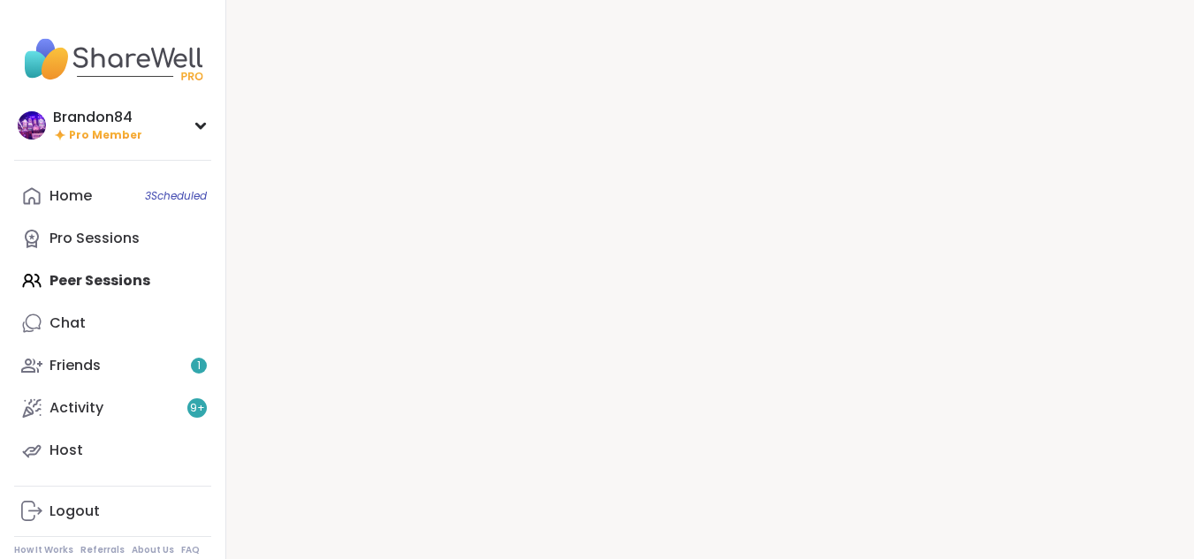
click at [79, 285] on div "Home 3 Scheduled Pro Sessions Peer Sessions Chat Friends 1 Activity 9 + Host" at bounding box center [112, 323] width 197 height 297
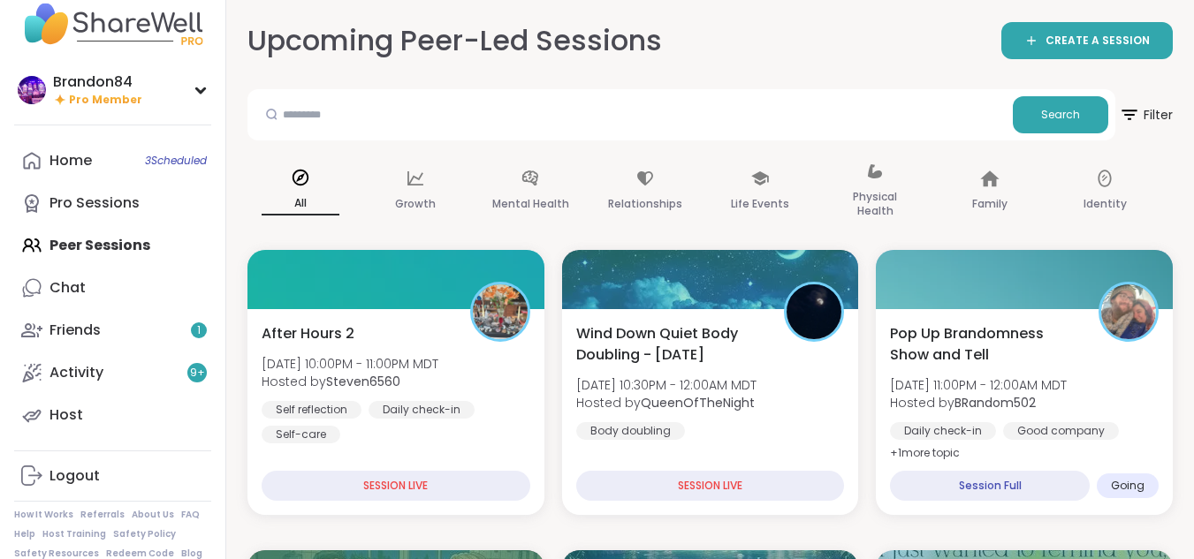
scroll to position [57, 0]
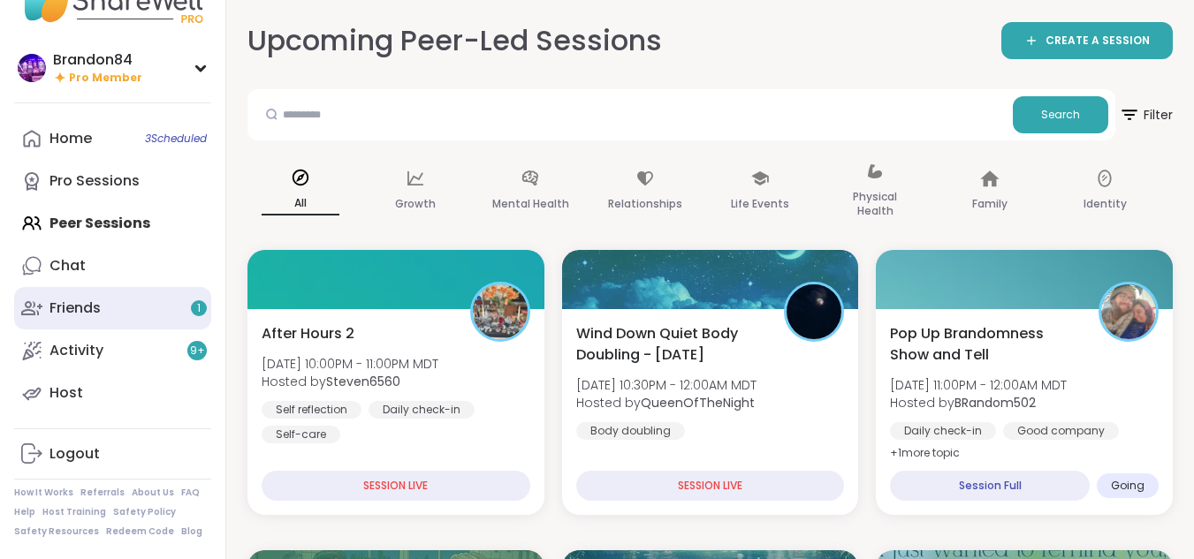
click at [76, 311] on div "Friends 1" at bounding box center [74, 308] width 51 height 19
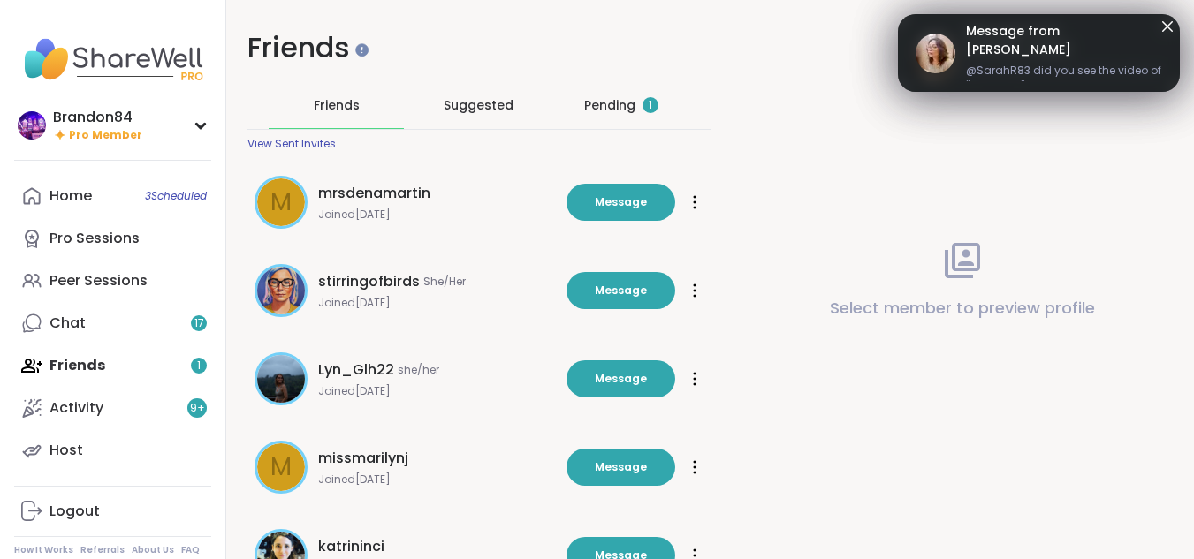
click at [609, 105] on div "Pending 1" at bounding box center [621, 105] width 74 height 18
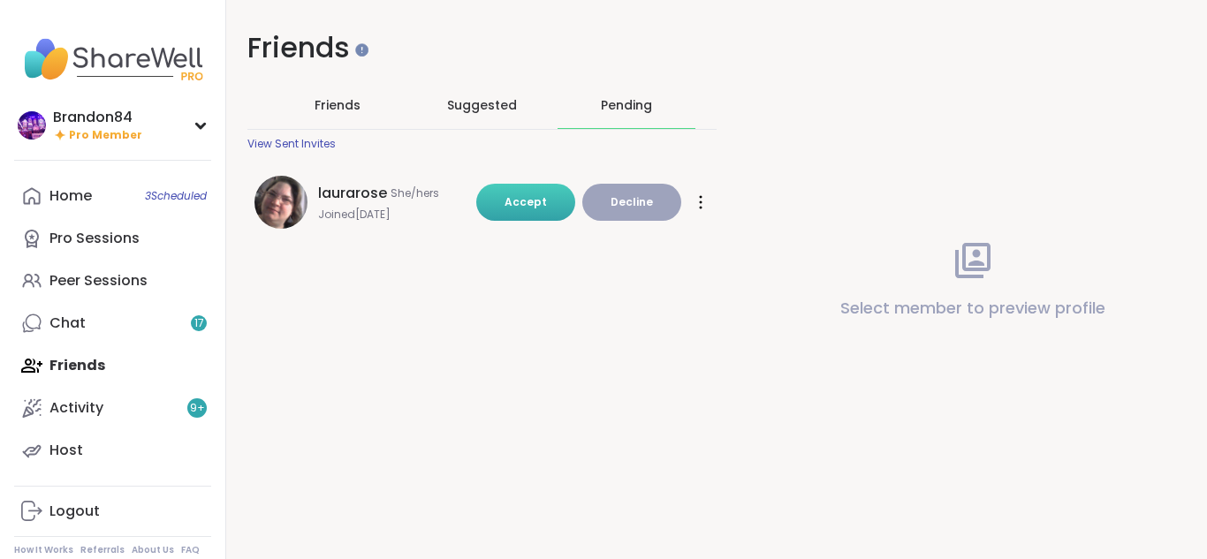
click at [528, 202] on span "Accept" at bounding box center [526, 201] width 42 height 15
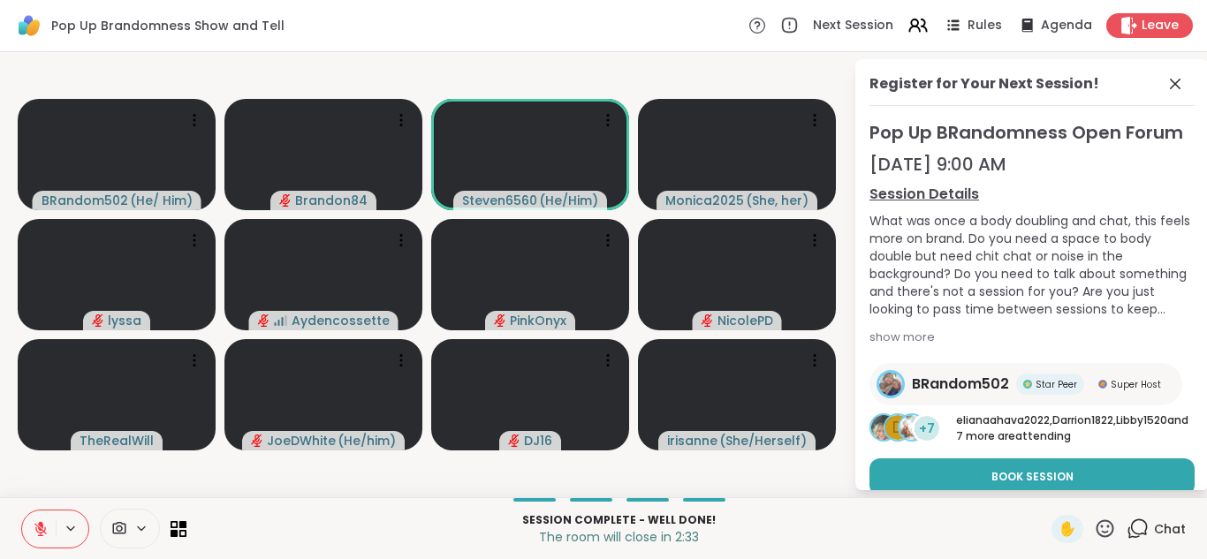
click at [44, 539] on button at bounding box center [39, 529] width 34 height 37
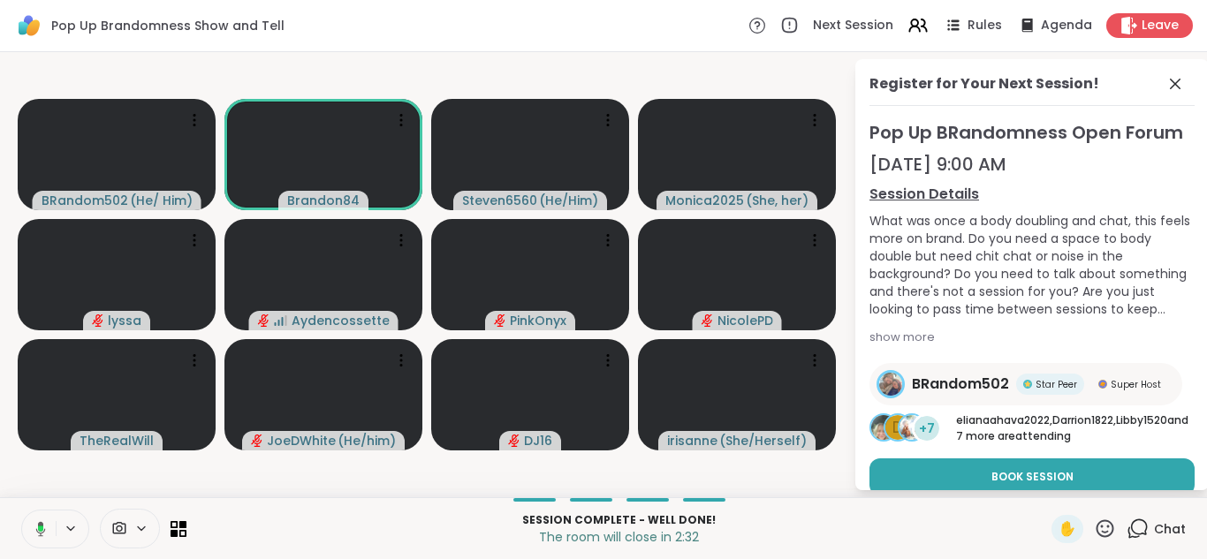
click at [44, 539] on button at bounding box center [37, 529] width 36 height 37
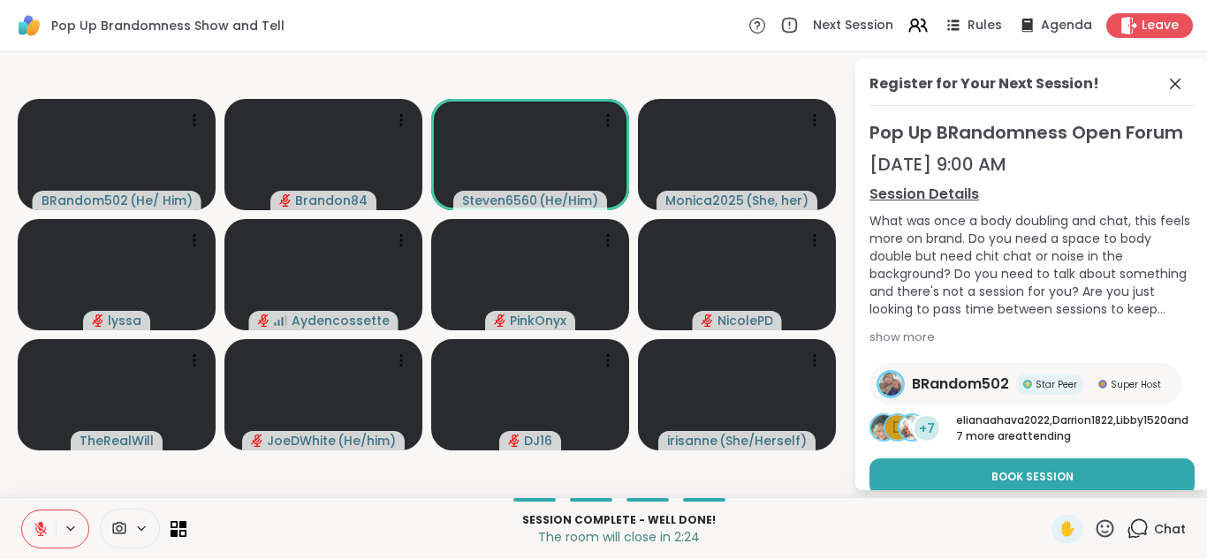
click at [44, 539] on button at bounding box center [39, 529] width 34 height 37
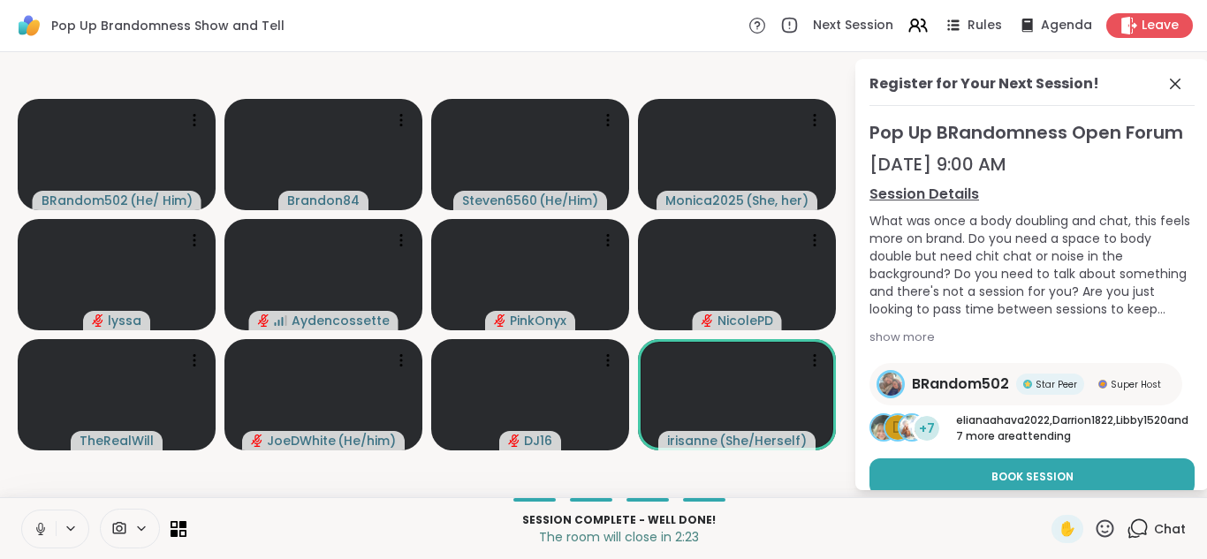
click at [44, 539] on button at bounding box center [39, 529] width 34 height 37
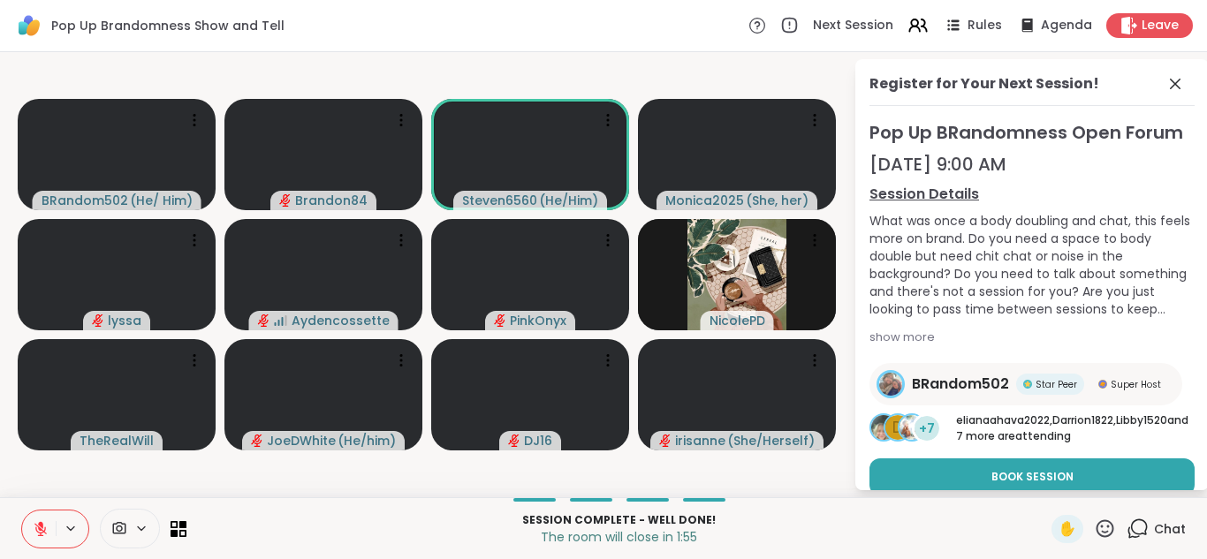
click at [44, 539] on button at bounding box center [39, 529] width 34 height 37
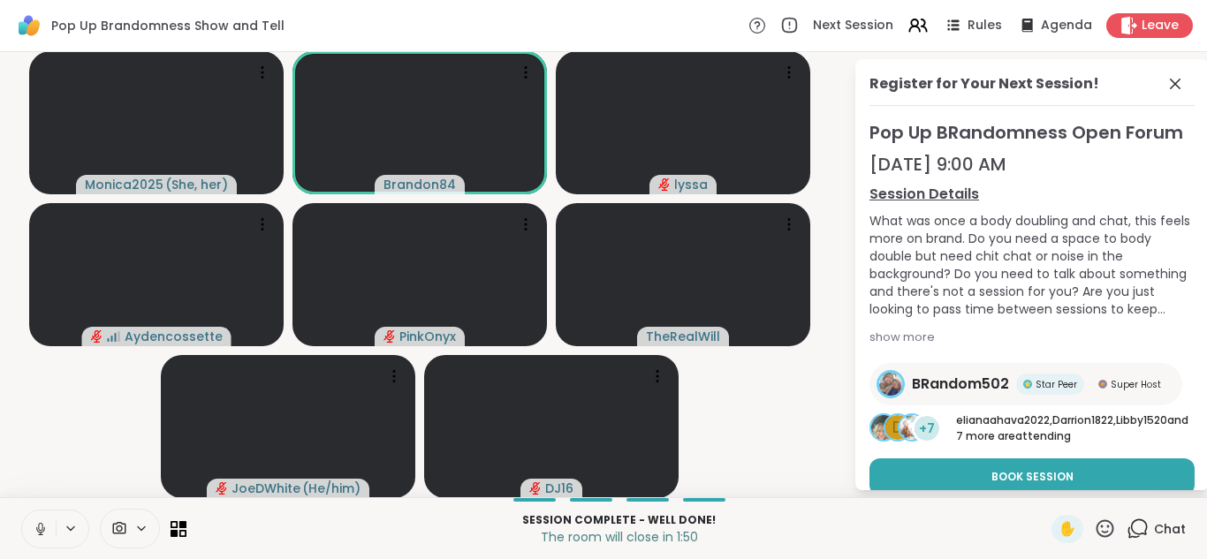
click at [44, 539] on button at bounding box center [39, 529] width 34 height 37
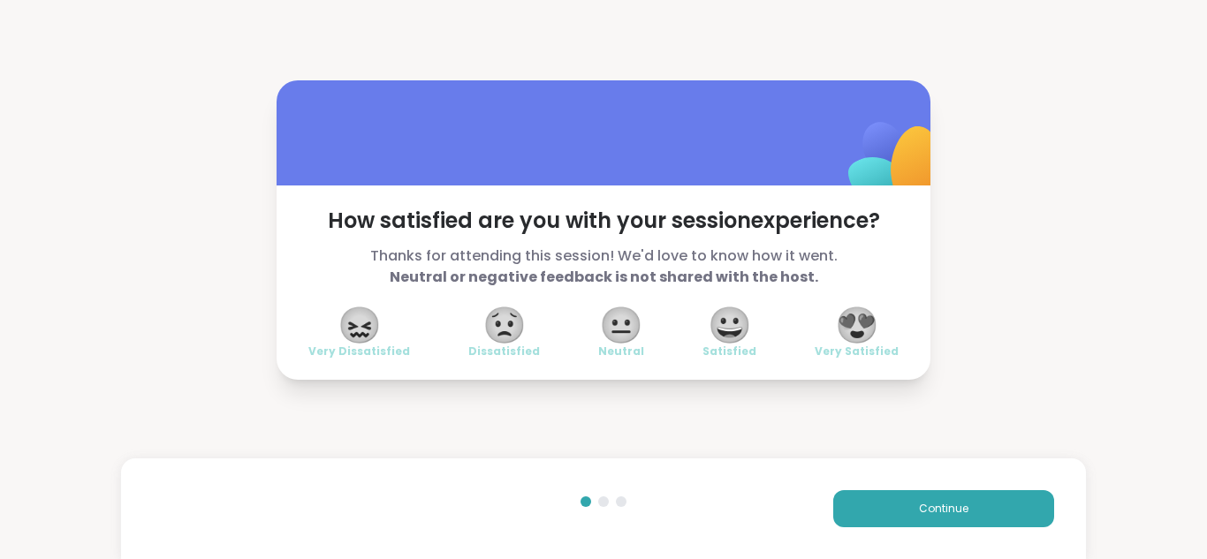
click at [835, 316] on span "😍" at bounding box center [857, 325] width 44 height 32
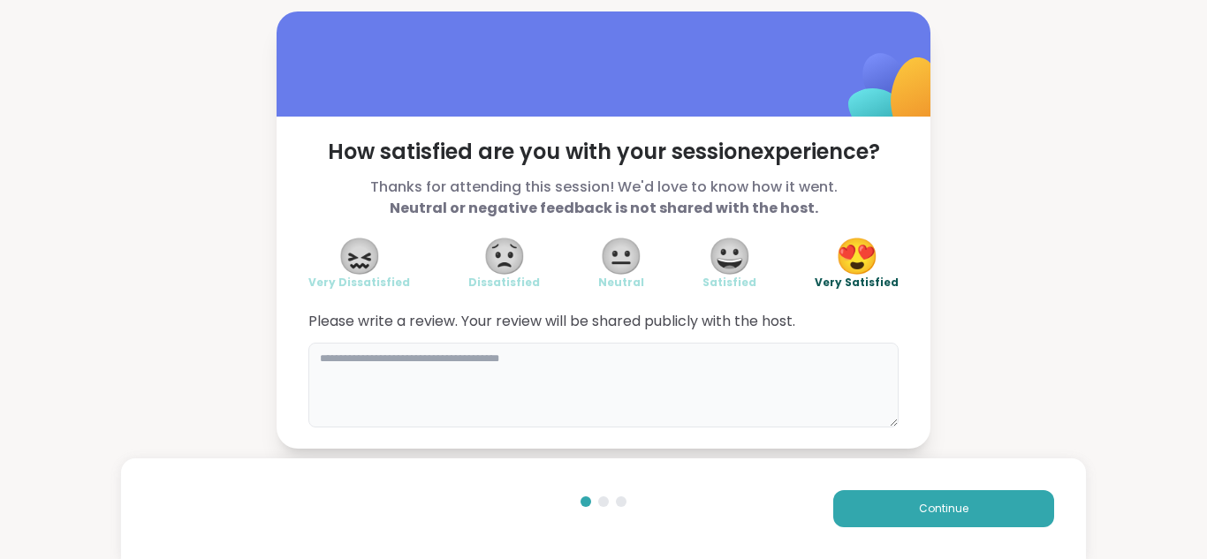
click at [557, 368] on textarea at bounding box center [603, 385] width 590 height 85
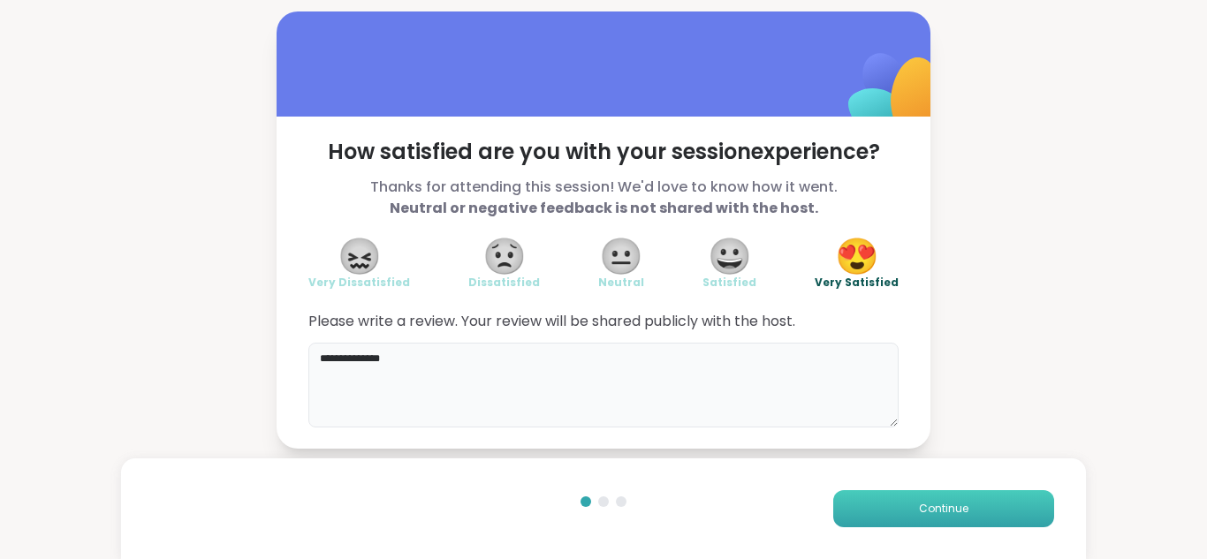
type textarea "**********"
click at [957, 498] on button "Continue" at bounding box center [943, 509] width 221 height 37
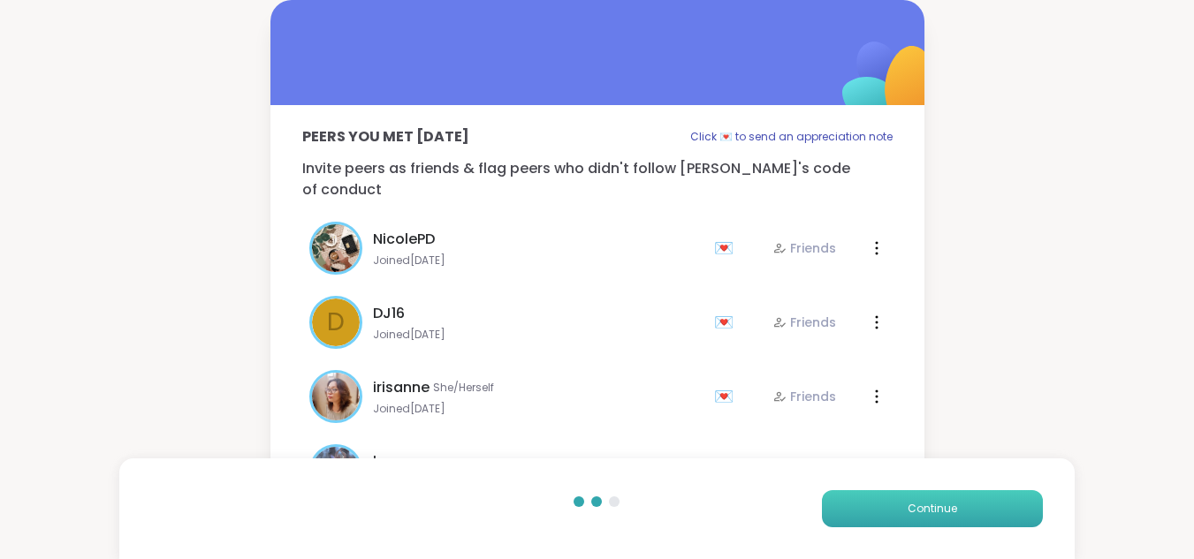
click at [957, 498] on button "Continue" at bounding box center [932, 509] width 221 height 37
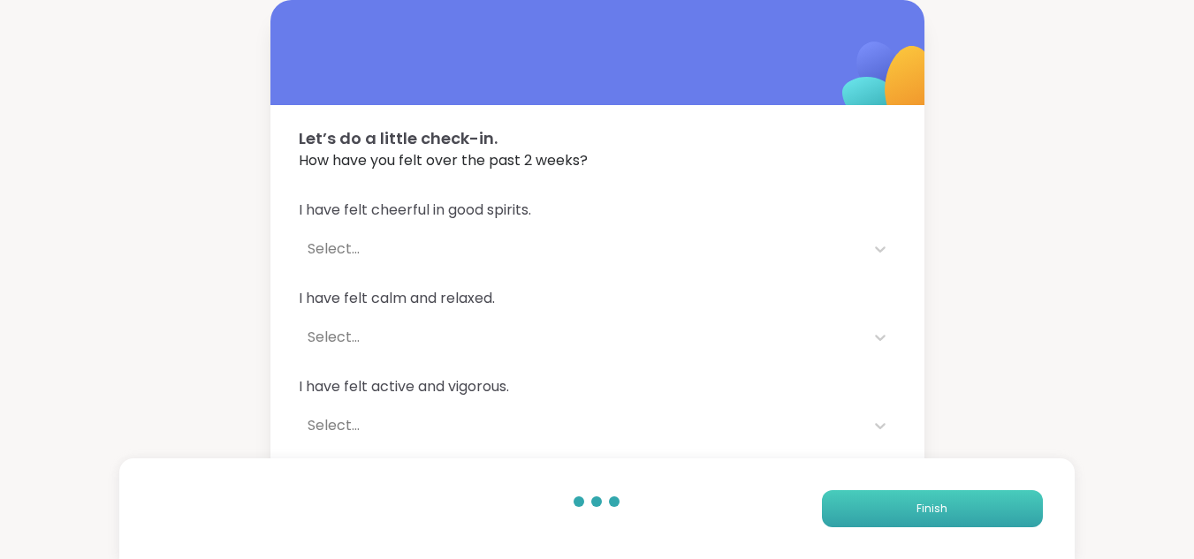
click at [957, 498] on button "Finish" at bounding box center [932, 509] width 221 height 37
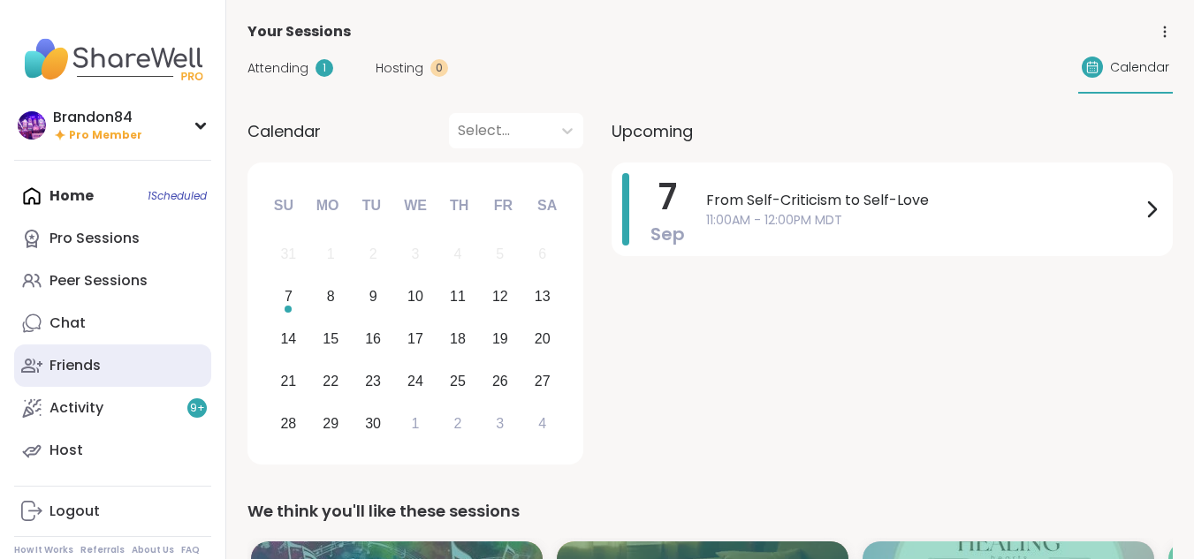
click at [76, 364] on div "Friends" at bounding box center [74, 365] width 51 height 19
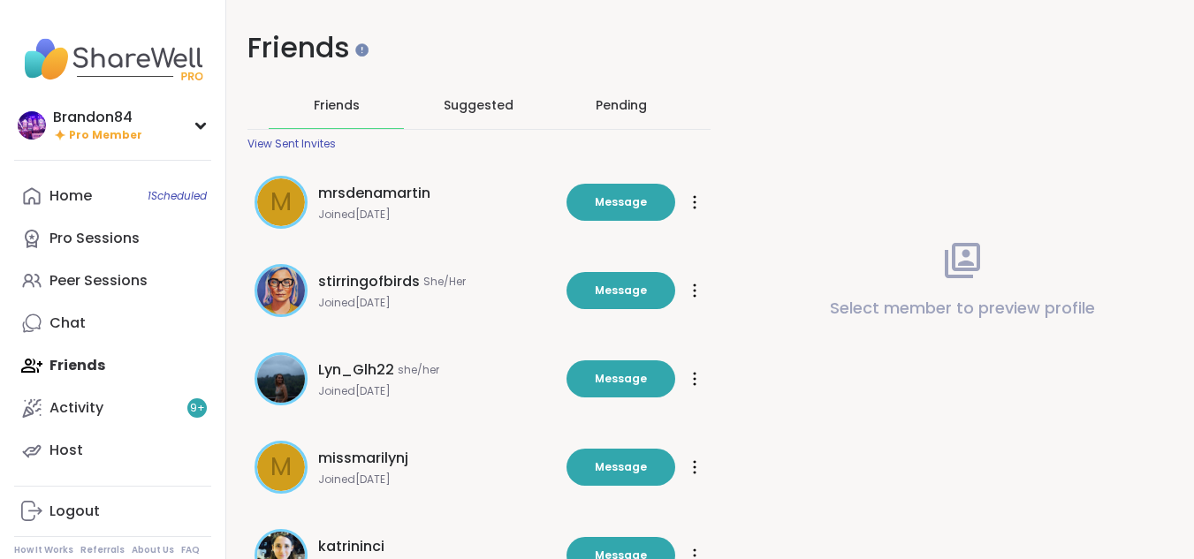
click at [616, 104] on div "Pending" at bounding box center [621, 105] width 51 height 18
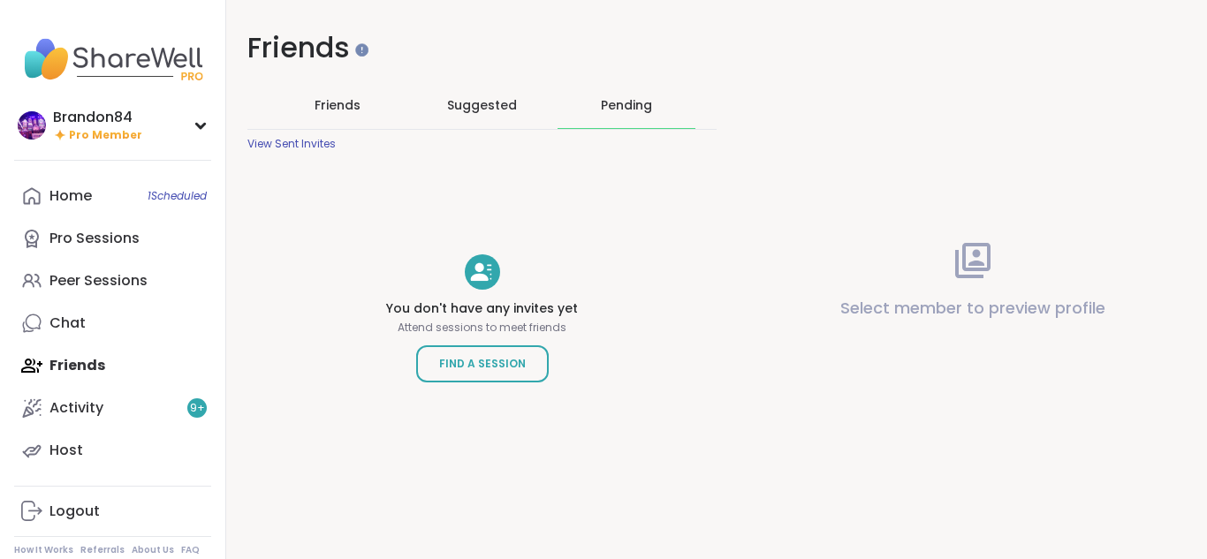
click at [492, 101] on span "Suggested" at bounding box center [482, 105] width 70 height 18
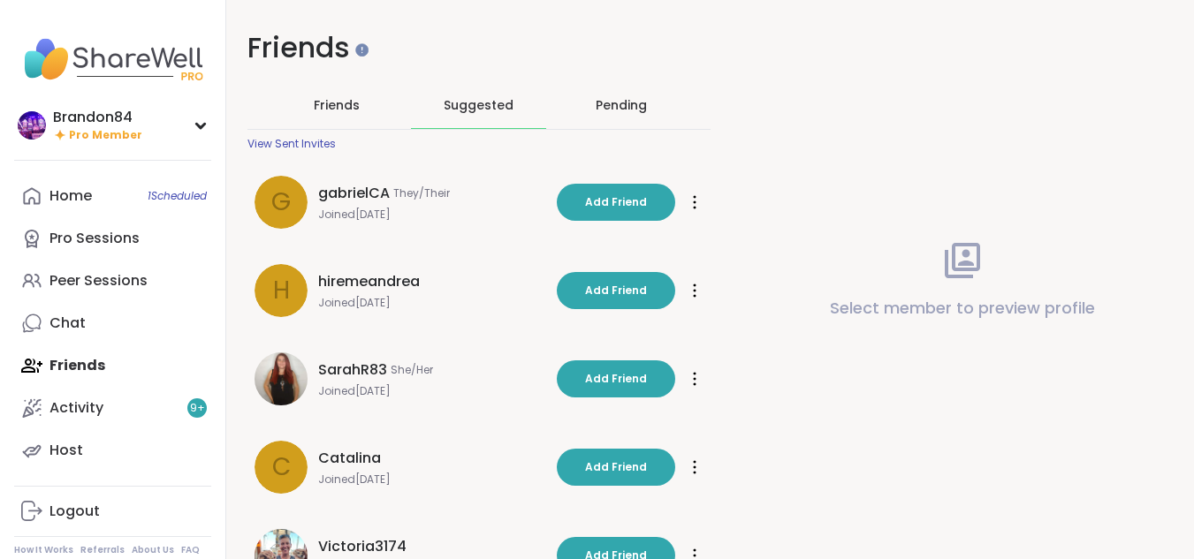
click at [319, 104] on span "Friends" at bounding box center [337, 105] width 46 height 18
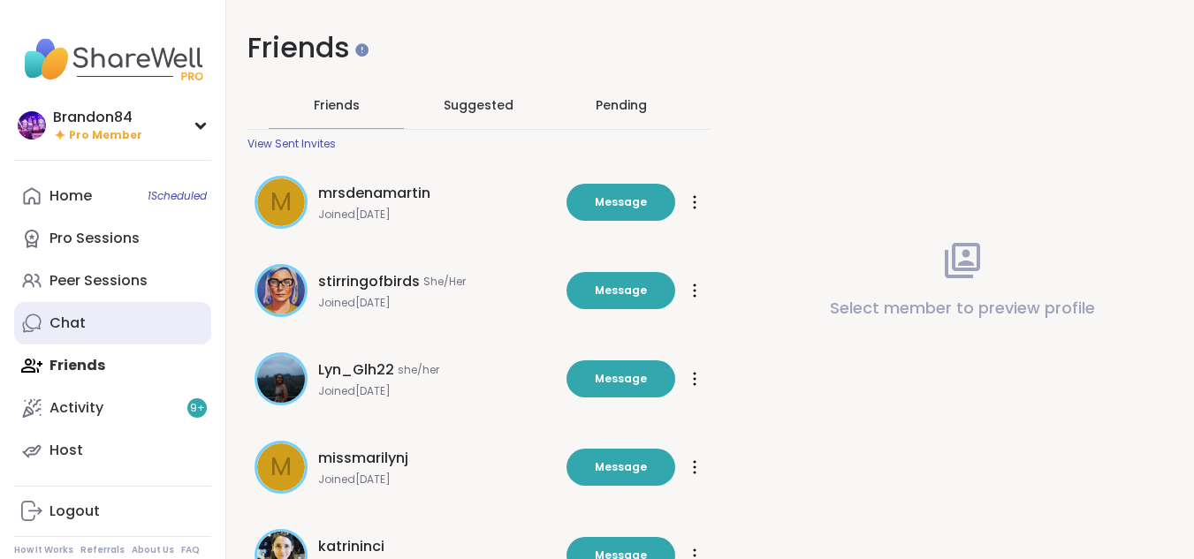
click at [61, 329] on div "Chat" at bounding box center [67, 323] width 36 height 19
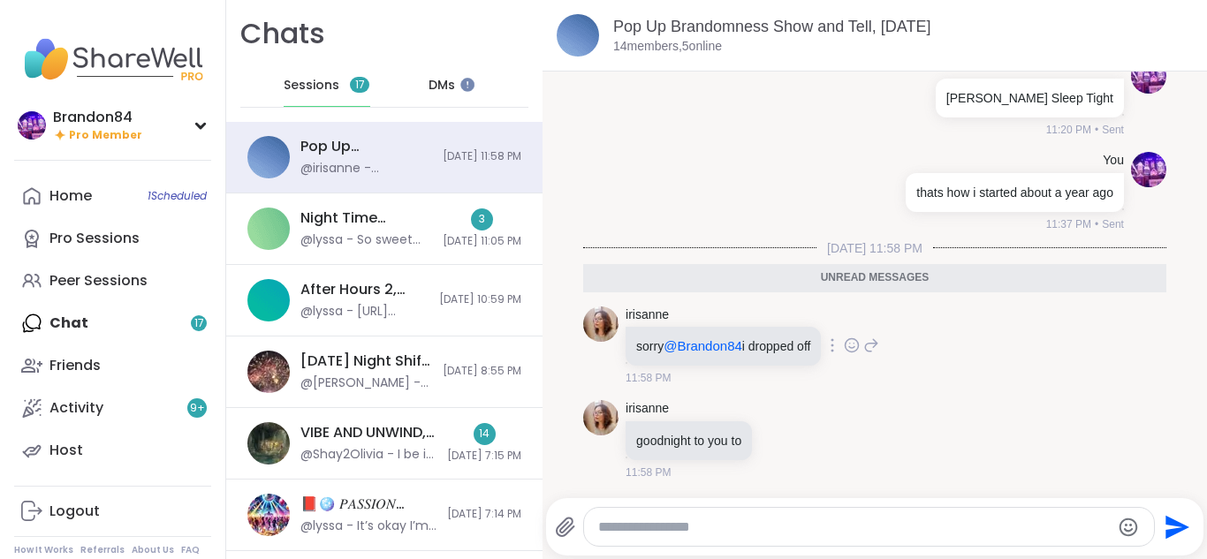
click at [856, 339] on icon at bounding box center [852, 346] width 16 height 18
click at [718, 317] on div "Select Reaction: Heart" at bounding box center [712, 317] width 16 height 16
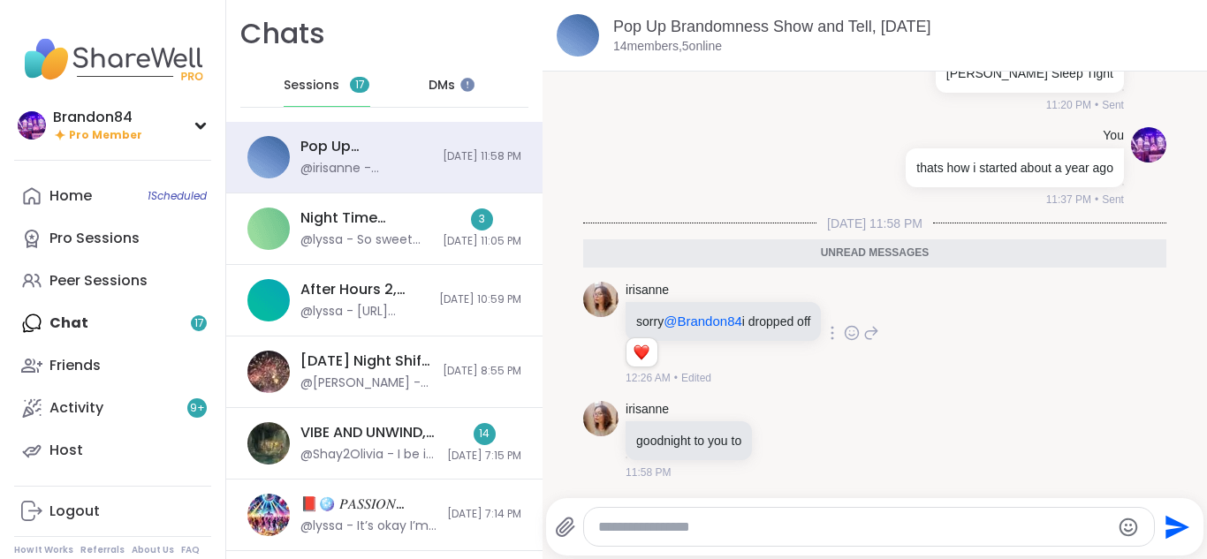
click at [724, 521] on textarea "Type your message" at bounding box center [854, 528] width 513 height 18
type textarea "*"
type textarea "**********"
click at [1166, 531] on icon "Send" at bounding box center [1178, 527] width 24 height 24
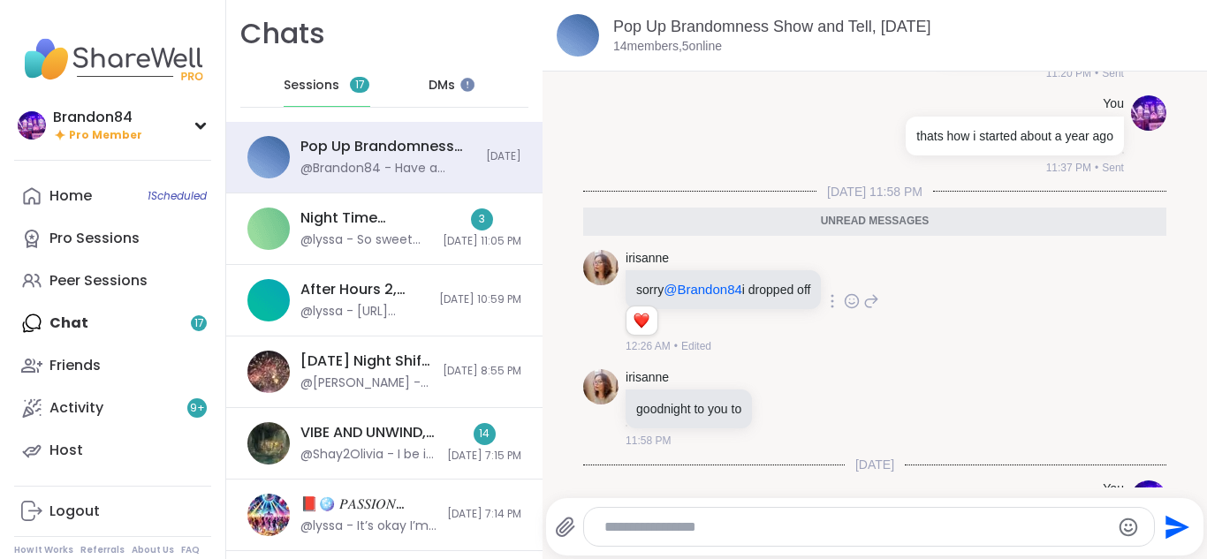
scroll to position [1774, 0]
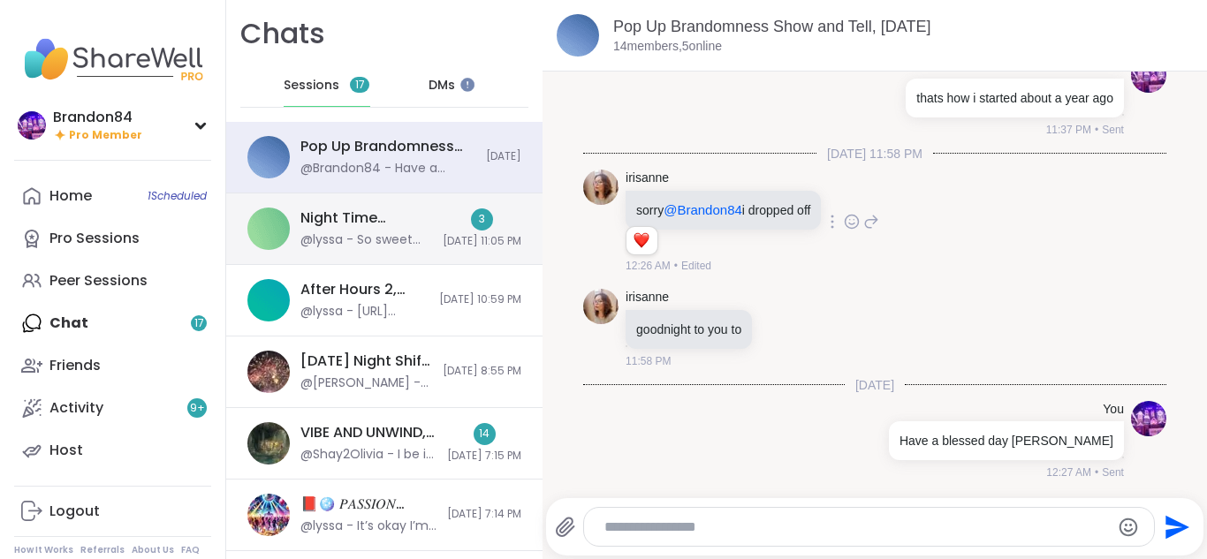
click at [358, 225] on div "Night Time Reflection and/or Body Doubling, Sep 06" at bounding box center [366, 218] width 132 height 19
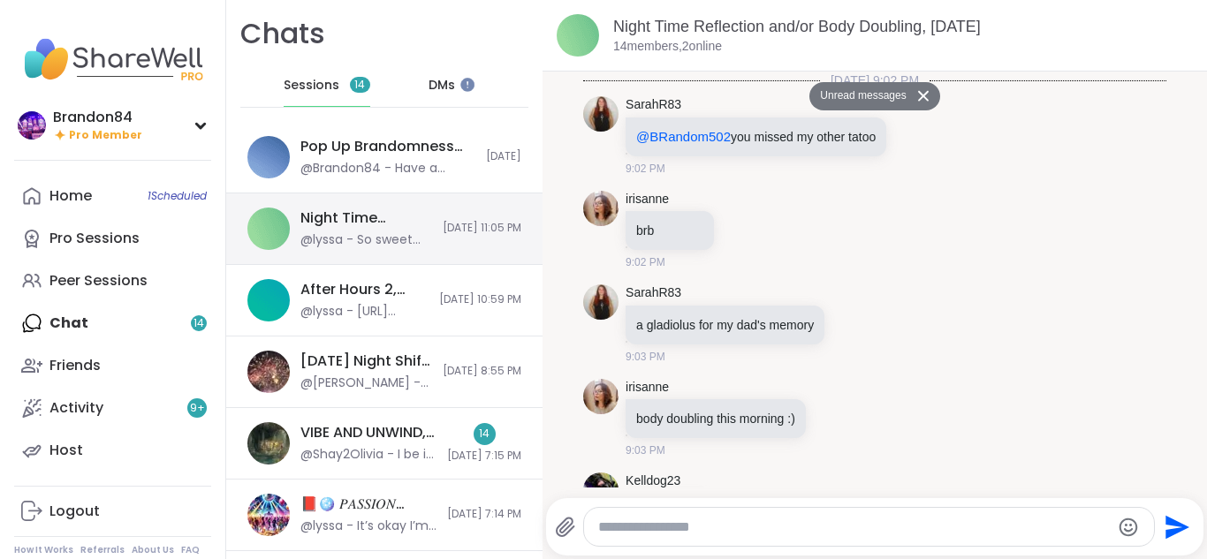
scroll to position [8874, 0]
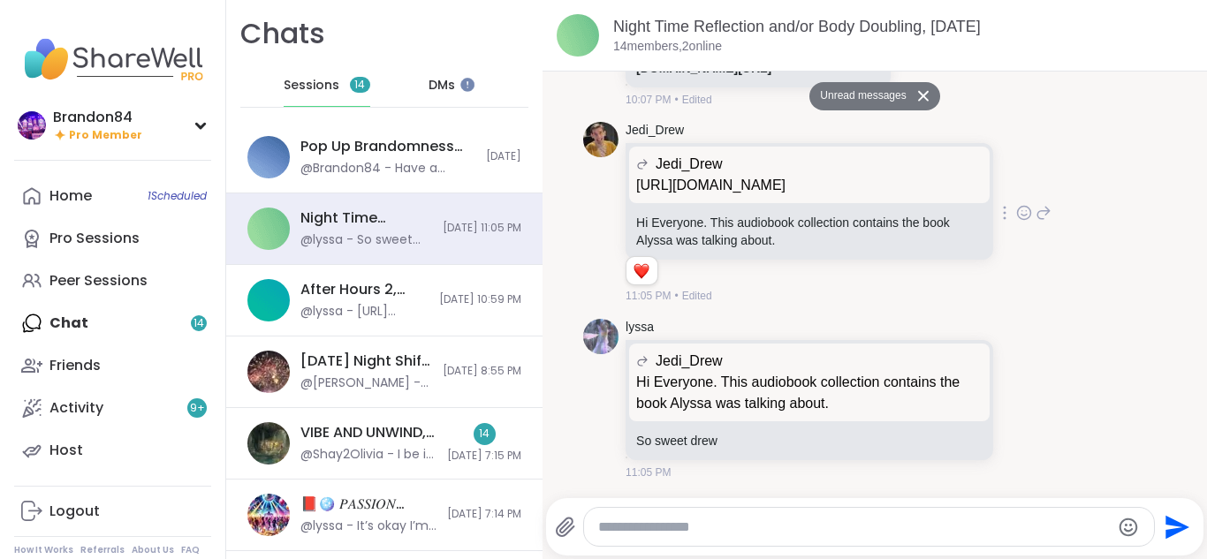
click at [1036, 202] on icon at bounding box center [1044, 212] width 16 height 21
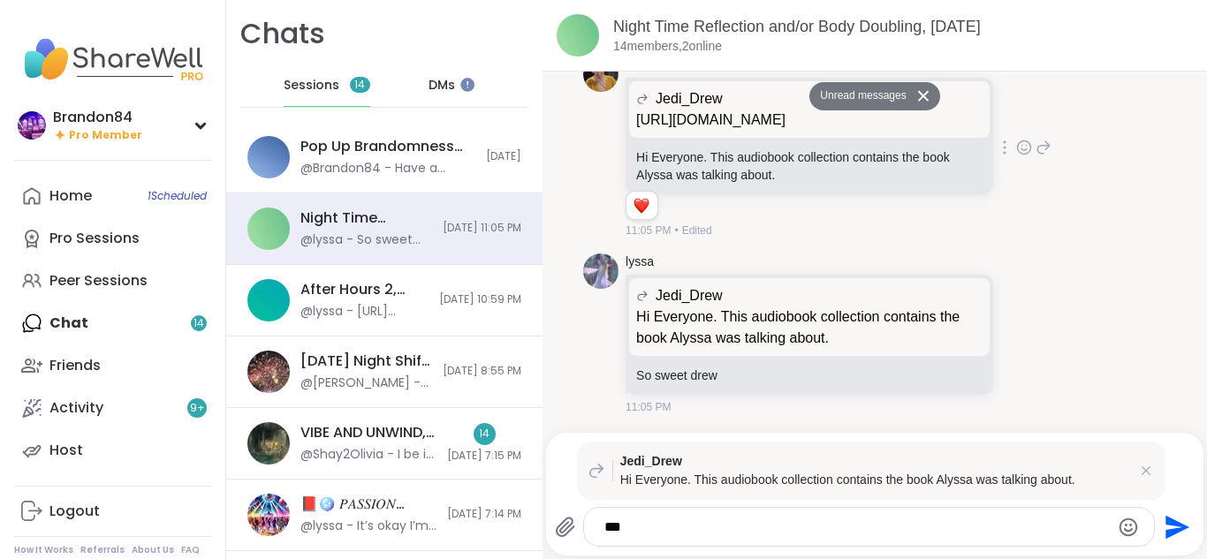
type textarea "****"
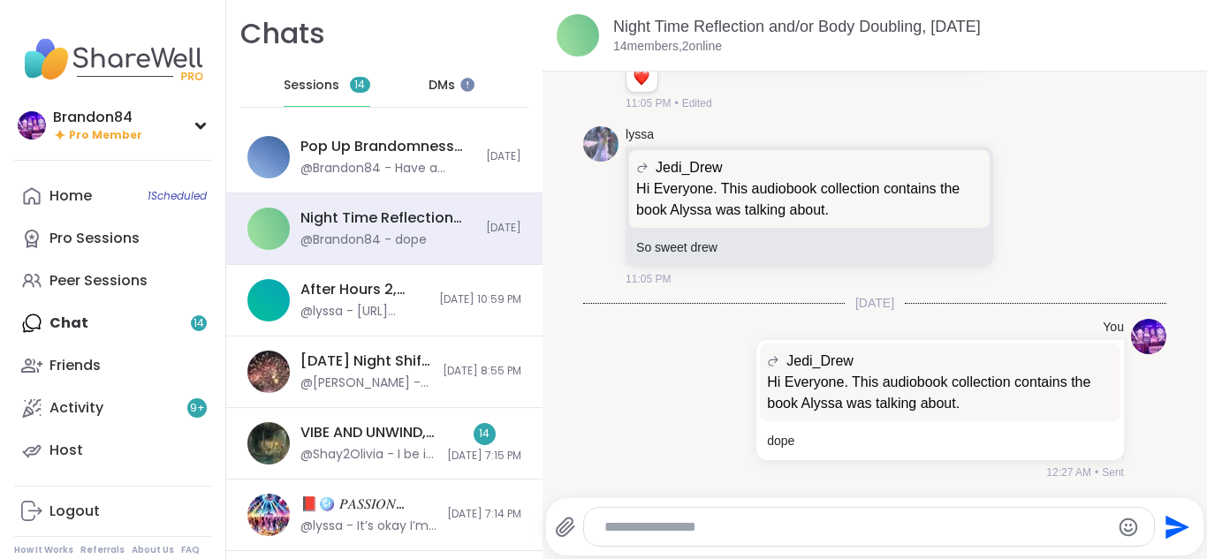
scroll to position [9025, 0]
click at [92, 317] on div "Home 1 Scheduled Pro Sessions Peer Sessions Chat 14 Friends Activity 9 + Host" at bounding box center [112, 323] width 197 height 297
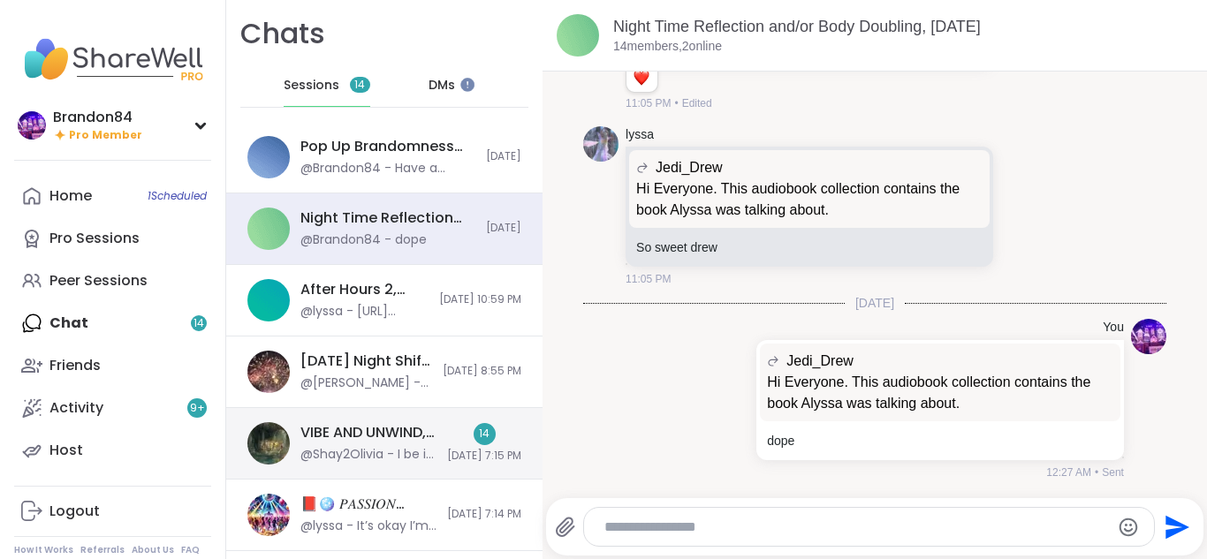
click at [358, 439] on div "VIBE AND UNWIND, Sep 06" at bounding box center [368, 432] width 136 height 19
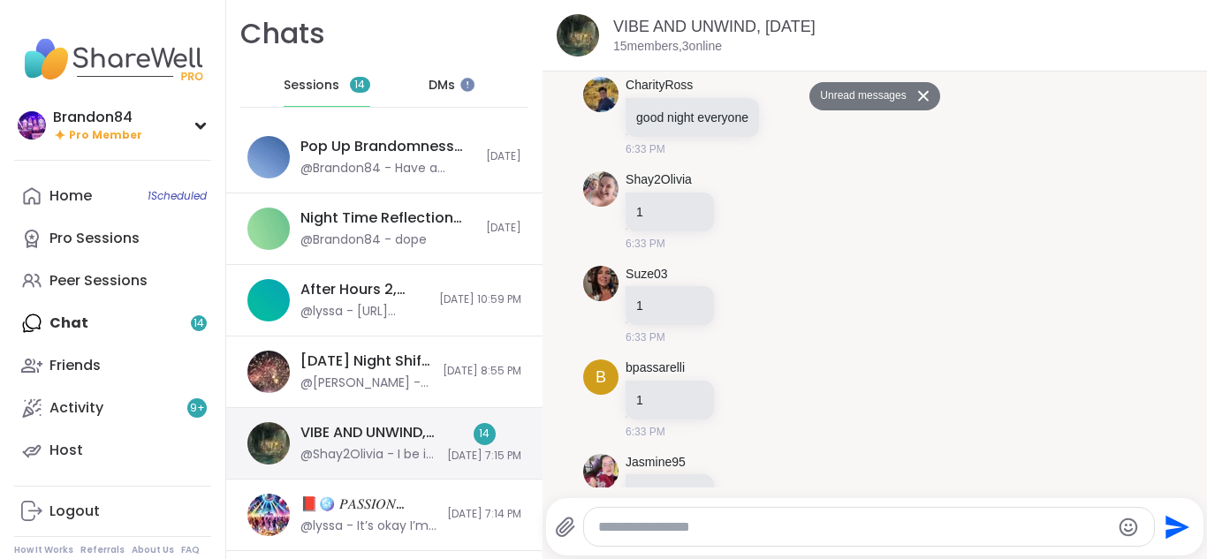
scroll to position [4182, 0]
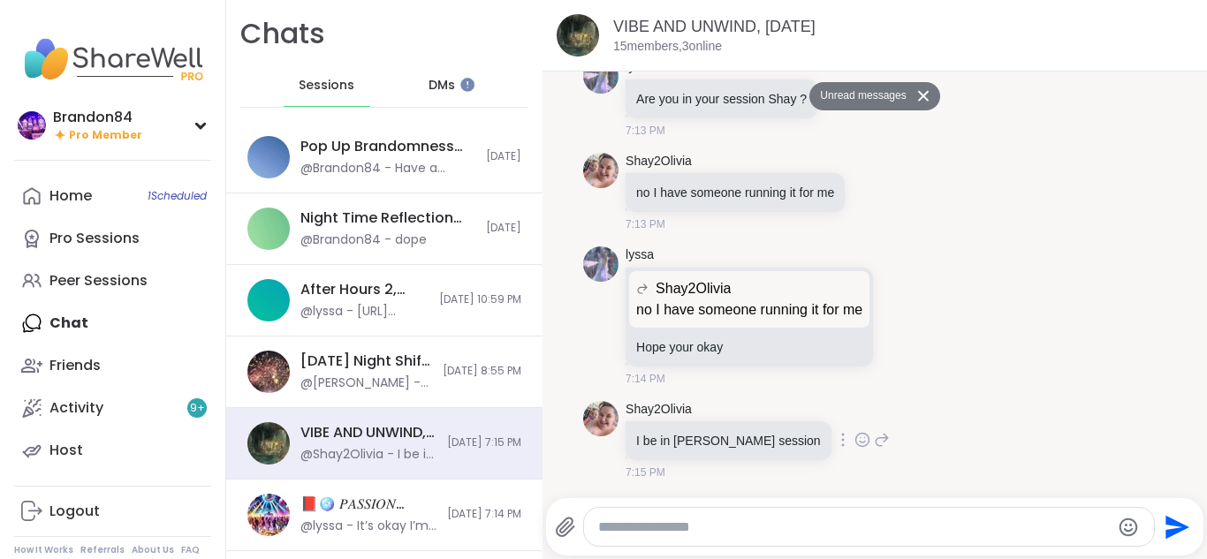
click at [1036, 411] on div "Shay2Olivia I be in bradon session 7:15 PM" at bounding box center [874, 441] width 583 height 95
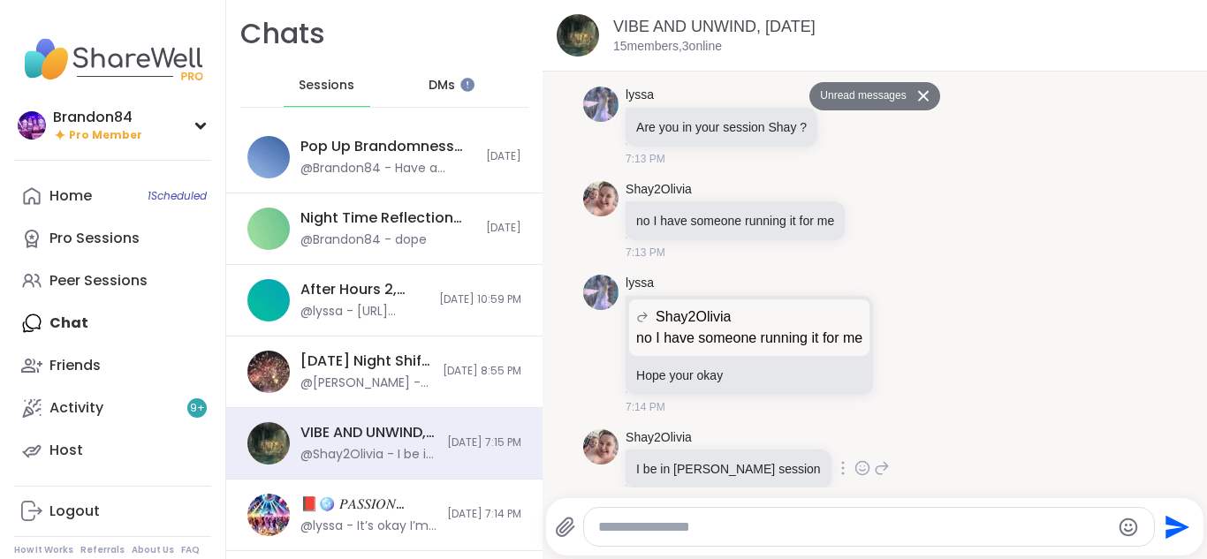
scroll to position [4, 0]
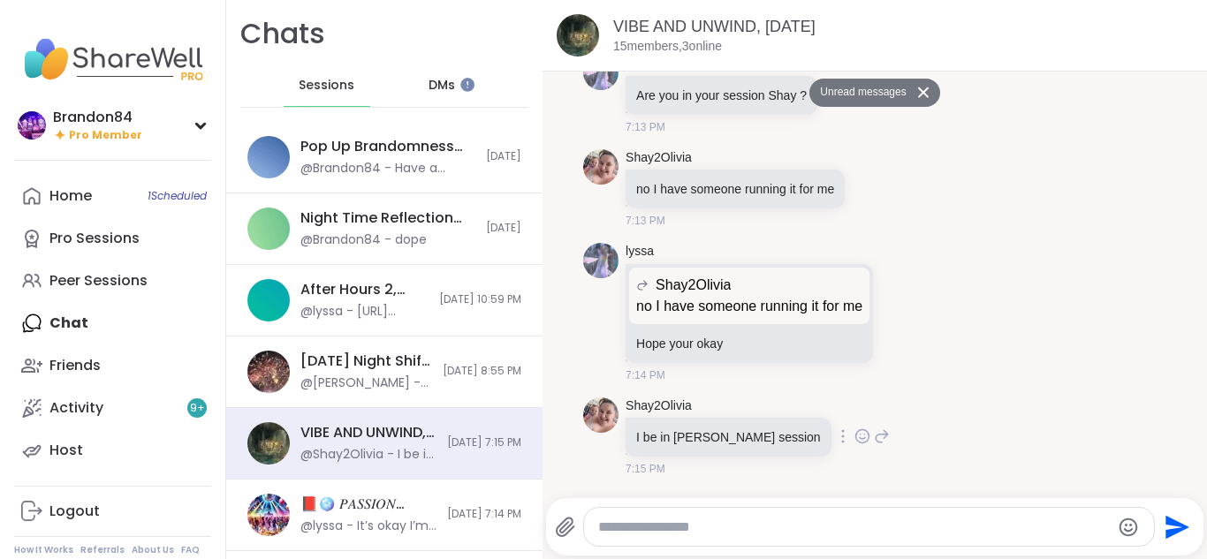
click at [855, 437] on icon at bounding box center [863, 437] width 16 height 18
click at [855, 406] on div "Select Reaction: Heart" at bounding box center [863, 408] width 16 height 16
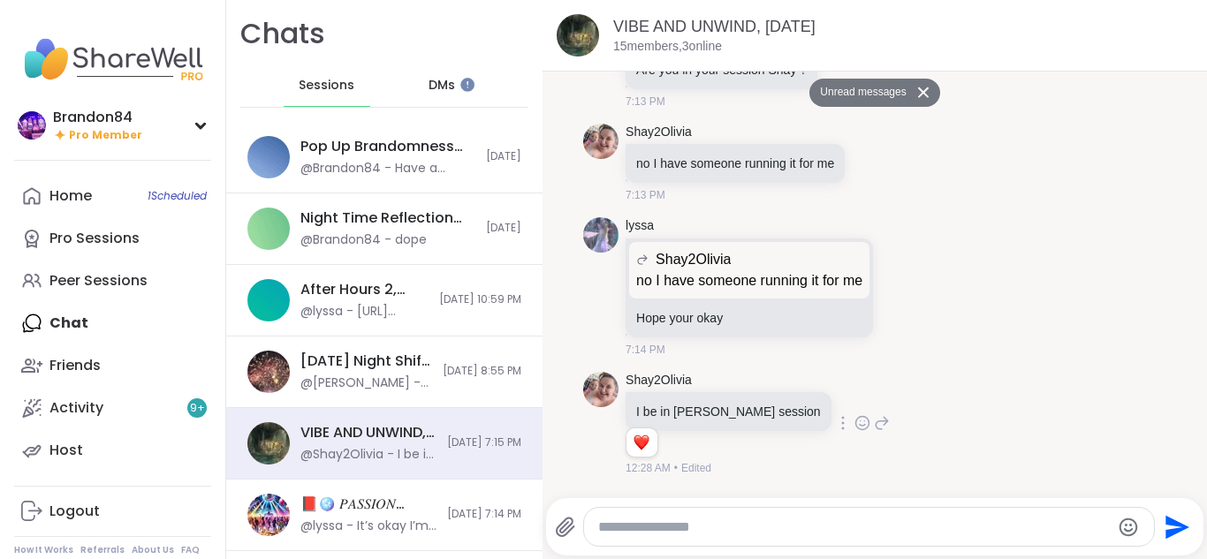
scroll to position [4208, 0]
